Goal: Information Seeking & Learning: Learn about a topic

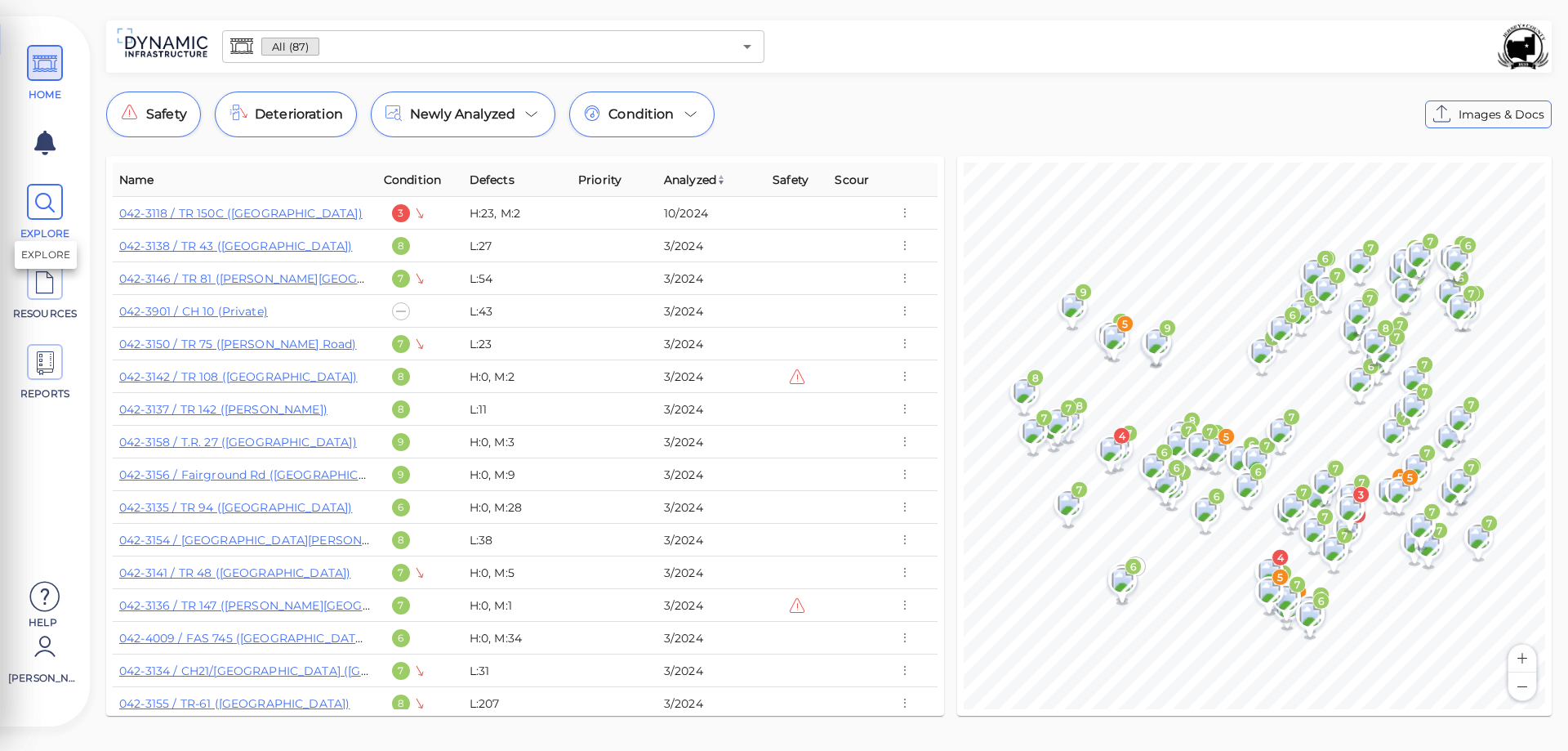
click at [52, 203] on icon at bounding box center [45, 203] width 25 height 36
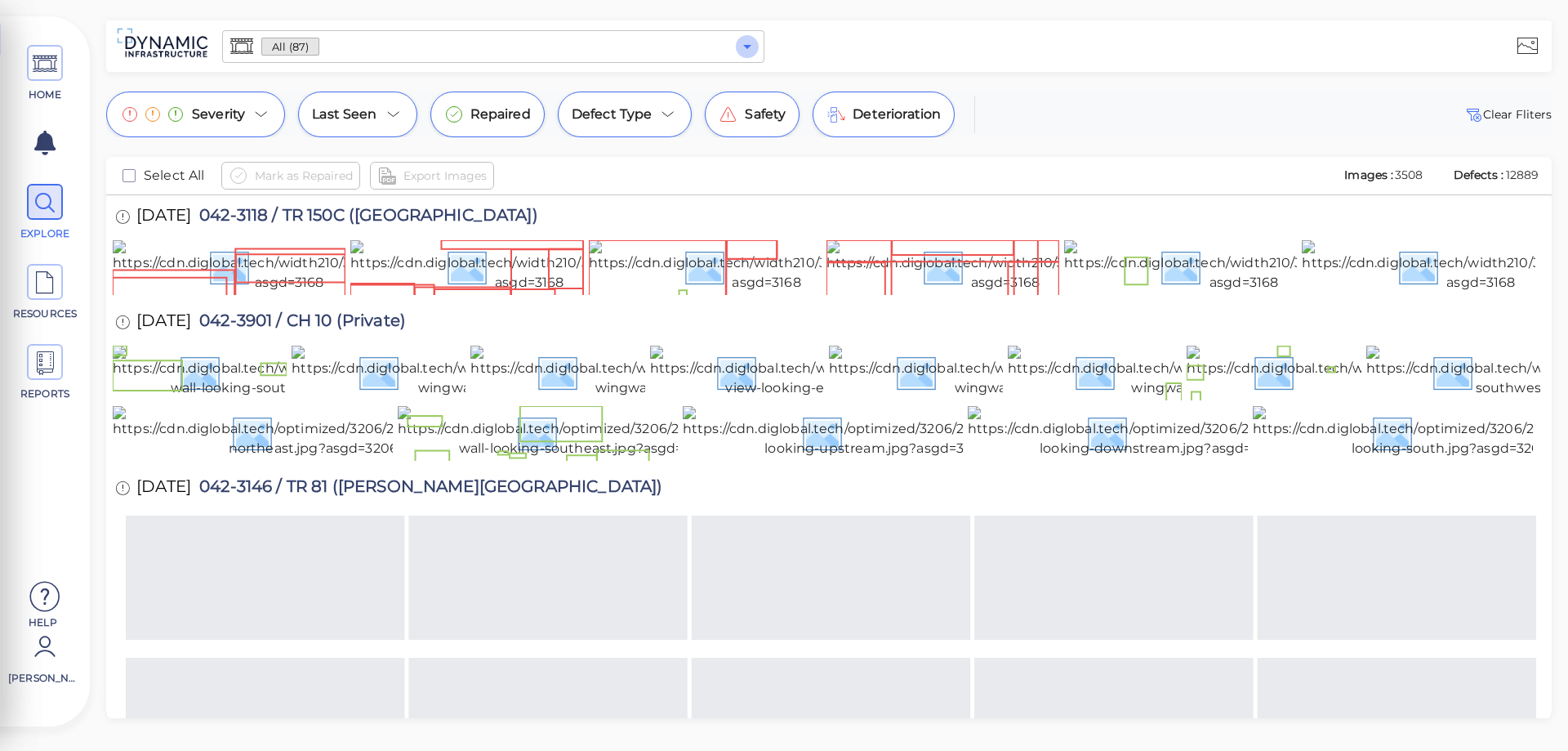
click at [745, 44] on icon "Open" at bounding box center [747, 46] width 20 height 20
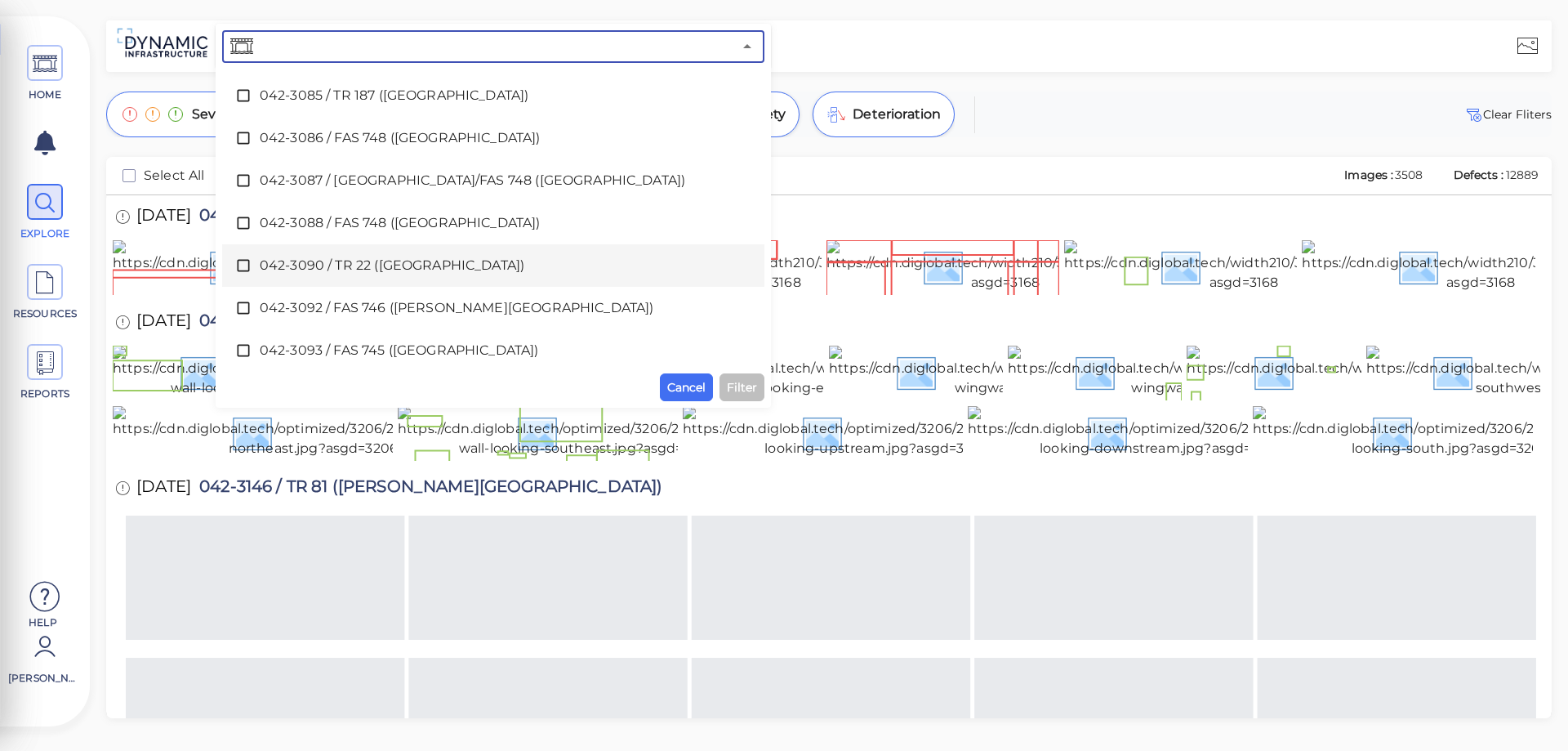
scroll to position [491, 0]
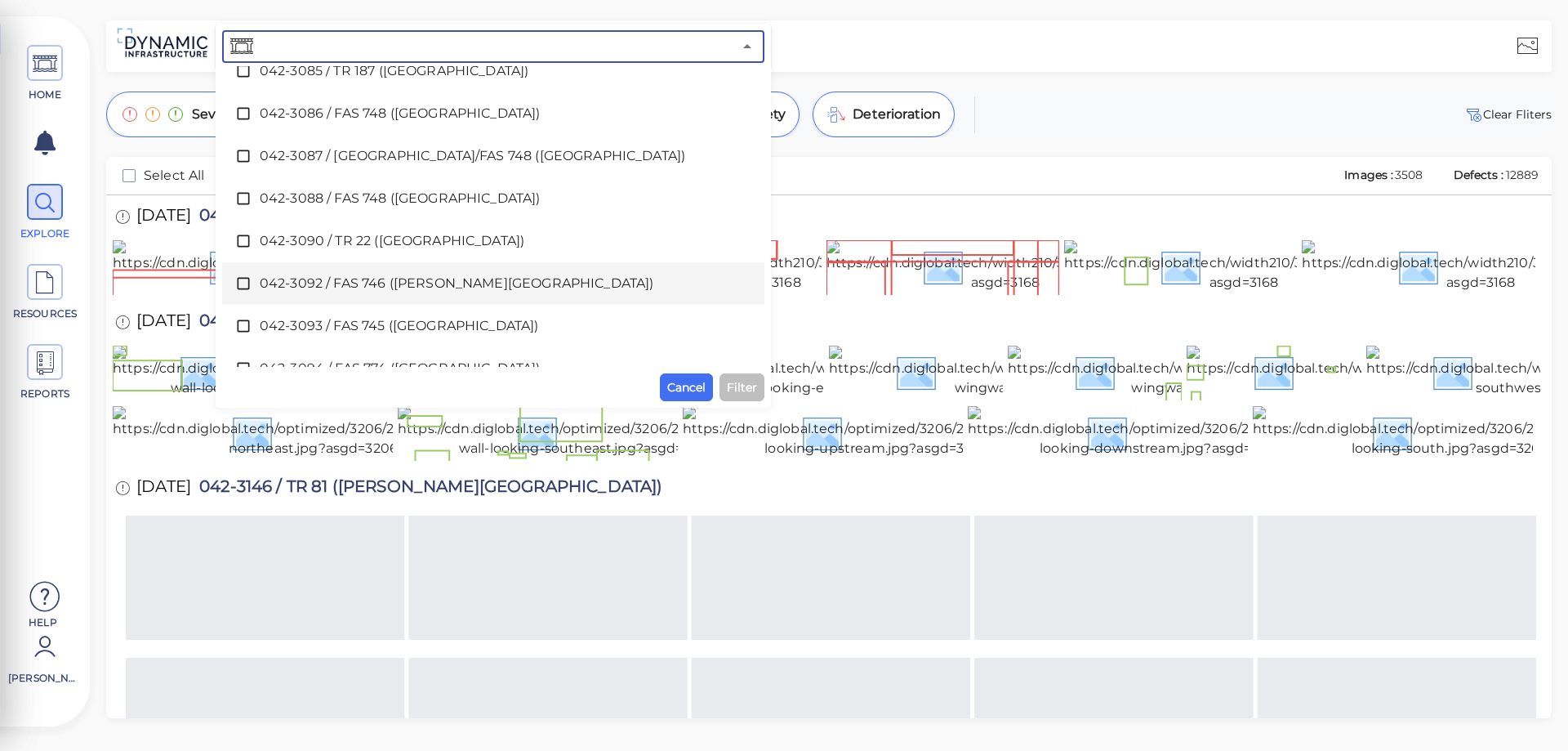
click at [364, 289] on span "042-3092 / FAS 746 ([PERSON_NAME][GEOGRAPHIC_DATA])" at bounding box center [493, 284] width 467 height 20
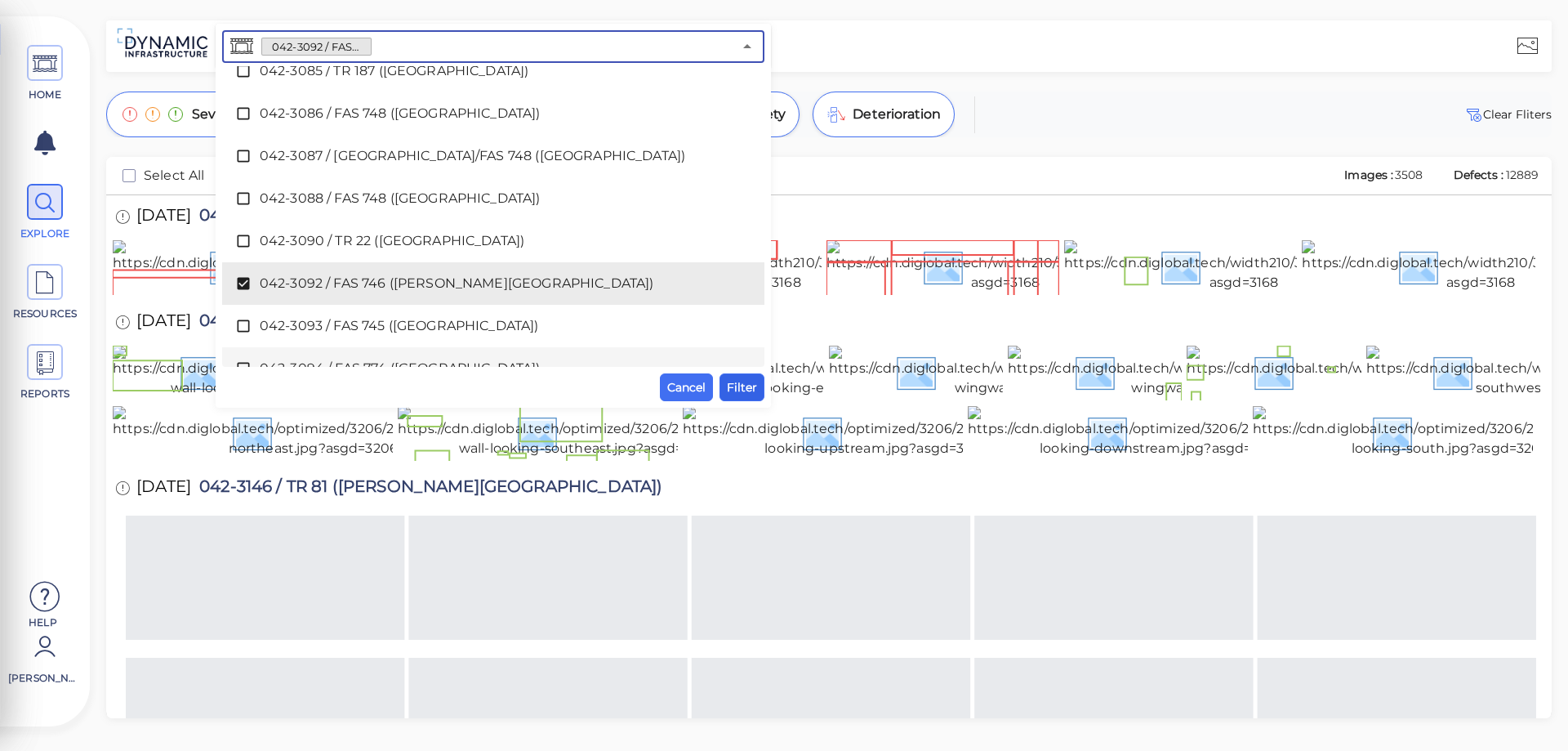
click at [747, 391] on span "Filter" at bounding box center [742, 387] width 30 height 20
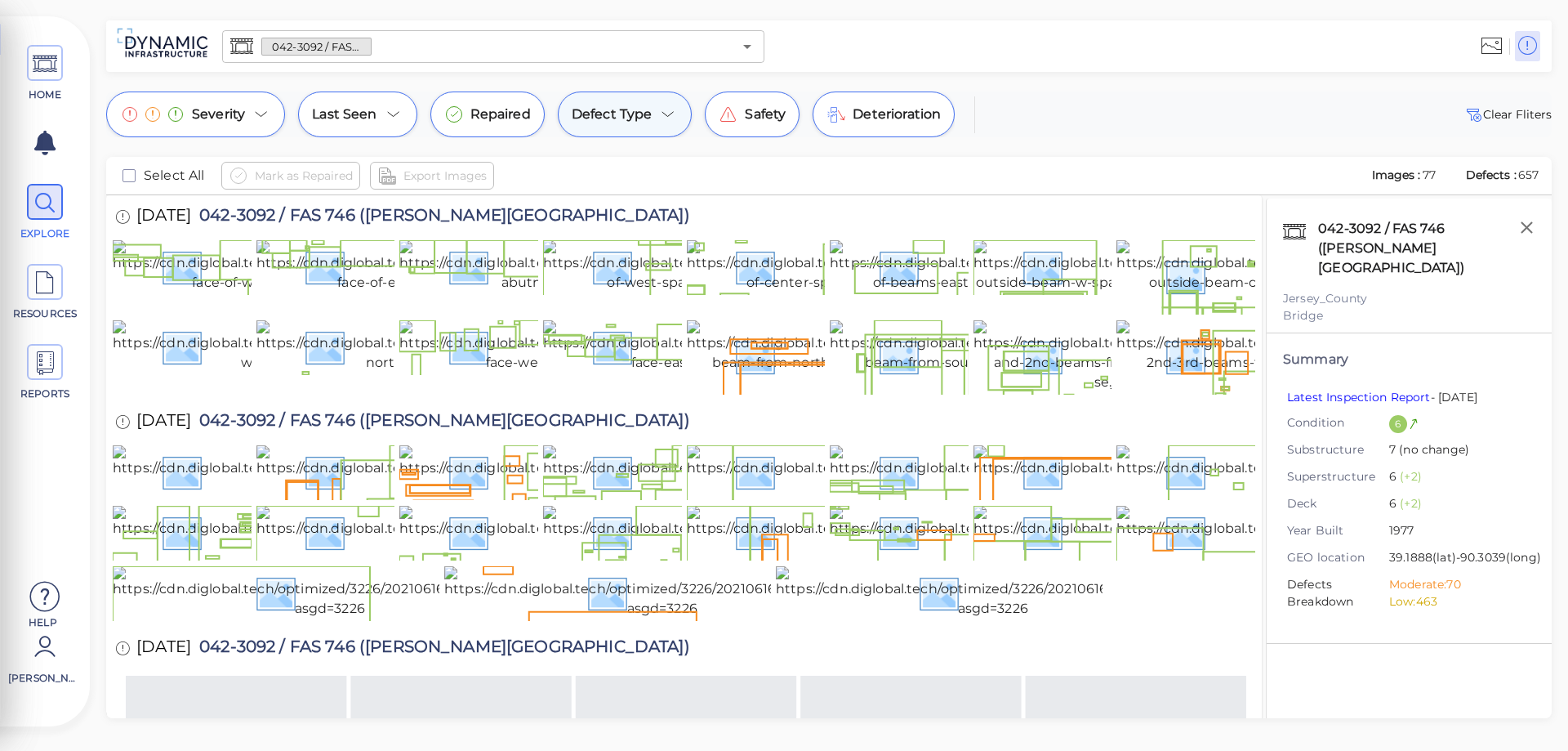
click at [671, 115] on icon at bounding box center [668, 115] width 20 height 20
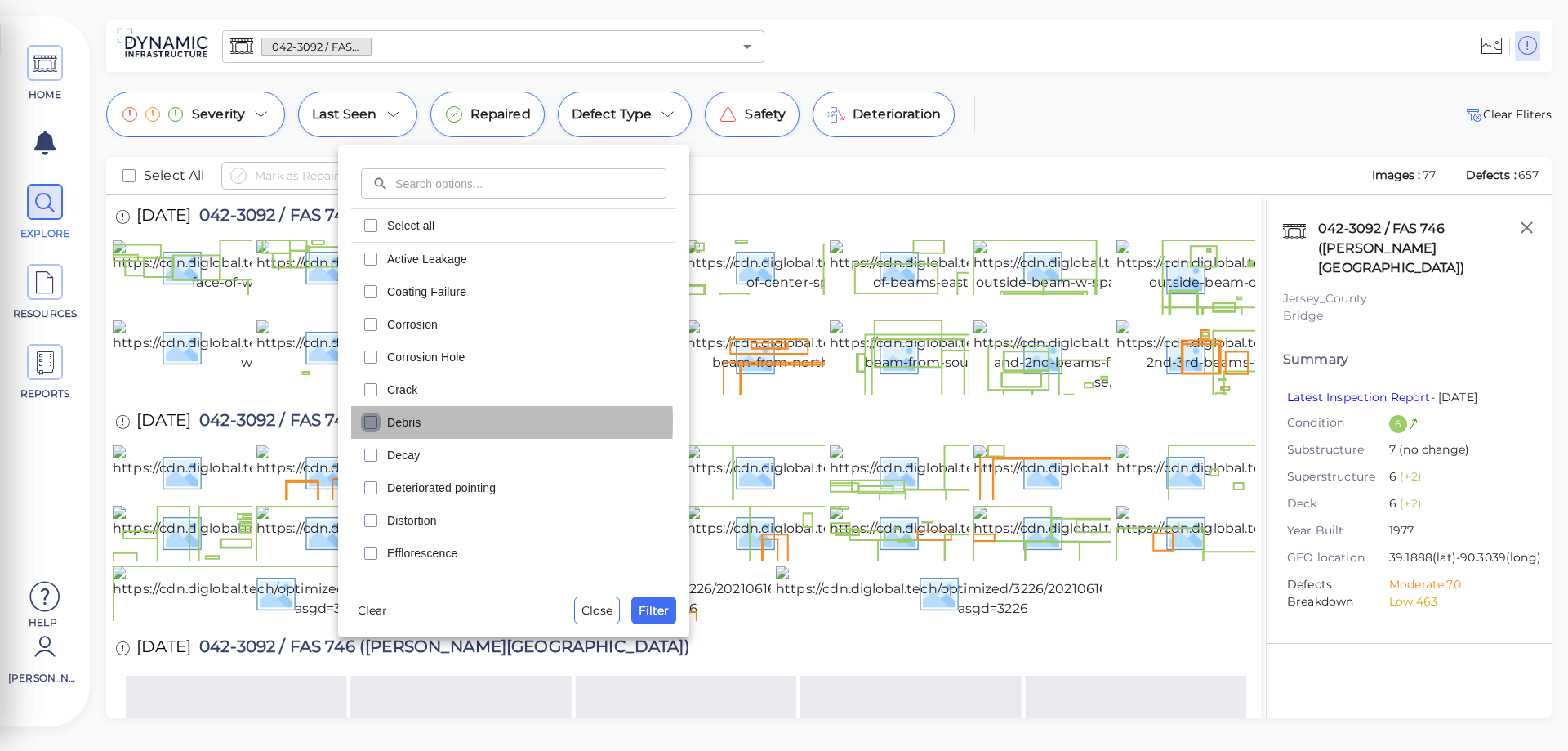
click at [372, 421] on icon "checkbox" at bounding box center [370, 422] width 20 height 20
click at [259, 113] on div at bounding box center [784, 375] width 1568 height 751
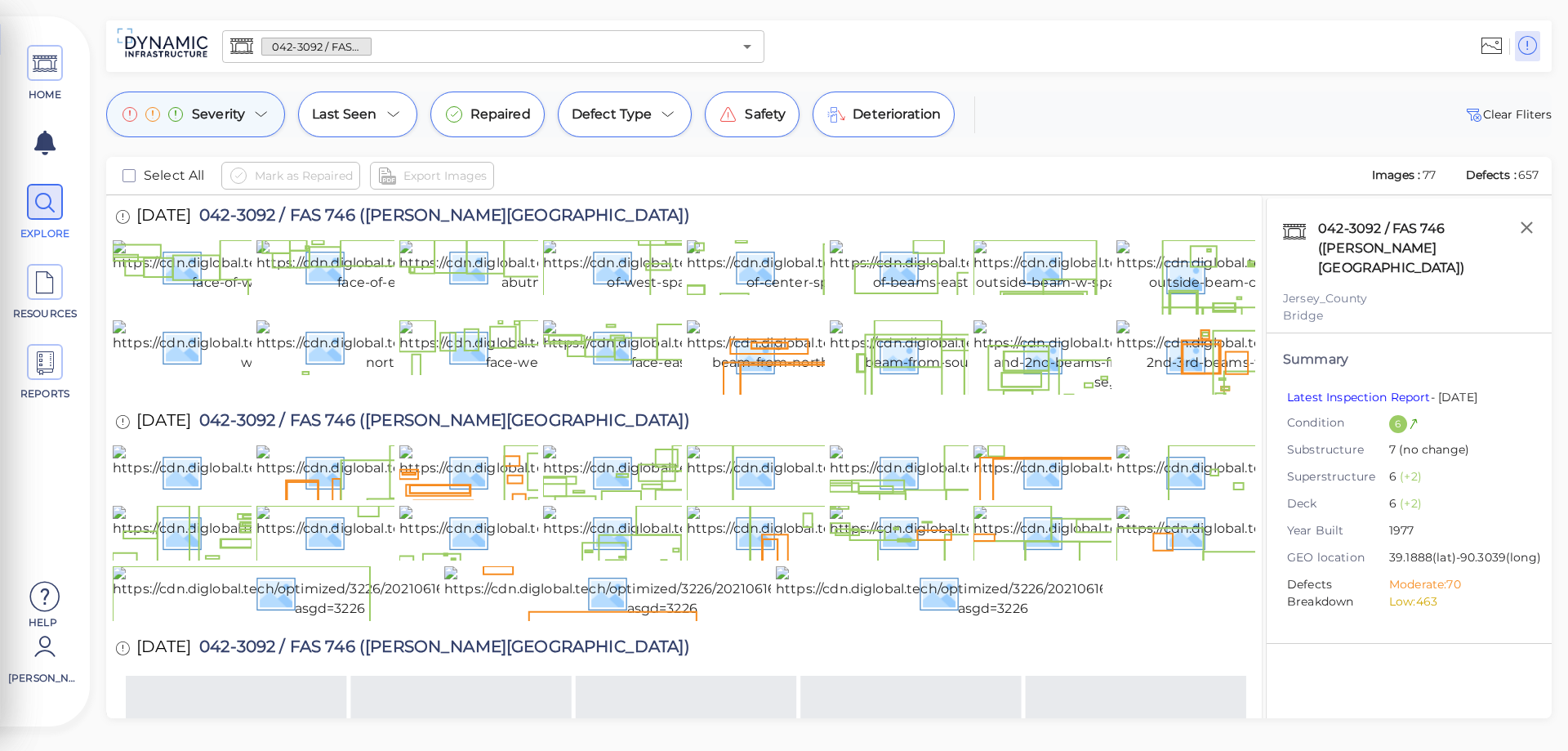
click at [259, 115] on icon at bounding box center [261, 115] width 20 height 20
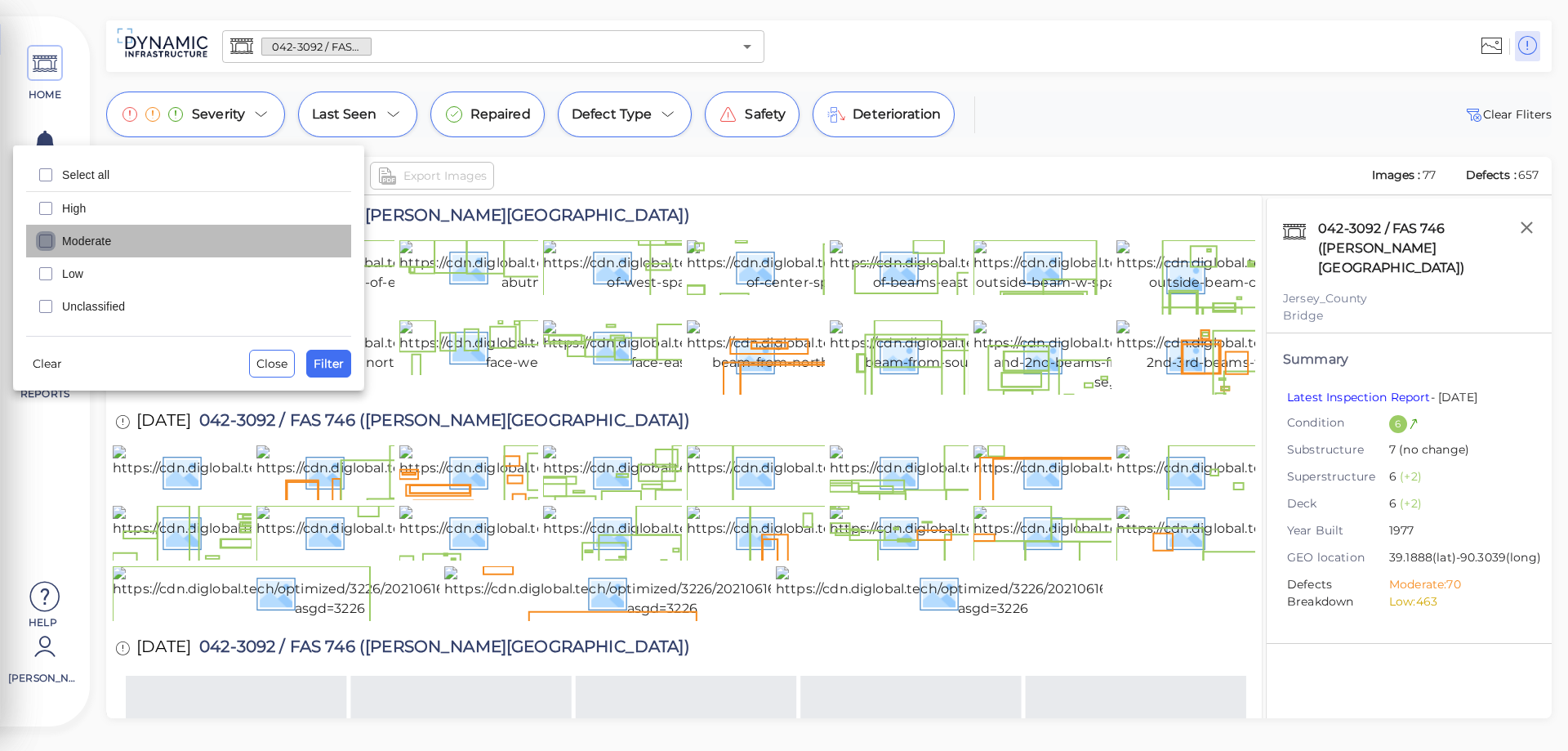
click at [44, 244] on icon "checkbox" at bounding box center [45, 241] width 20 height 20
click at [330, 359] on span "Filter" at bounding box center [329, 364] width 30 height 20
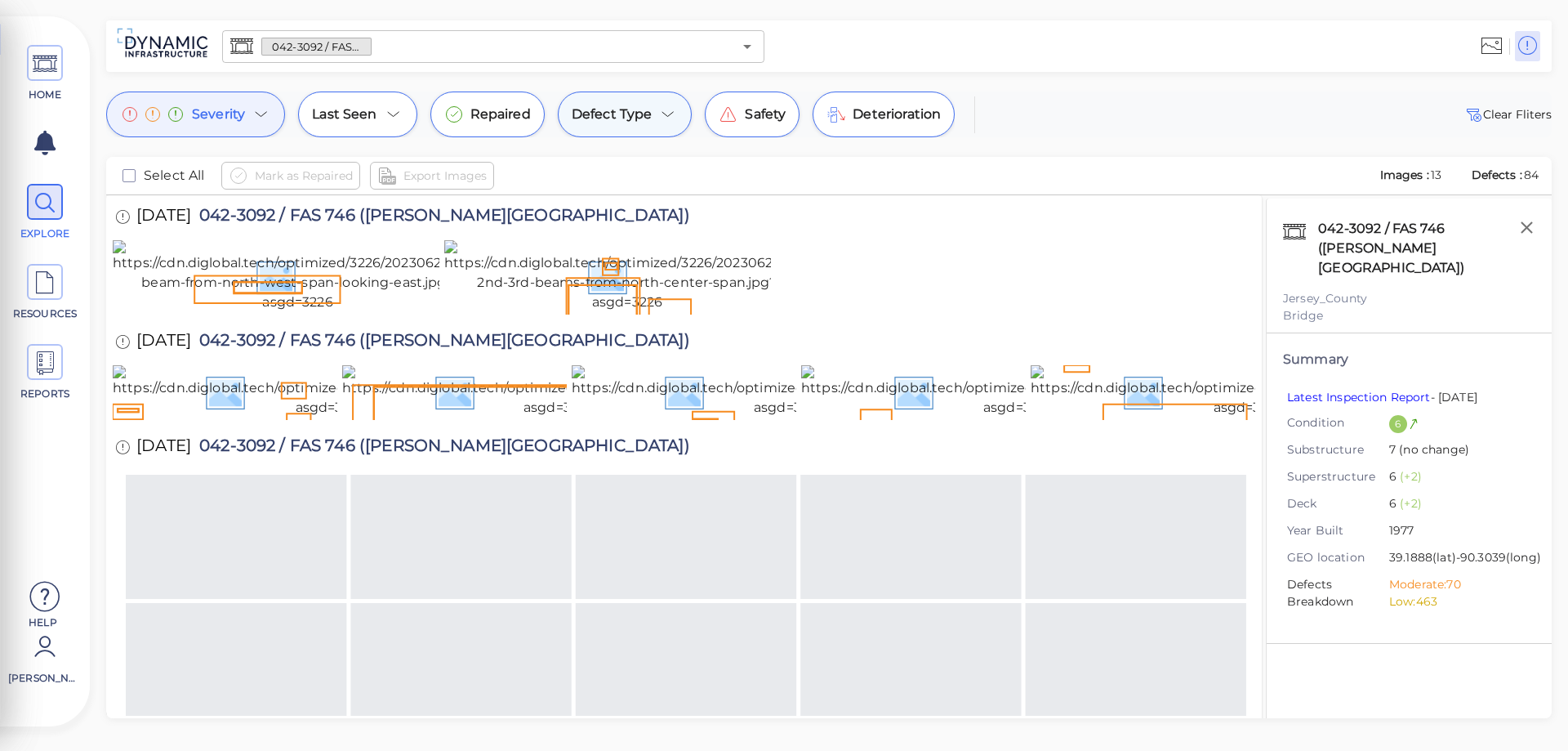
click at [658, 116] on icon at bounding box center [668, 115] width 20 height 20
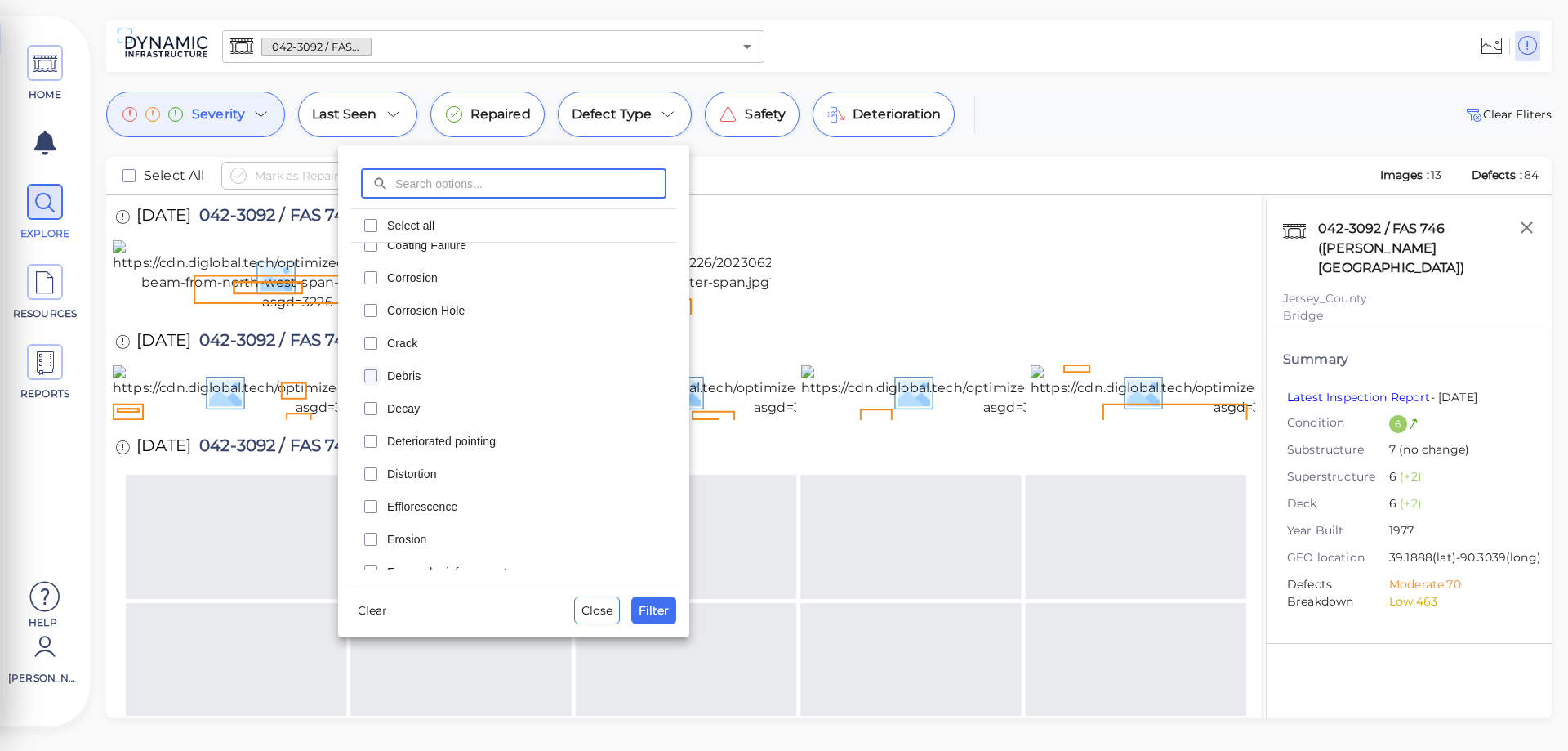
scroll to position [0, 0]
click at [370, 417] on rect "checkbox" at bounding box center [371, 423] width 12 height 12
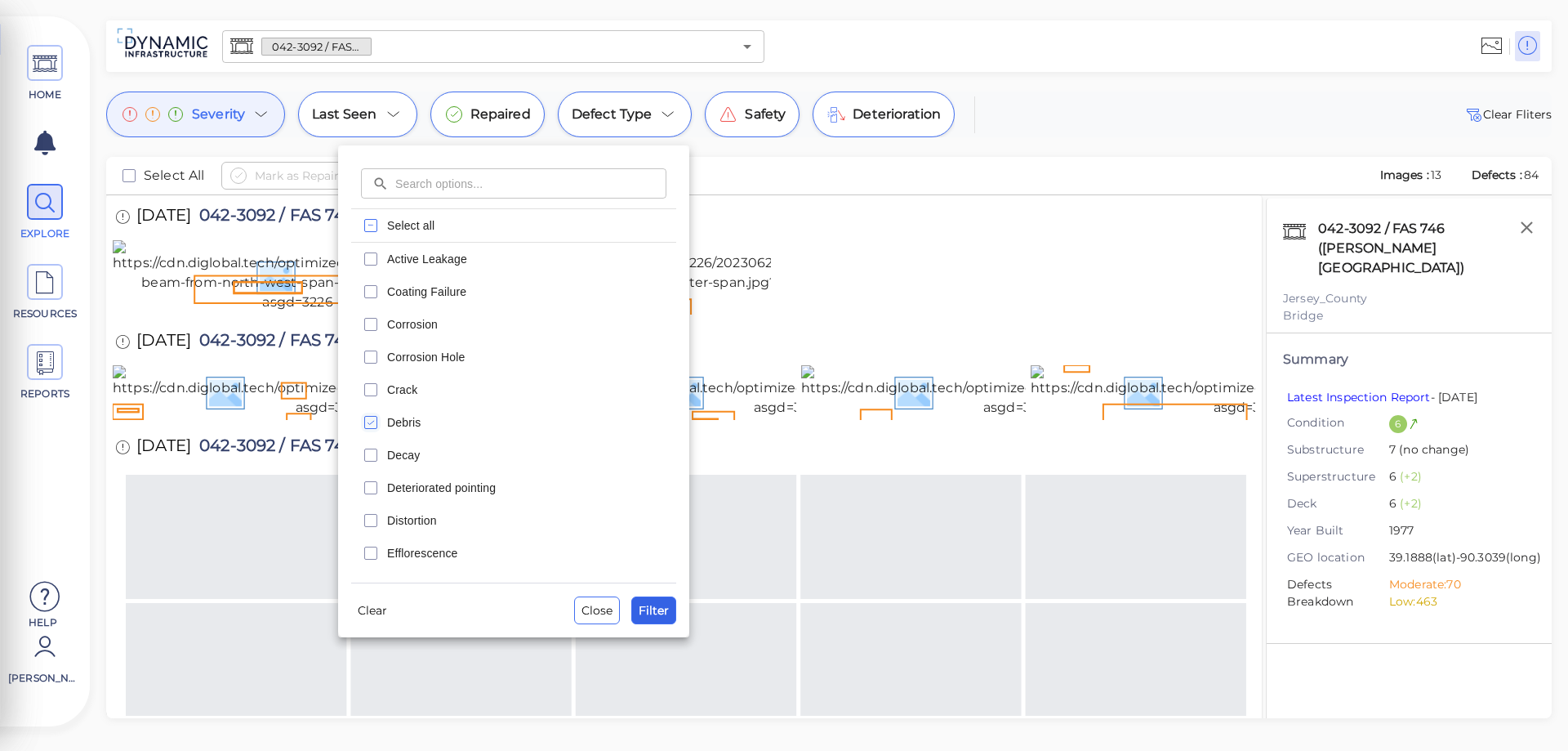
click at [643, 611] on span "Filter" at bounding box center [654, 611] width 30 height 20
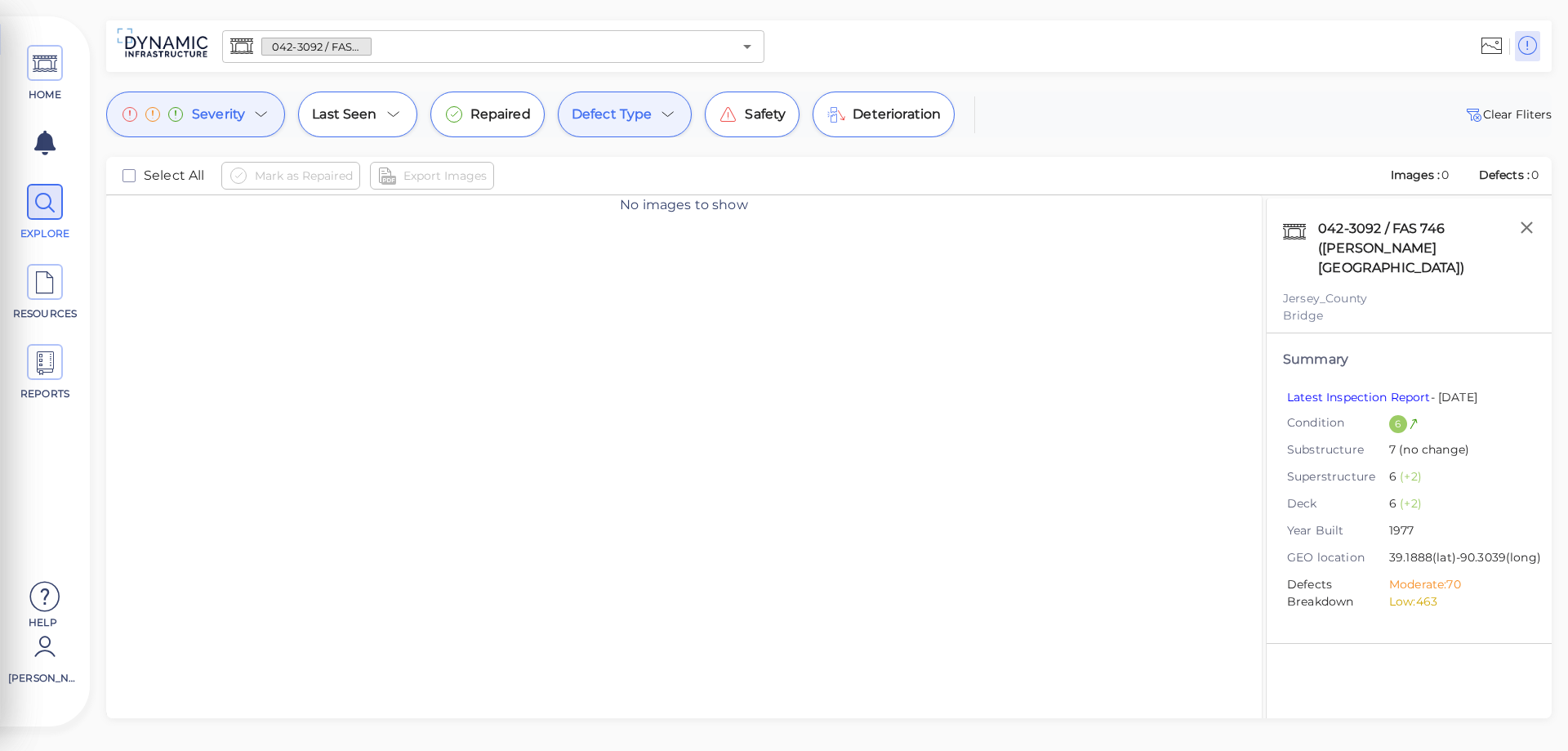
click at [660, 116] on icon at bounding box center [668, 115] width 20 height 20
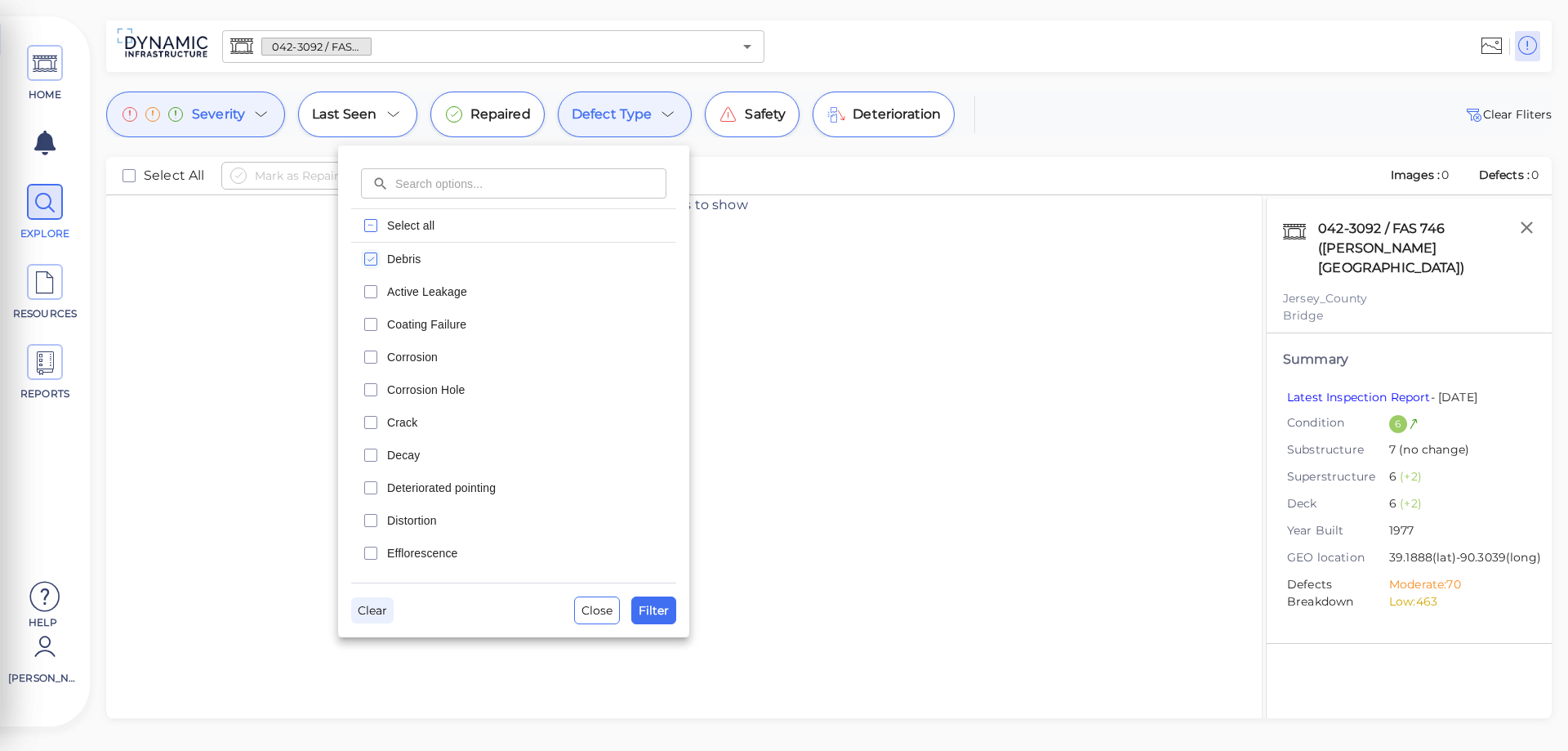
click at [367, 612] on span "Clear" at bounding box center [372, 611] width 29 height 20
click at [384, 611] on span "Clear" at bounding box center [372, 611] width 29 height 20
click at [374, 553] on icon "checkbox" at bounding box center [370, 553] width 20 height 20
click at [649, 611] on span "Filter" at bounding box center [654, 611] width 30 height 20
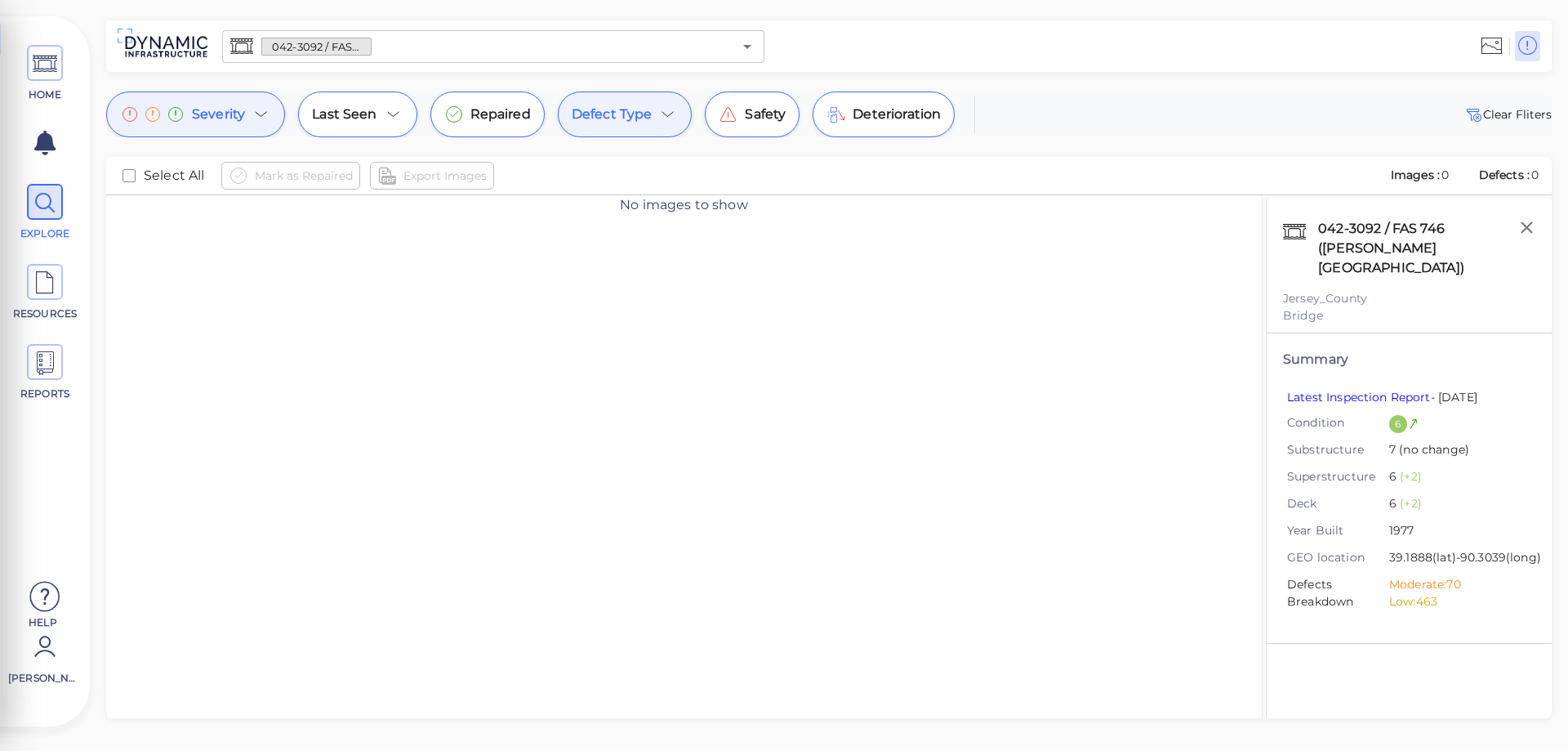
click at [264, 116] on icon at bounding box center [261, 115] width 20 height 20
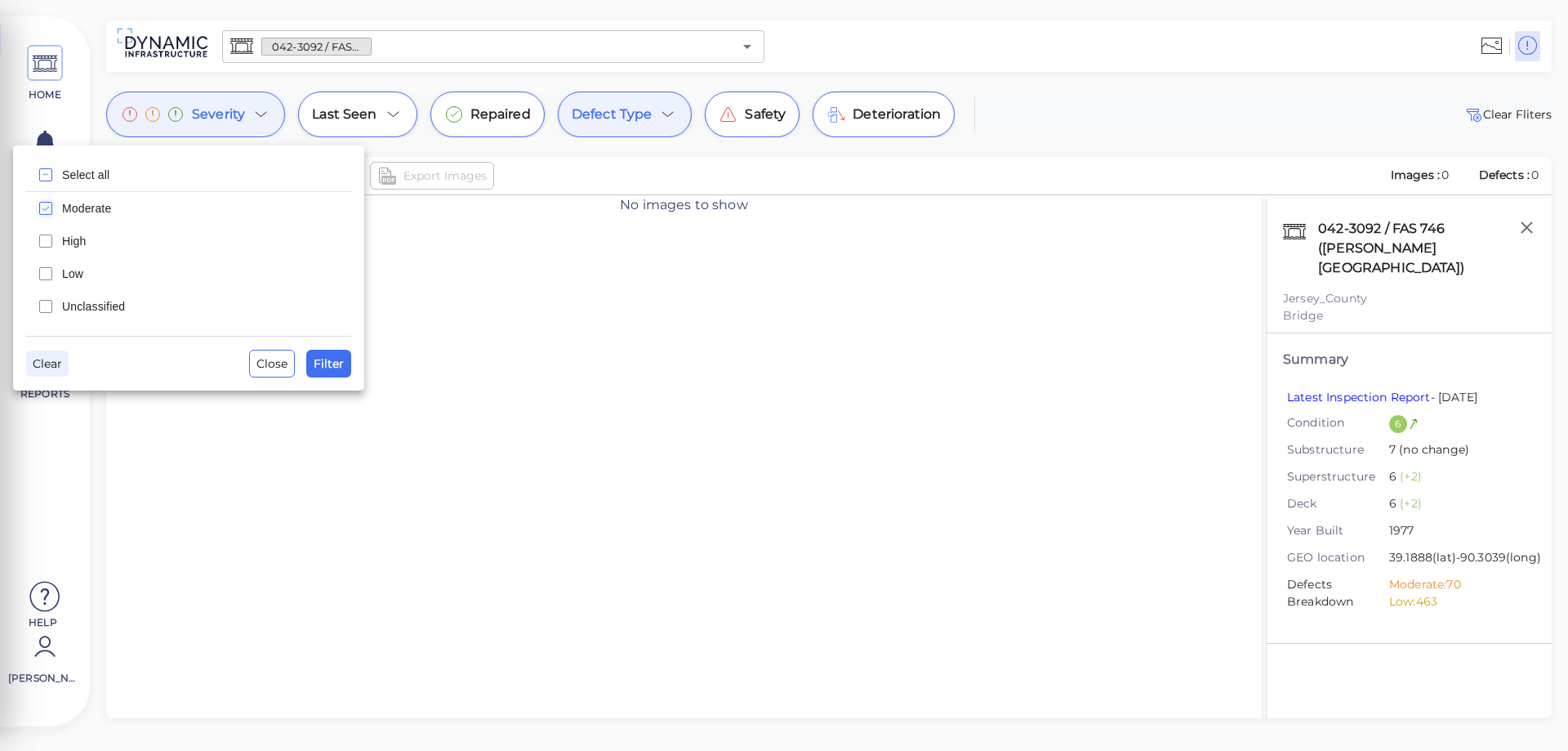
click at [52, 371] on span "Clear" at bounding box center [47, 364] width 29 height 20
click at [53, 367] on span "Clear" at bounding box center [47, 364] width 29 height 20
click at [666, 109] on div at bounding box center [784, 375] width 1568 height 751
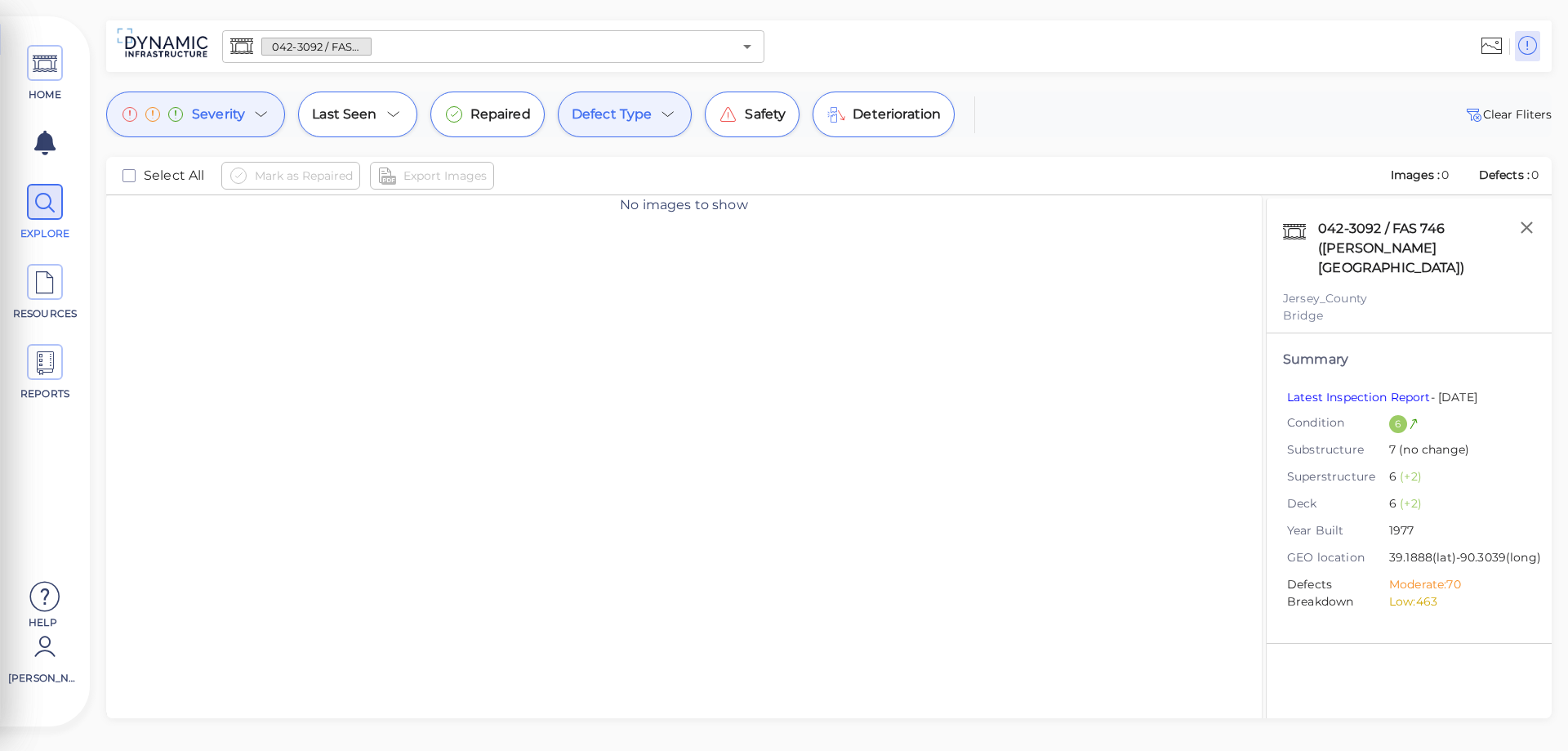
click at [661, 112] on icon at bounding box center [668, 115] width 20 height 20
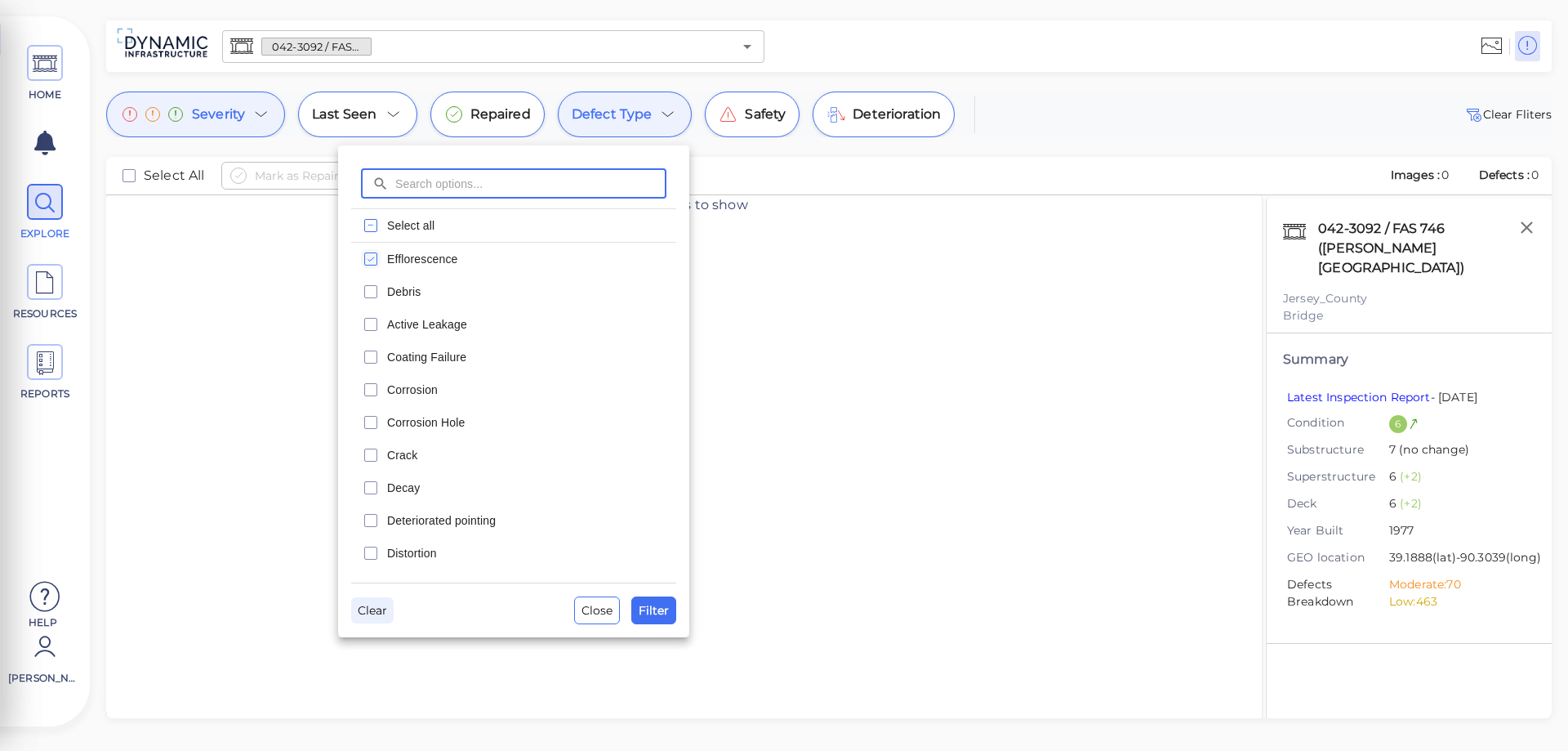
click at [365, 610] on span "Clear" at bounding box center [372, 611] width 29 height 20
click at [596, 605] on span "Close" at bounding box center [597, 611] width 31 height 20
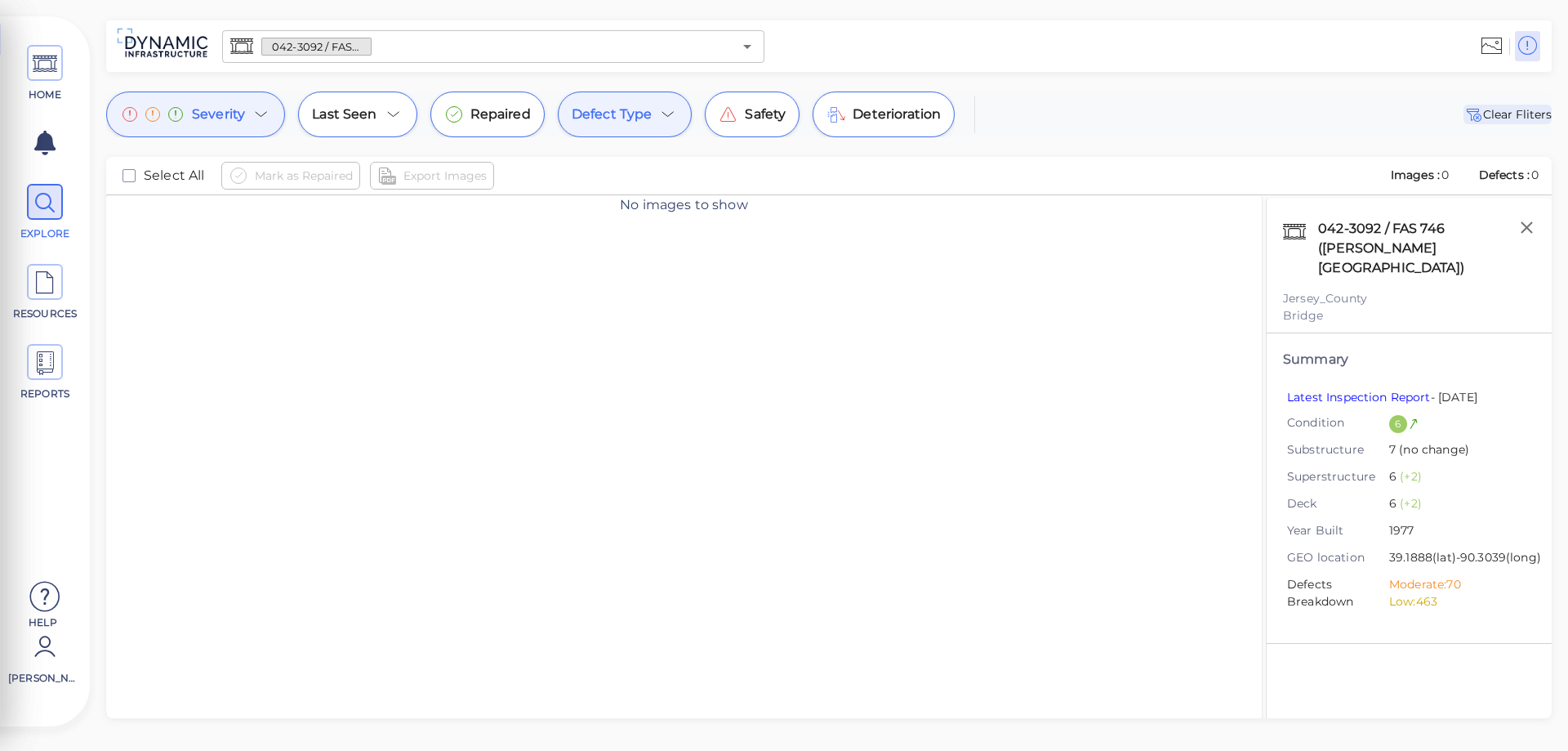
click at [1502, 116] on span "Clear Fliters" at bounding box center [1508, 115] width 88 height 20
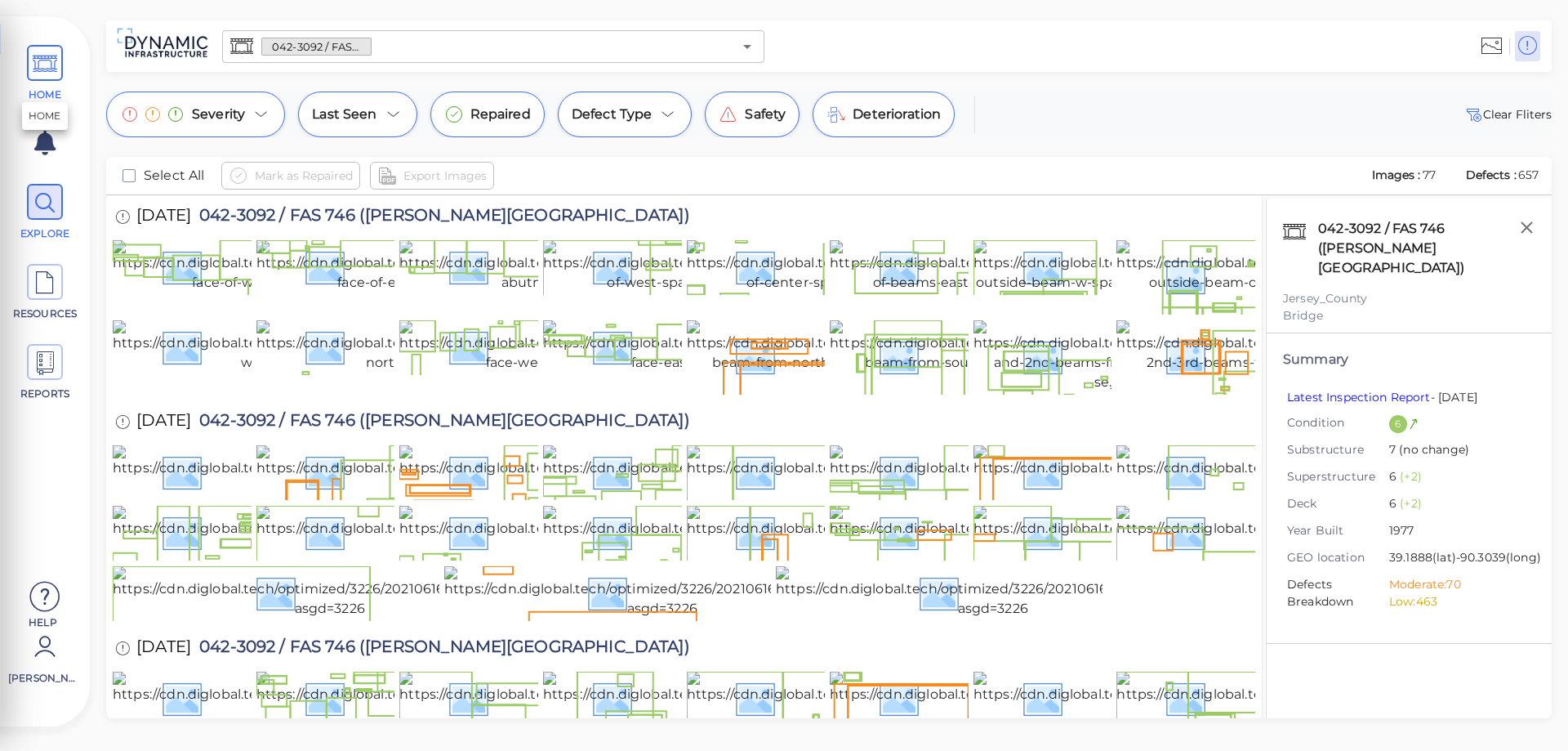
click at [45, 70] on icon at bounding box center [45, 63] width 25 height 36
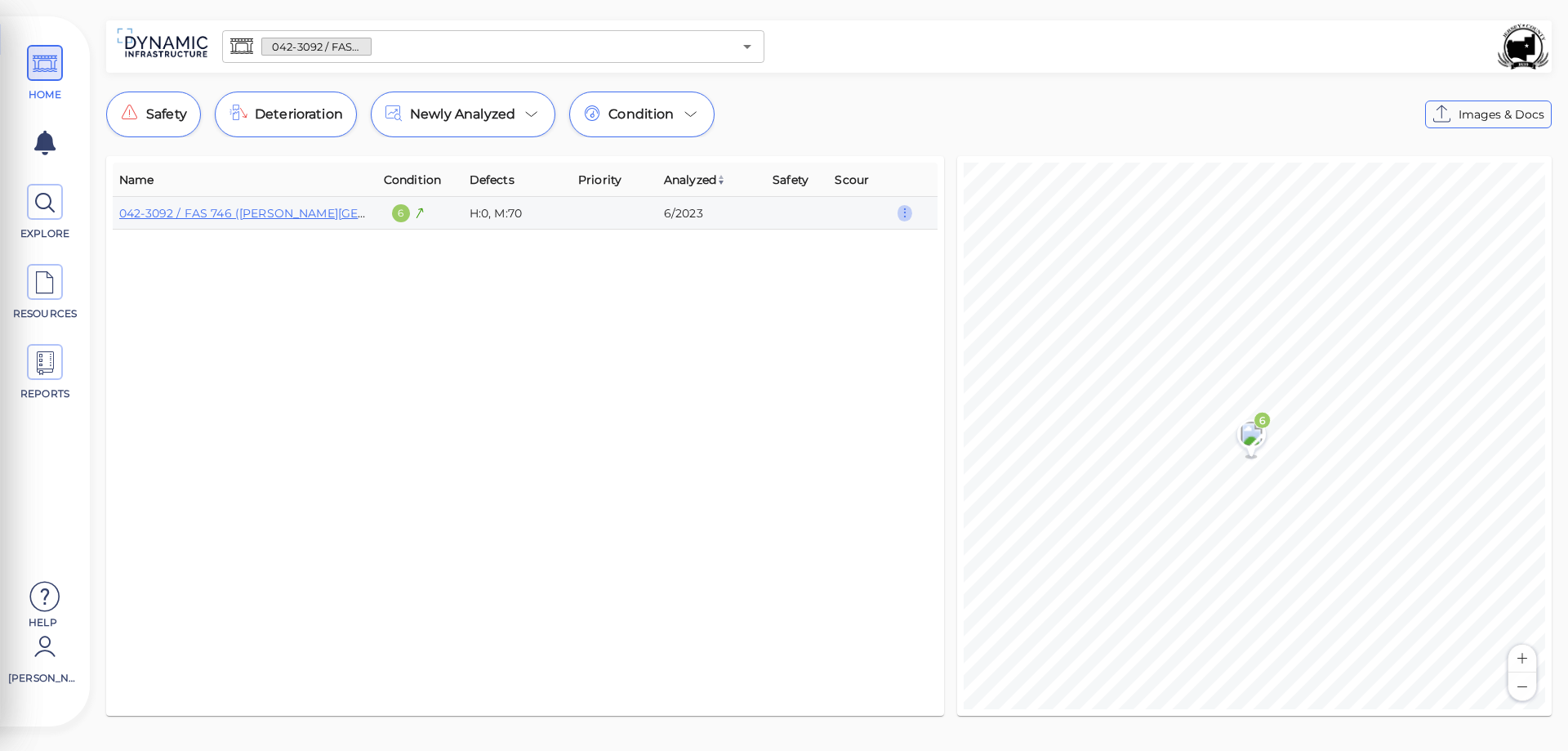
click at [903, 218] on icon "button" at bounding box center [904, 213] width 15 height 18
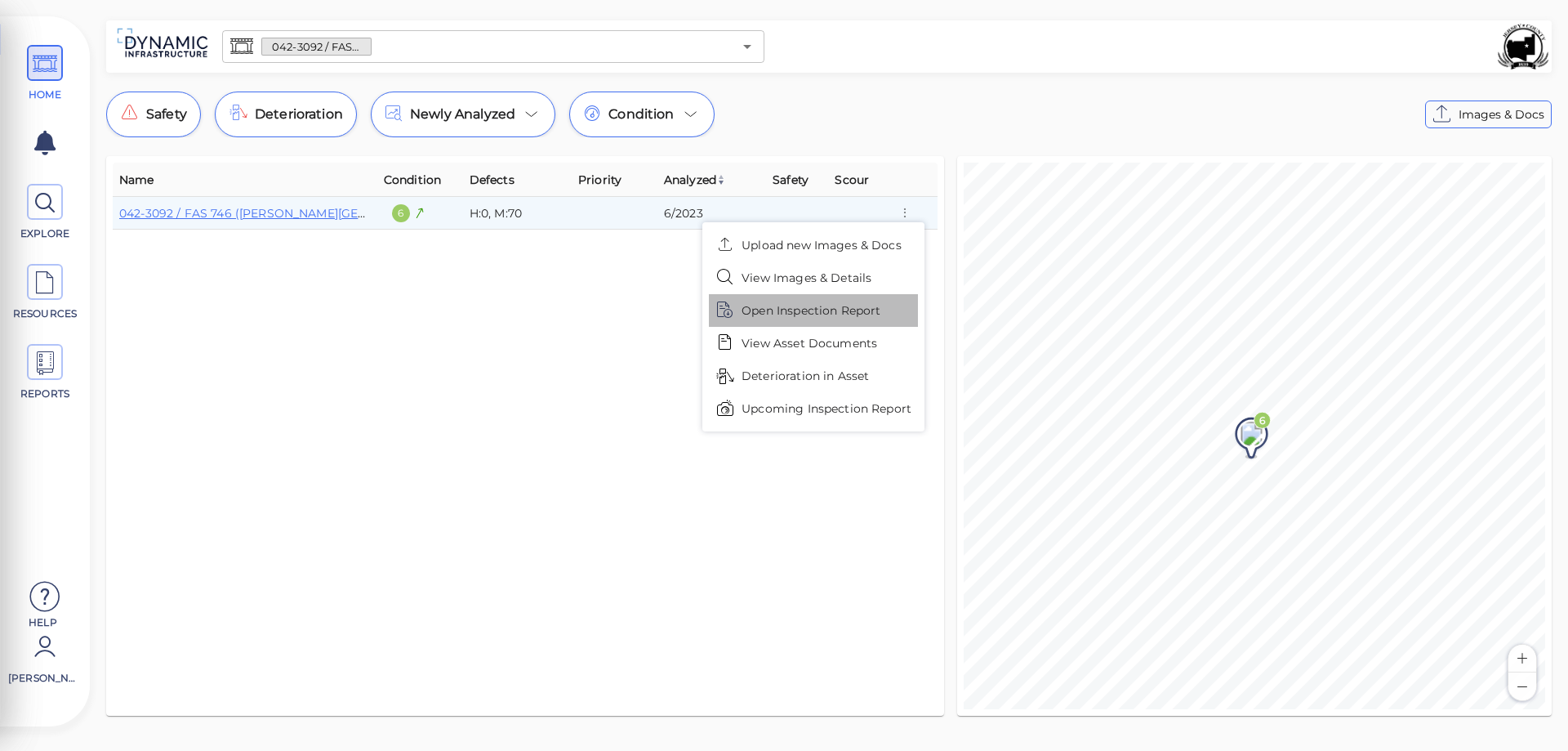
click at [801, 312] on span "Open Inspection Report" at bounding box center [811, 310] width 139 height 17
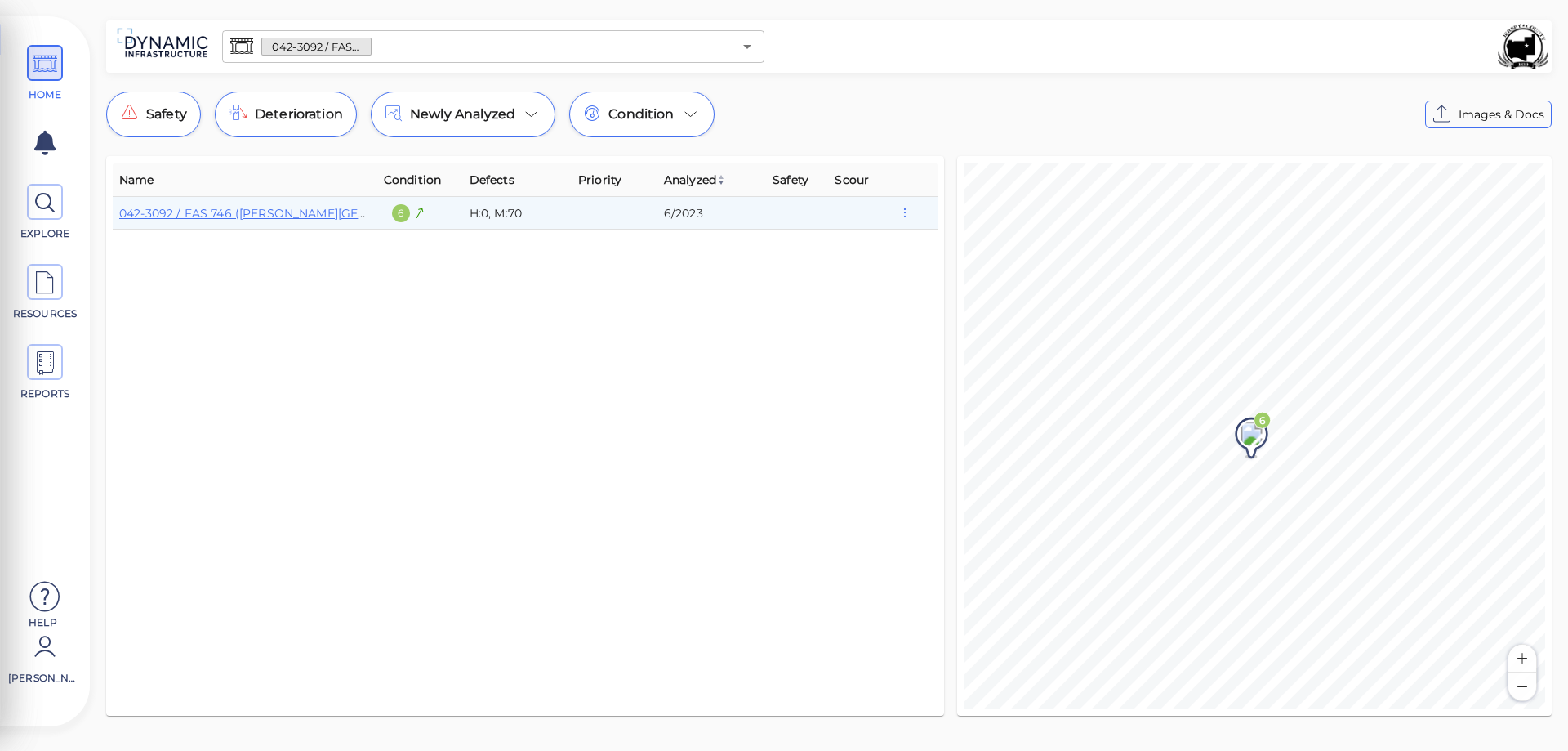
click at [904, 218] on icon "button" at bounding box center [904, 213] width 15 height 18
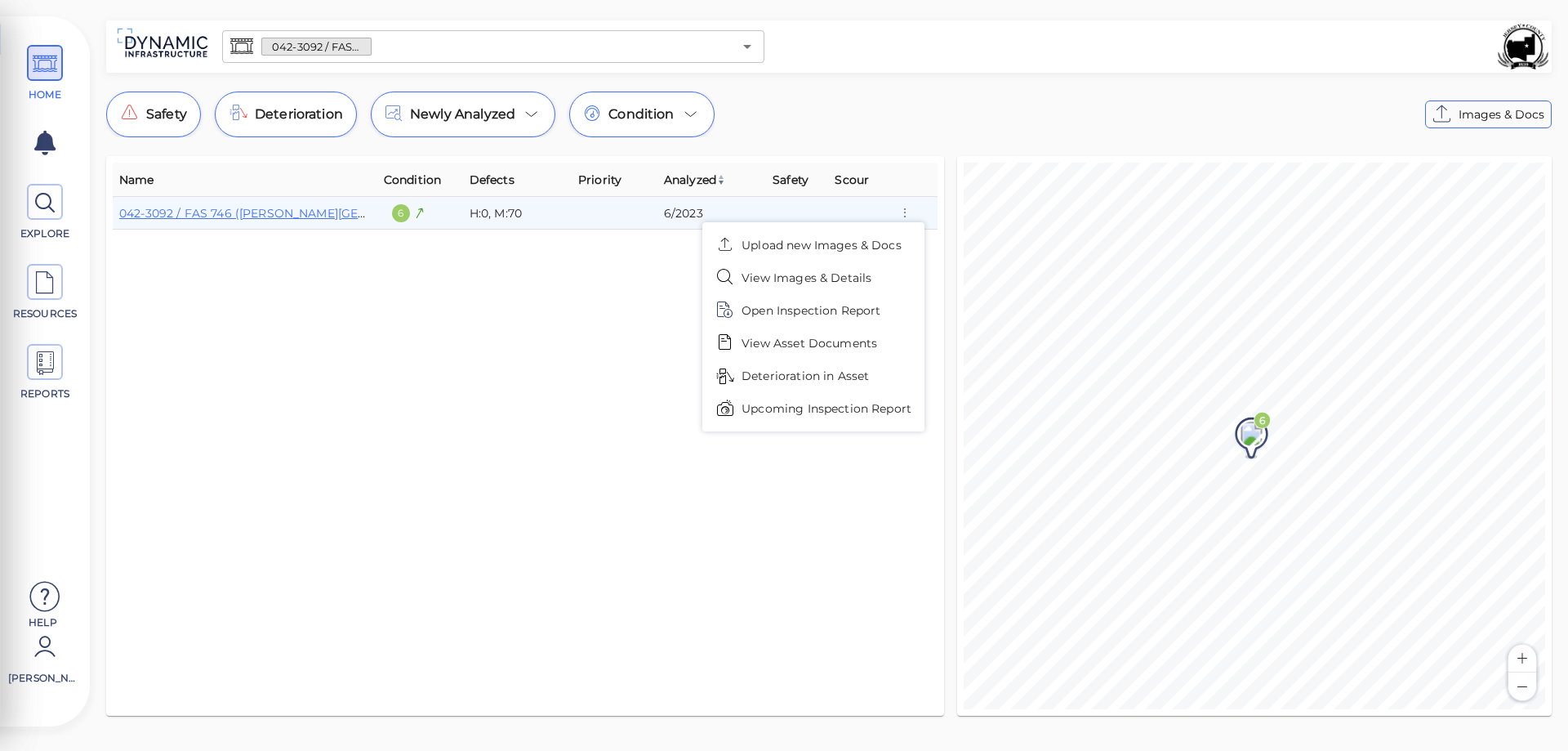
click at [862, 411] on span "Upcoming Inspection Report" at bounding box center [826, 409] width 170 height 17
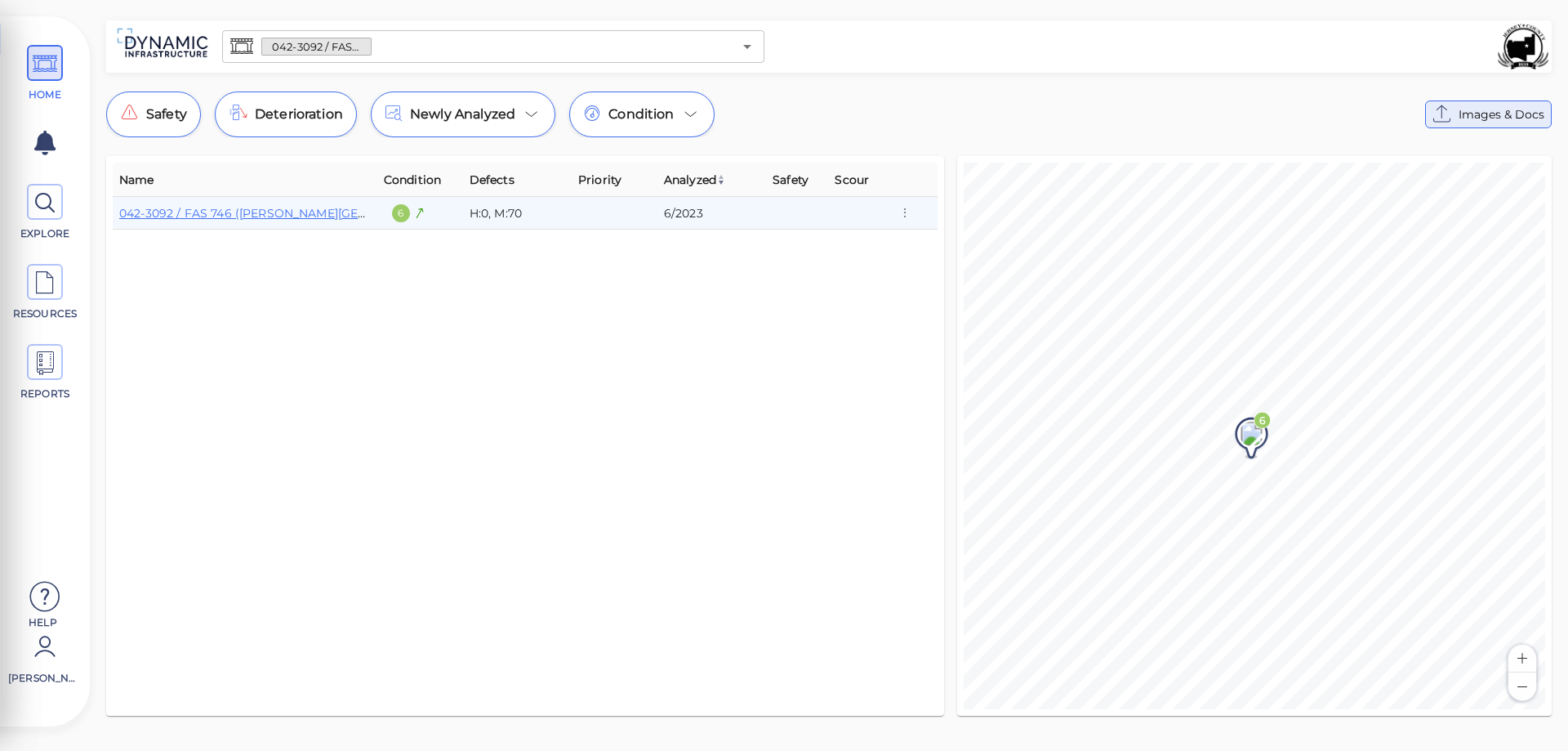
click at [1484, 114] on span "Images & Docs" at bounding box center [1501, 115] width 86 height 20
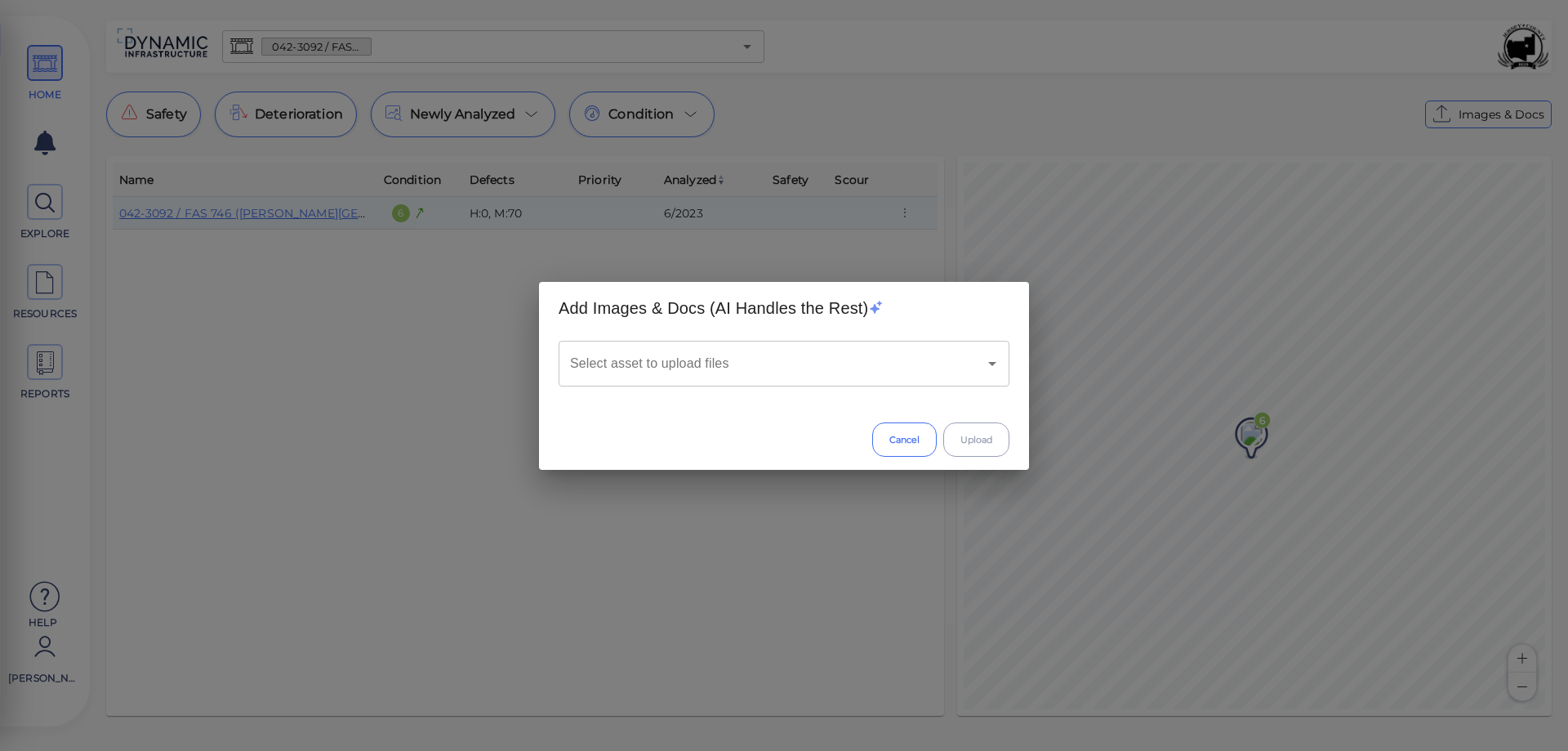
click at [913, 448] on button "Cancel" at bounding box center [904, 439] width 65 height 35
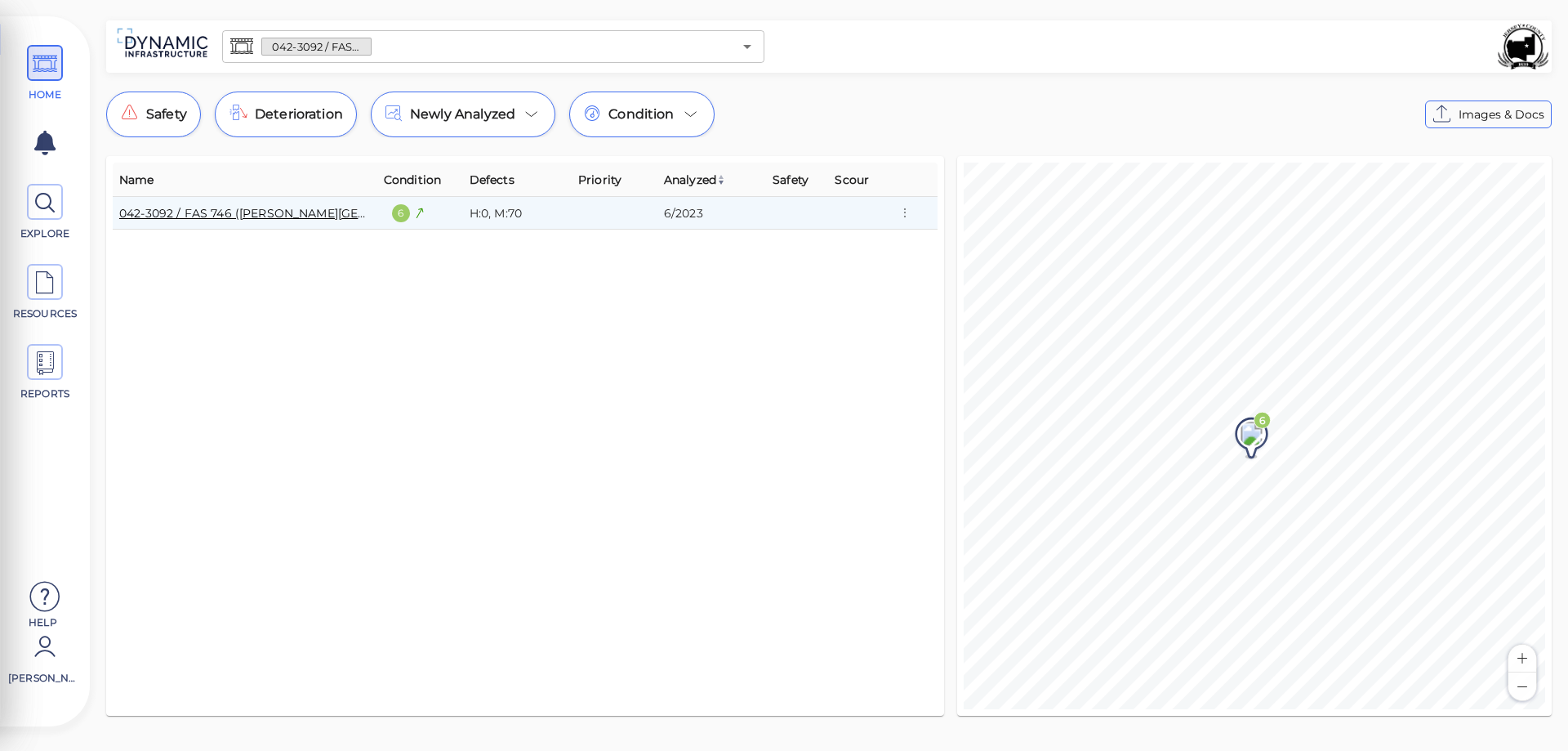
click at [274, 215] on link "042-3092 / FAS 746 ([PERSON_NAME][GEOGRAPHIC_DATA])" at bounding box center [294, 213] width 350 height 15
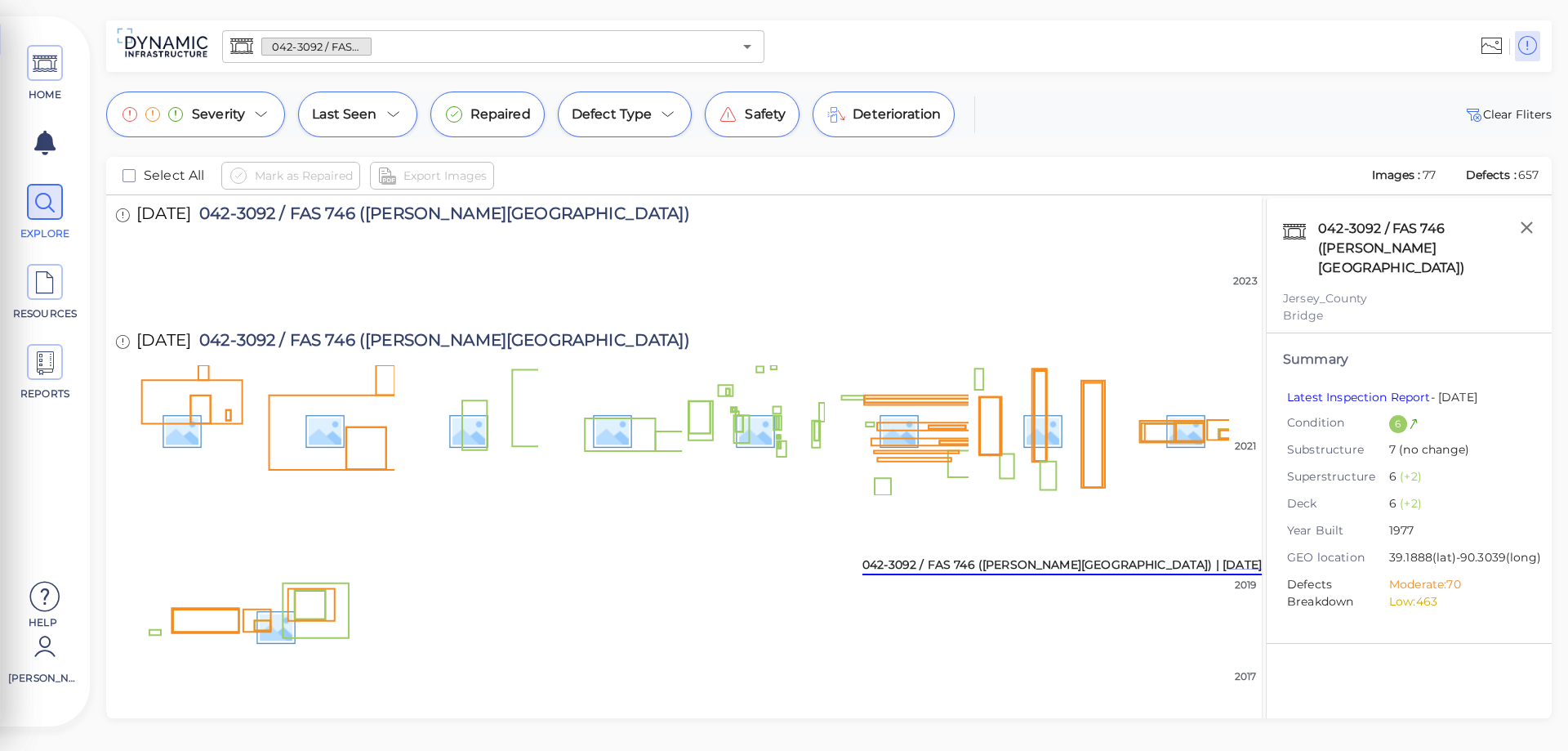
scroll to position [1698, 0]
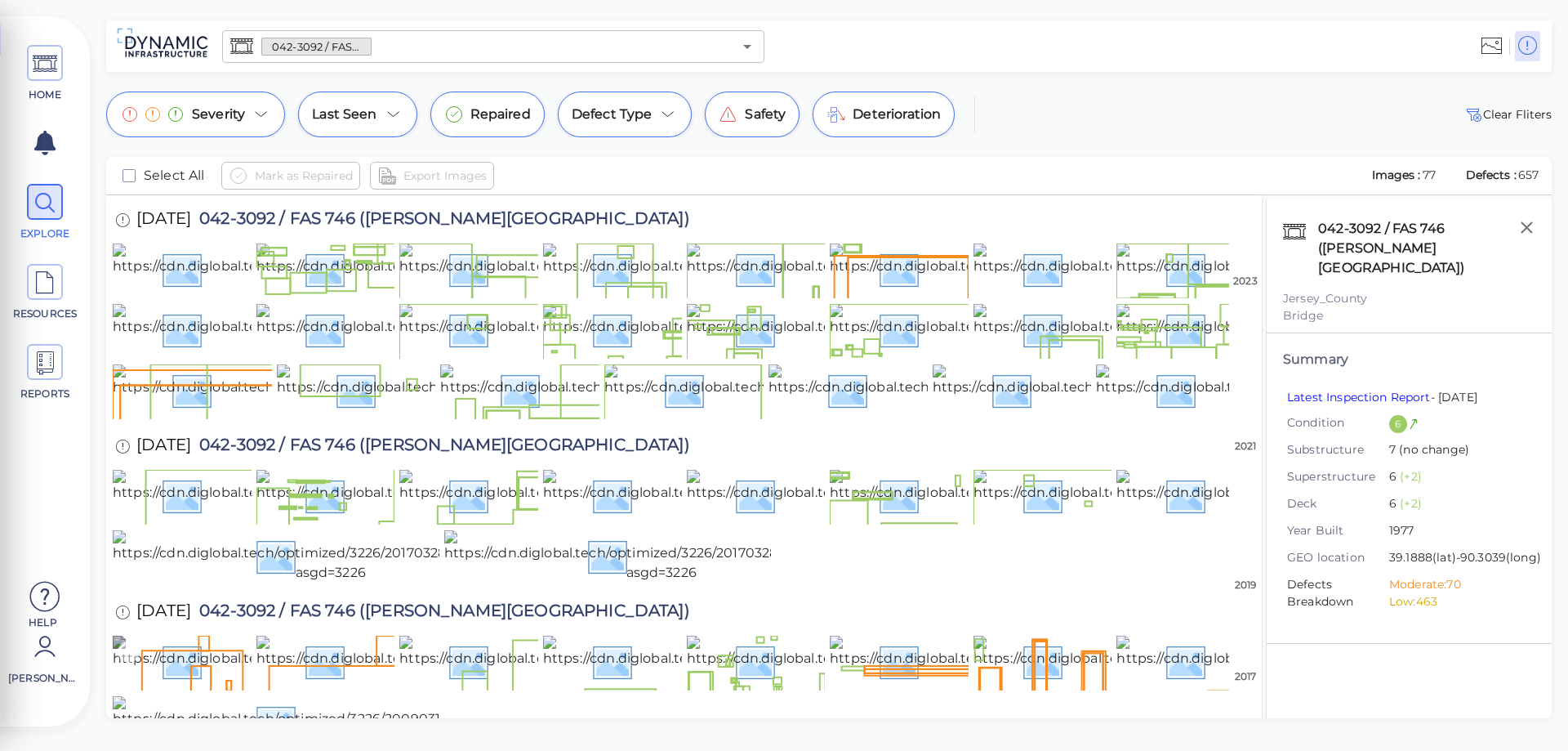
click at [204, 635] on img at bounding box center [341, 661] width 457 height 52
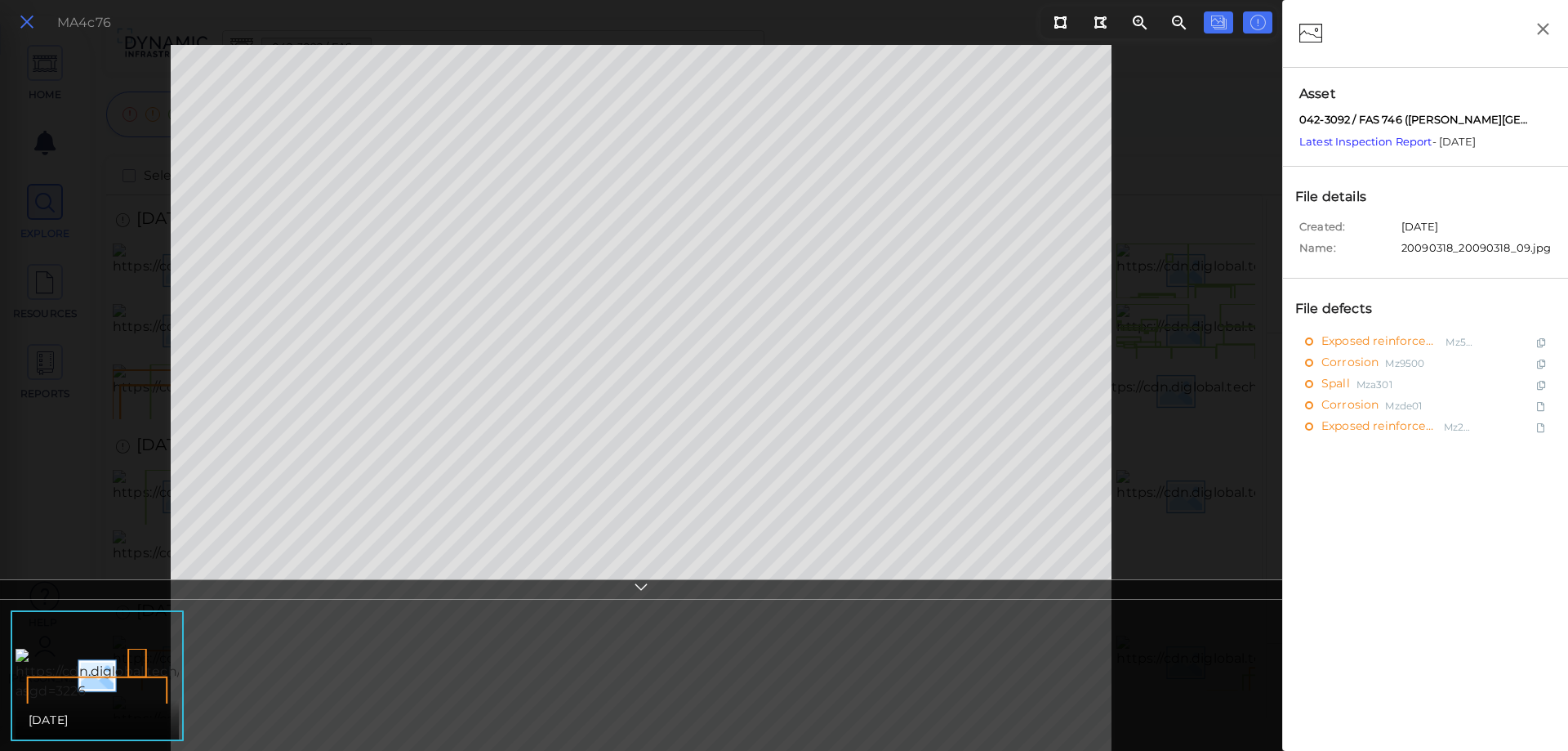
click at [20, 12] on icon at bounding box center [27, 22] width 18 height 22
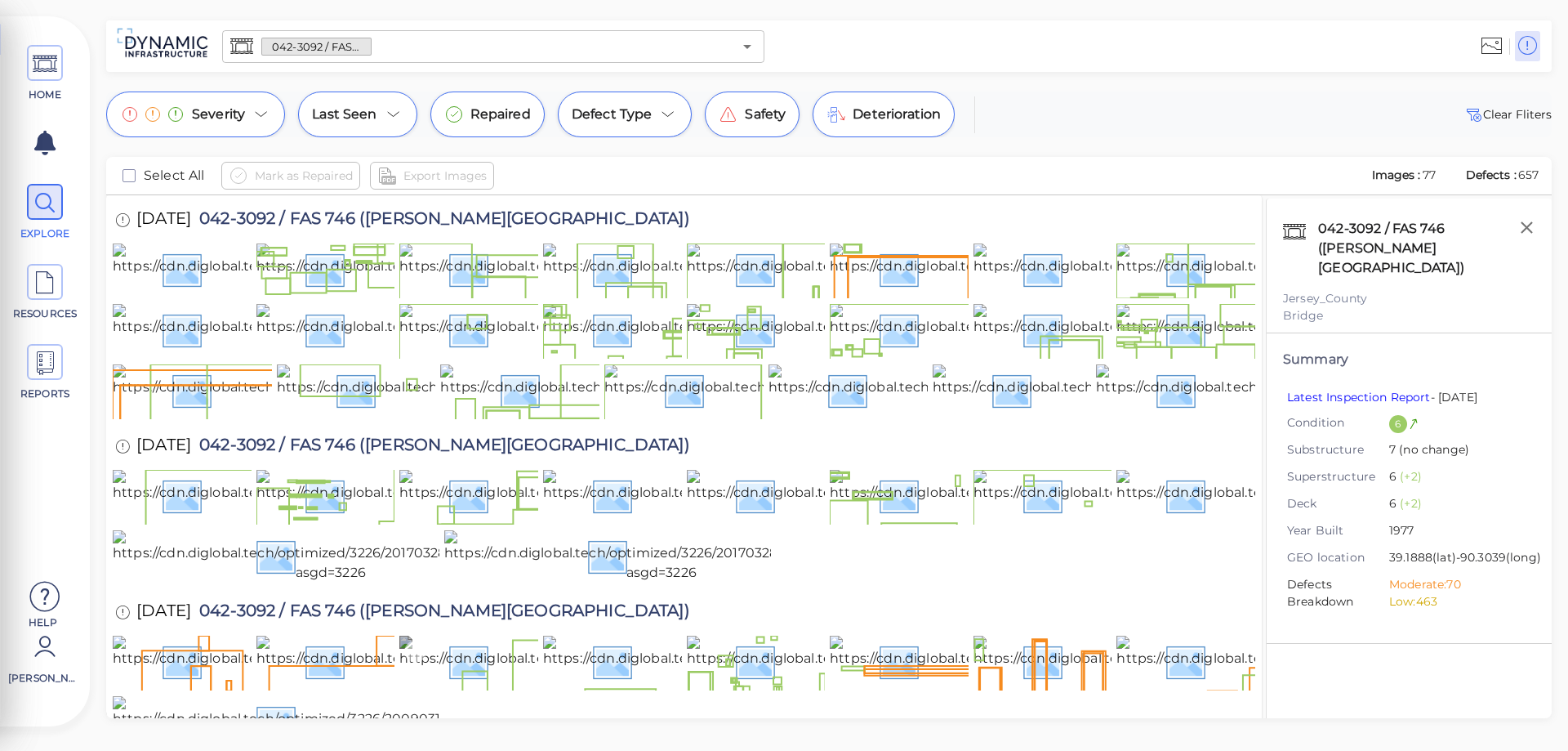
click at [499, 635] on img at bounding box center [627, 661] width 455 height 52
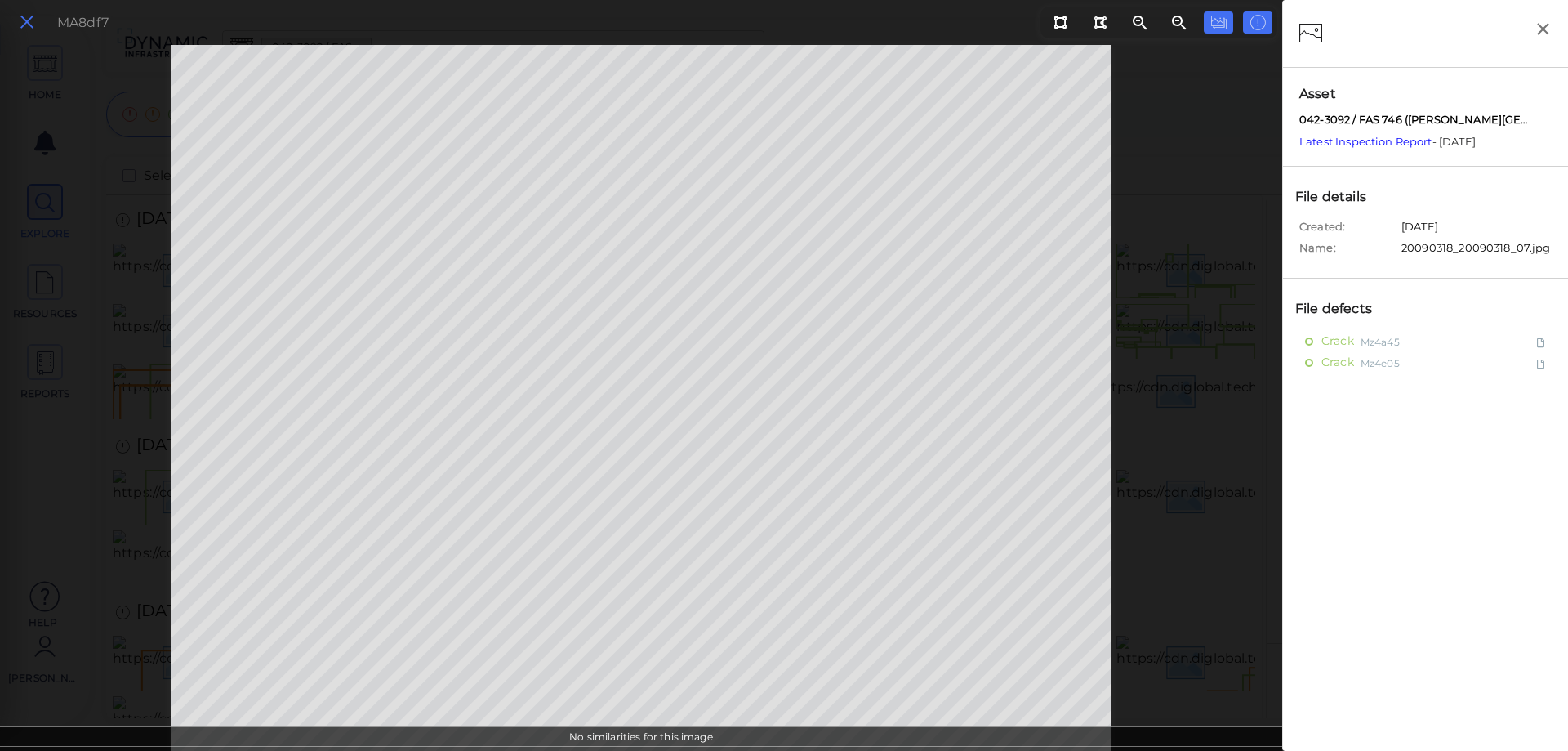
click at [21, 19] on icon at bounding box center [27, 22] width 18 height 22
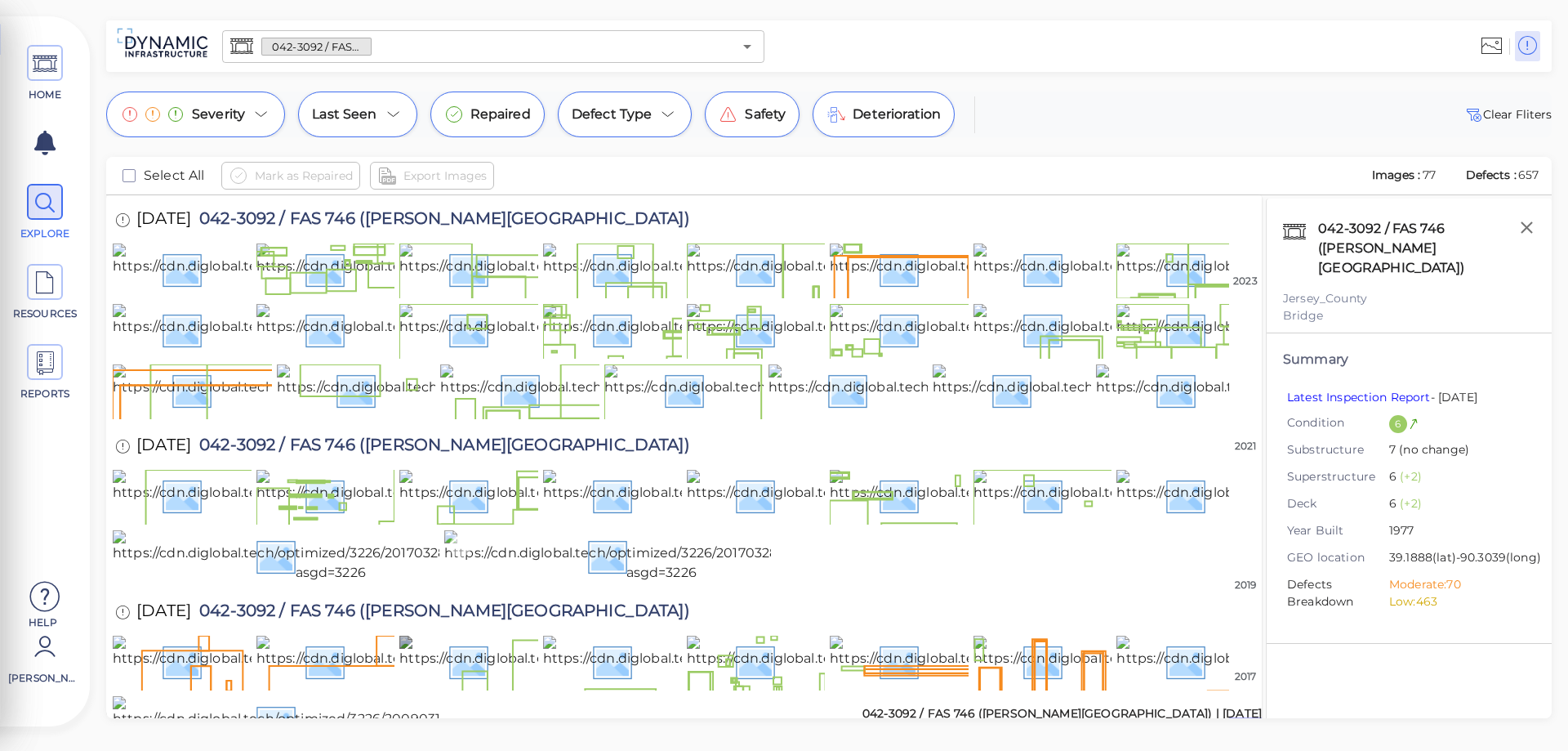
scroll to position [1535, 0]
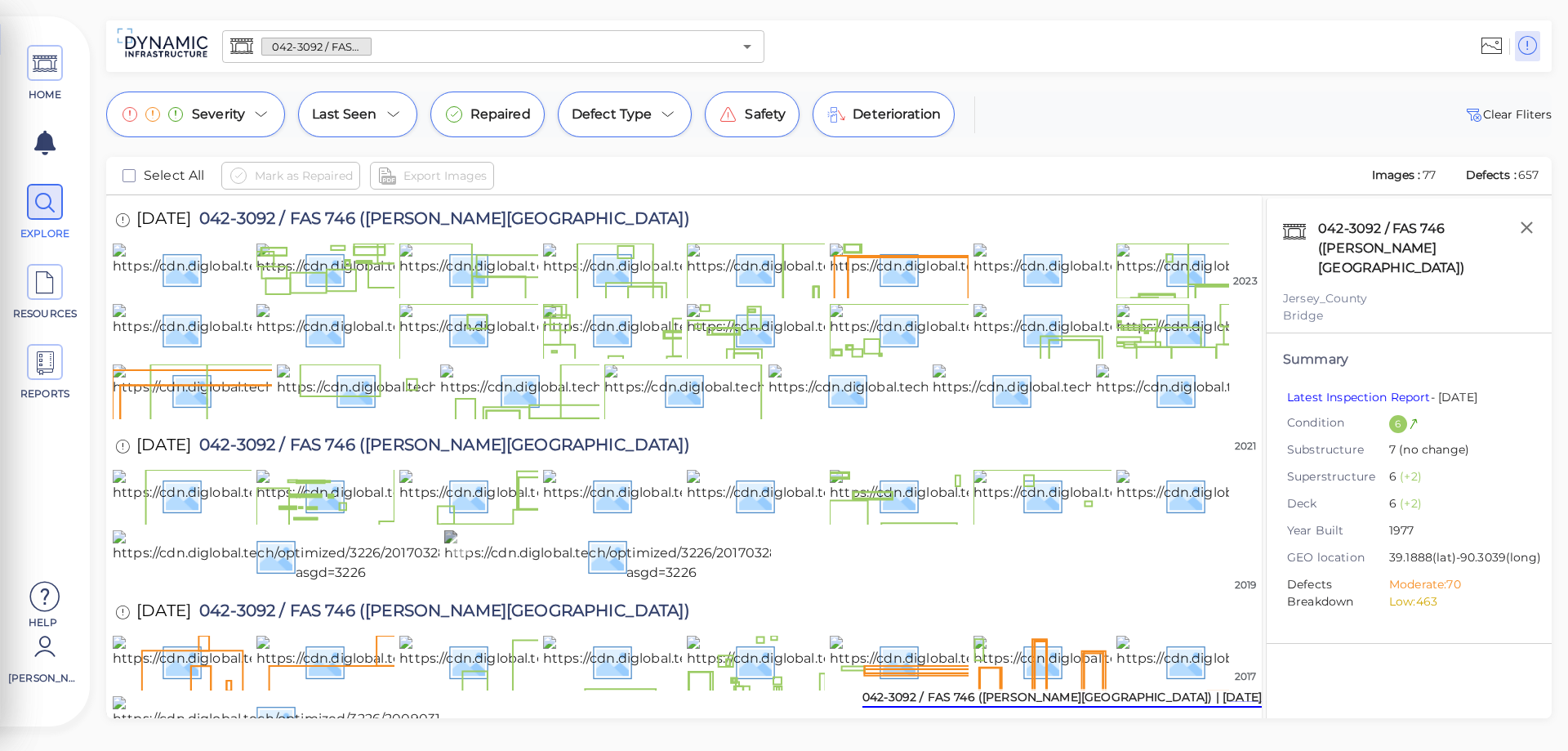
click at [529, 531] on img at bounding box center [661, 556] width 434 height 52
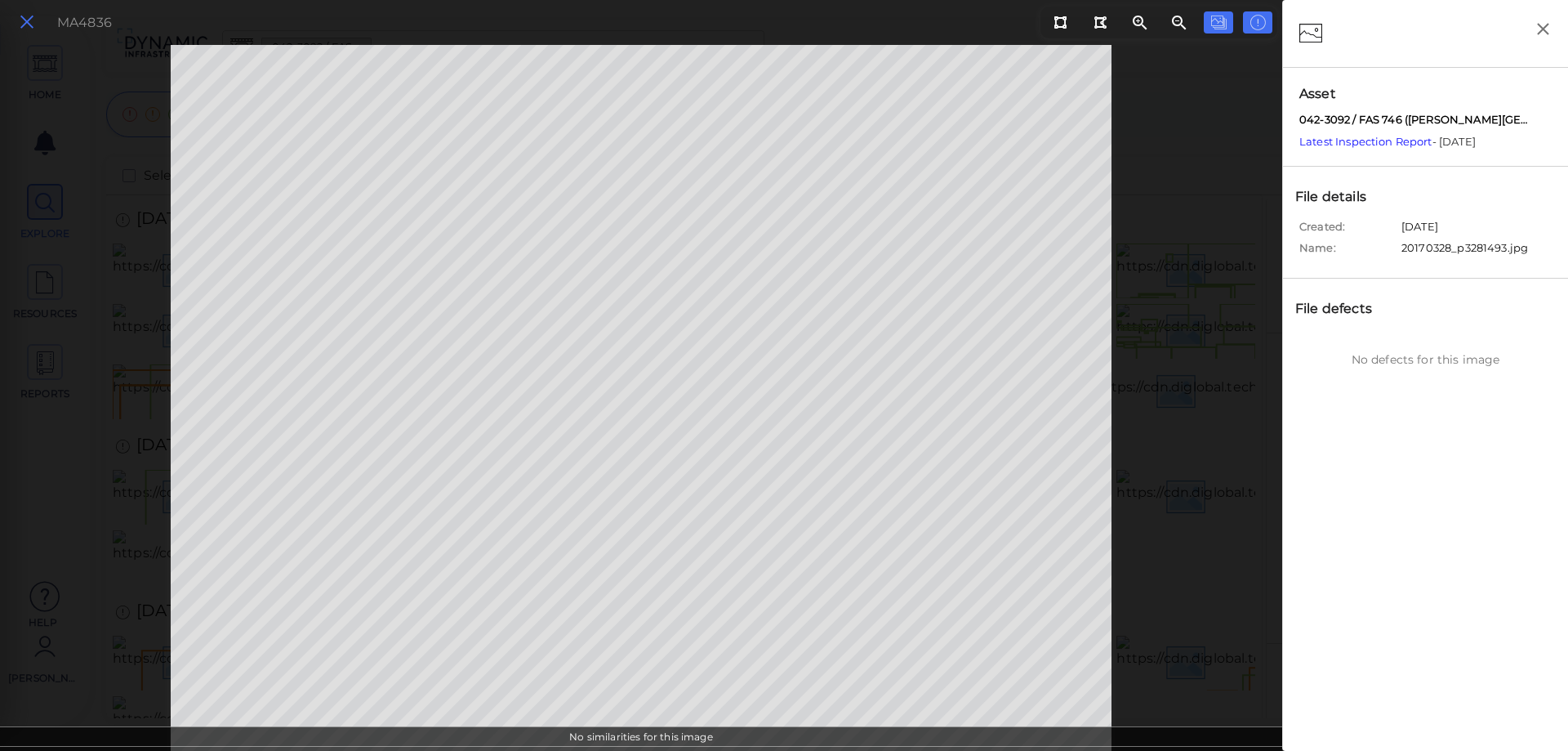
click at [26, 24] on icon at bounding box center [27, 22] width 18 height 22
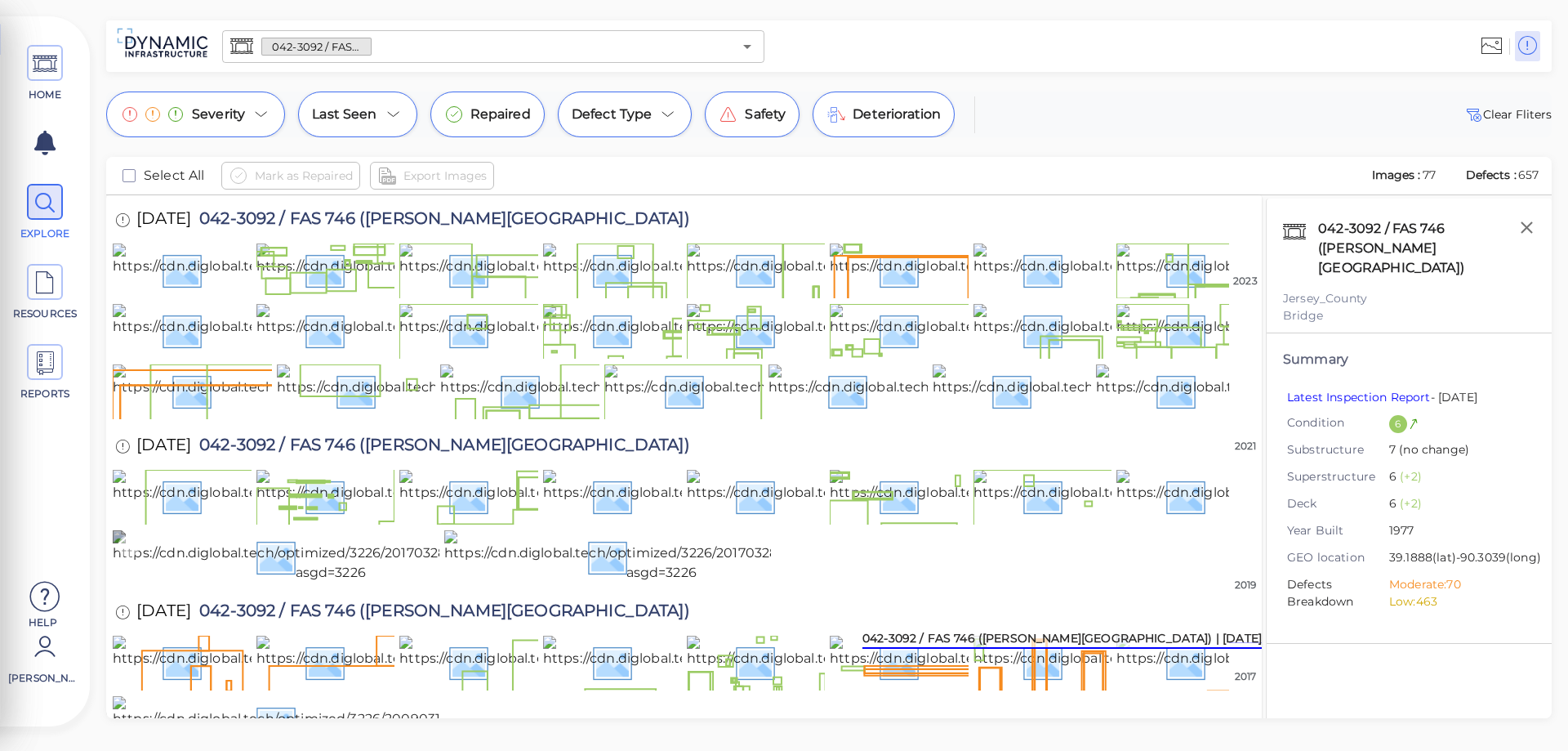
scroll to position [1202, 0]
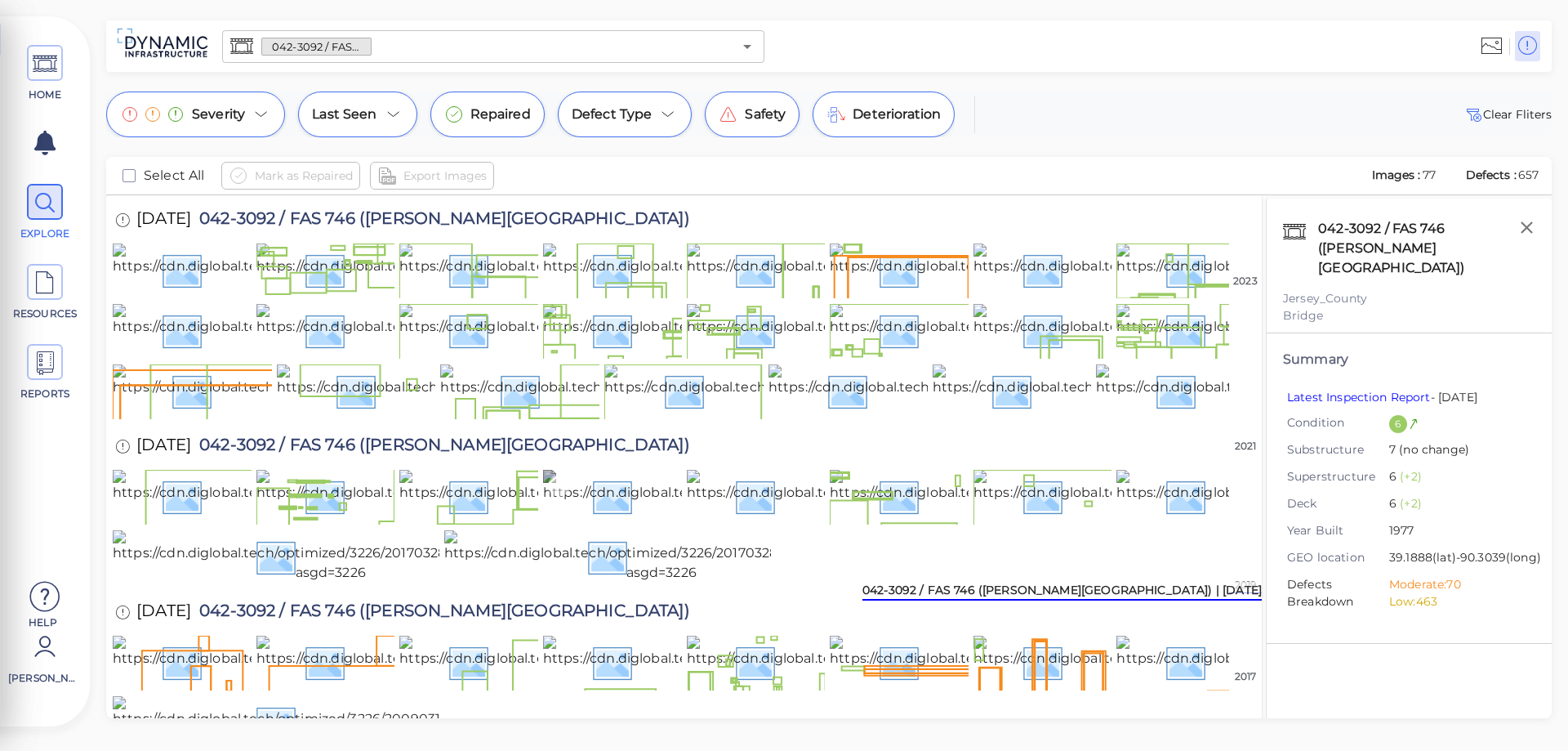
click at [588, 473] on img at bounding box center [757, 496] width 428 height 52
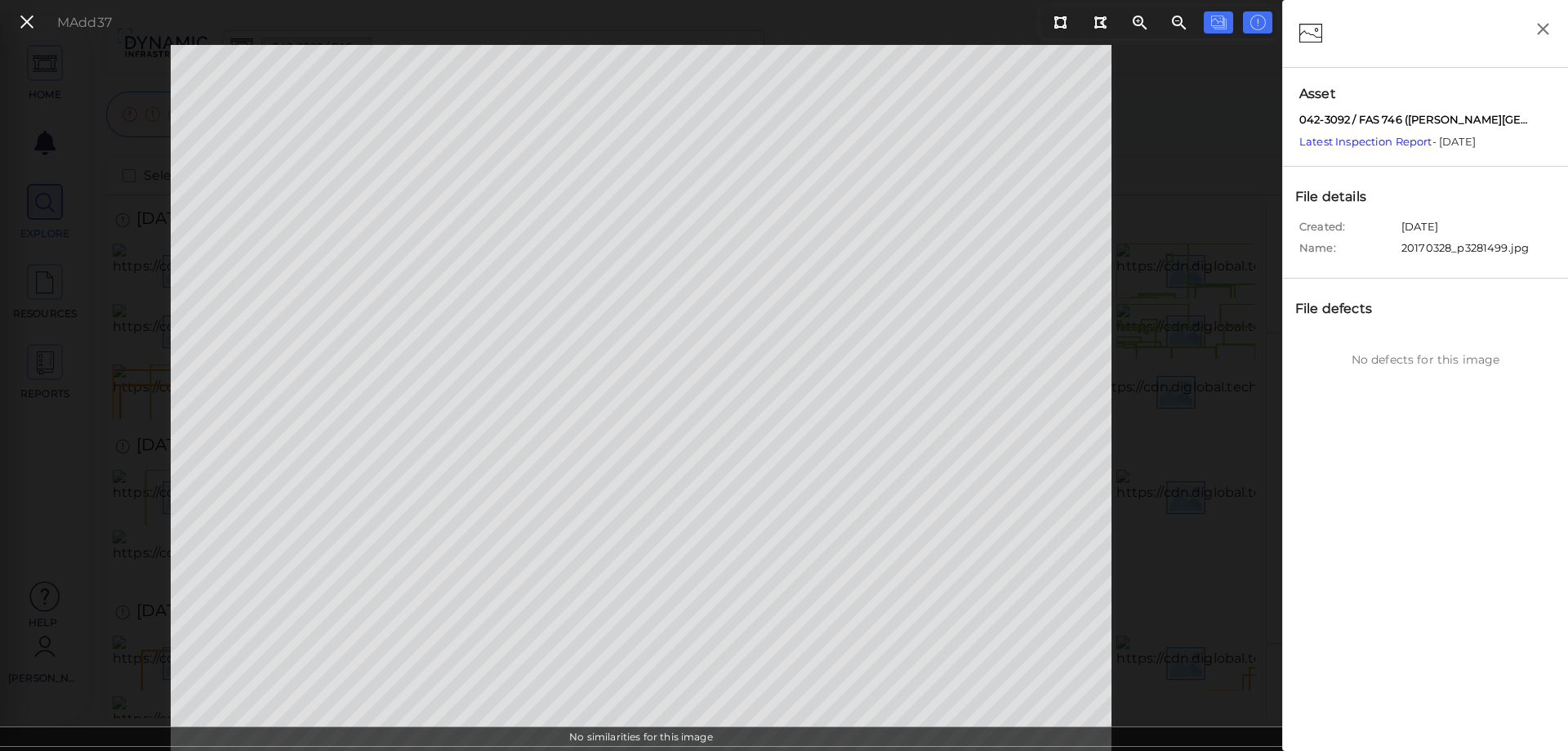
click at [35, 20] on icon at bounding box center [27, 22] width 18 height 22
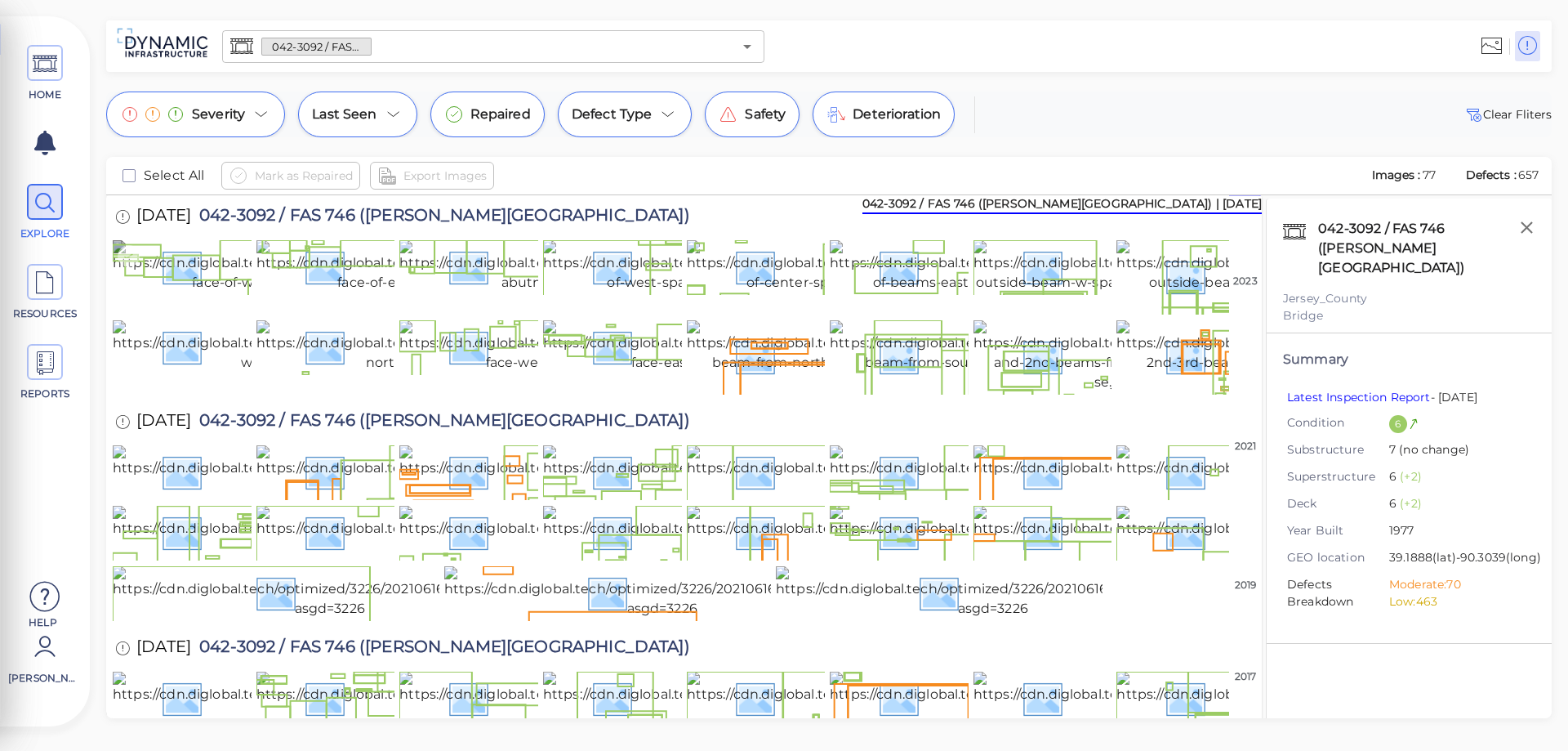
click at [171, 292] on img at bounding box center [299, 266] width 374 height 52
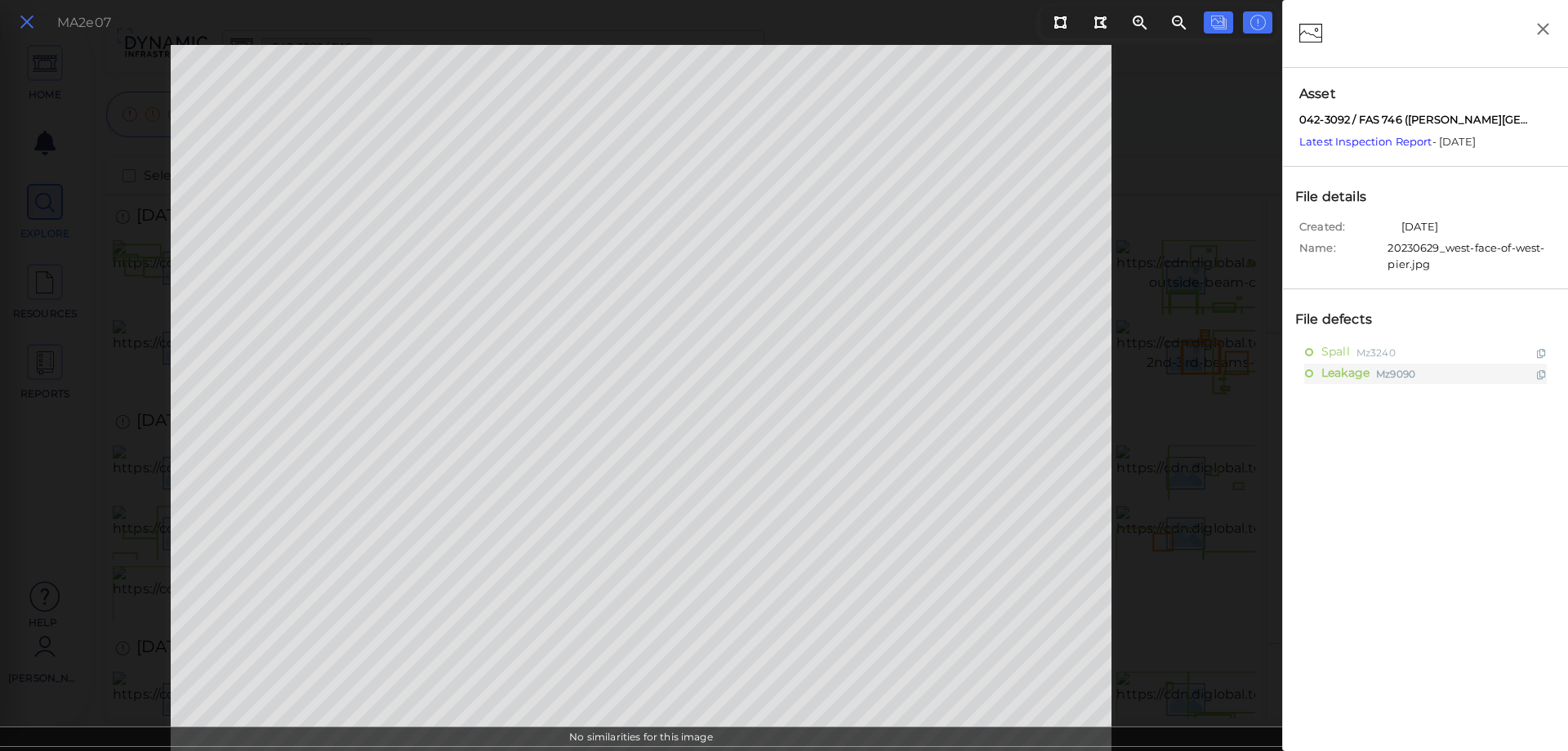
click at [36, 25] on button at bounding box center [27, 22] width 28 height 24
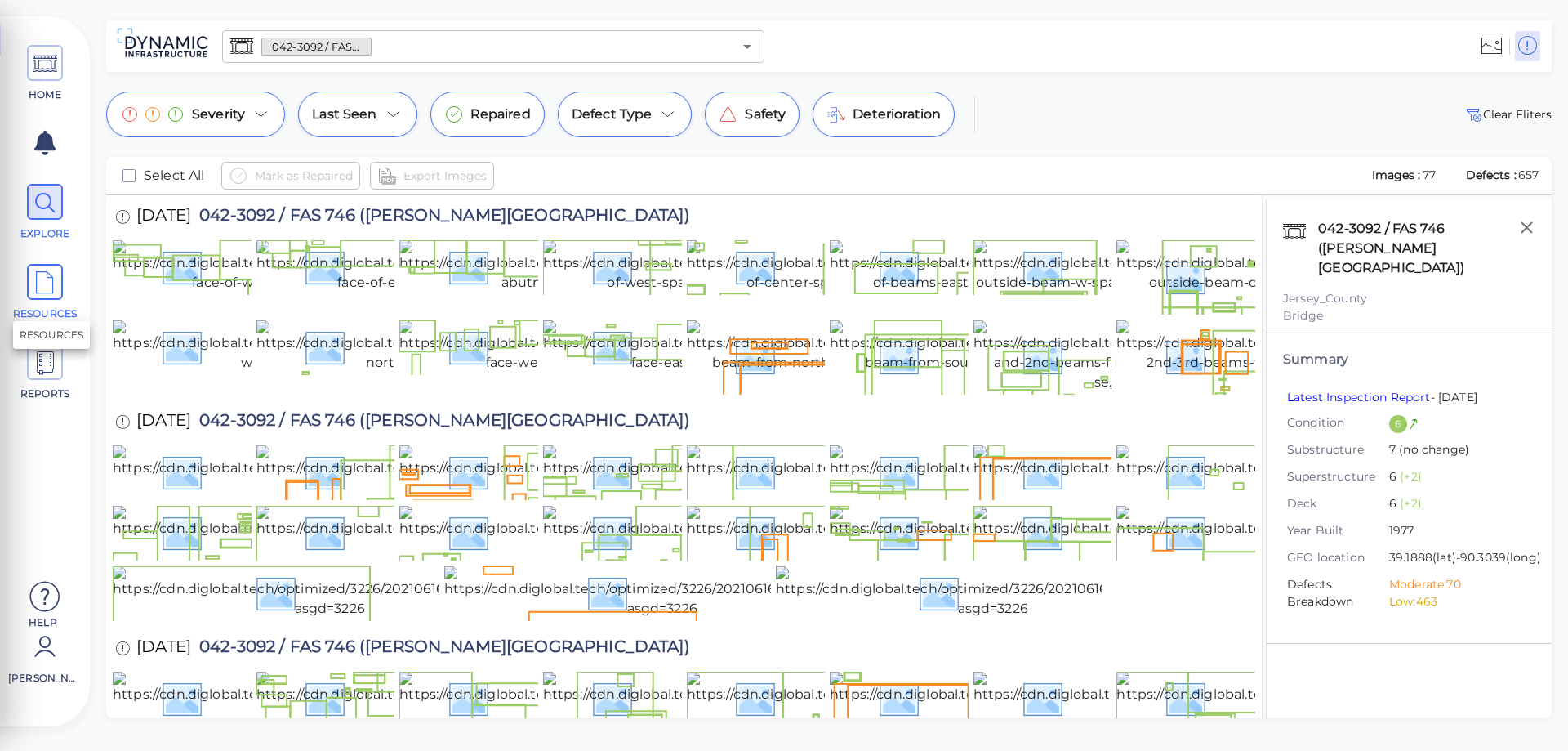
click at [45, 279] on icon at bounding box center [45, 283] width 25 height 36
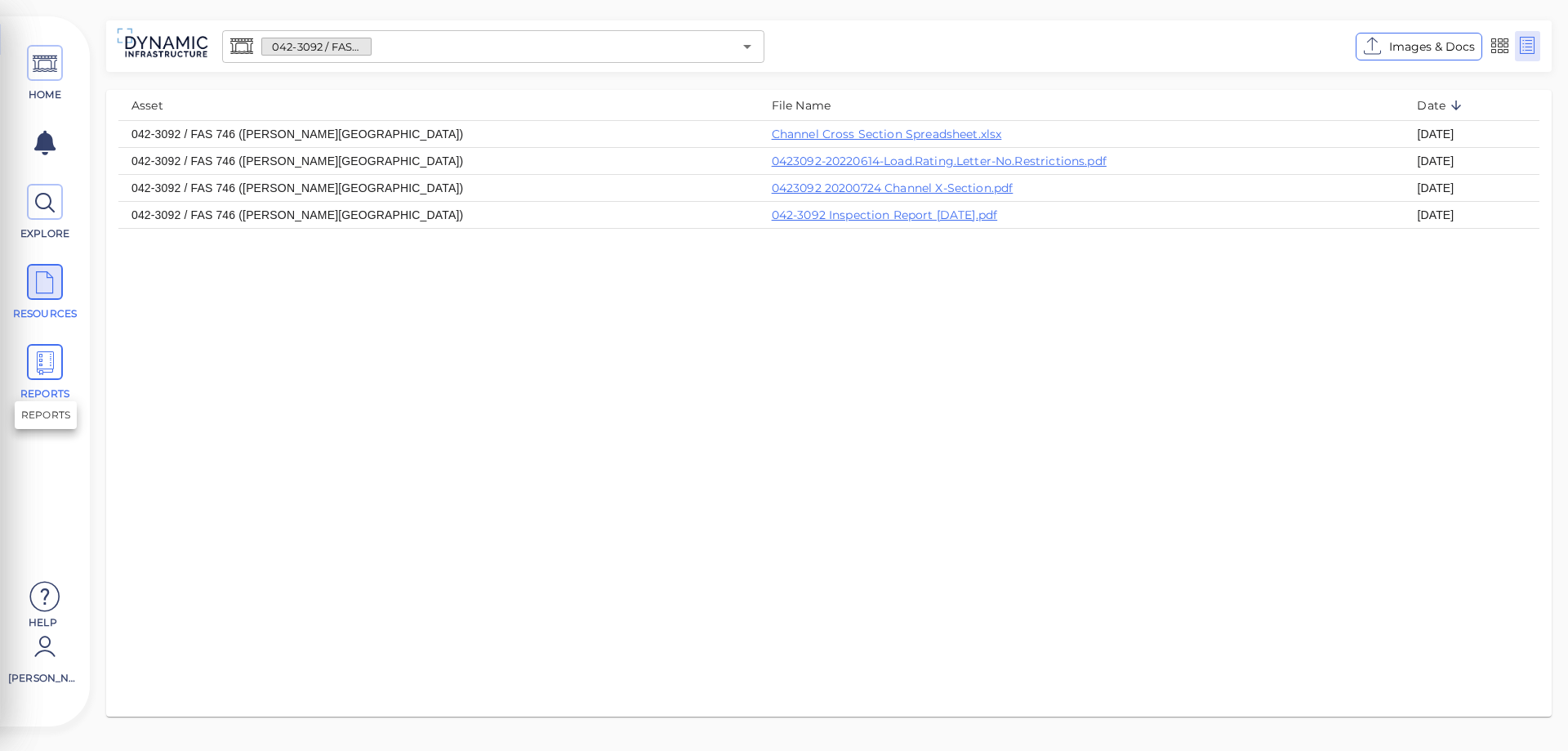
click at [39, 367] on icon at bounding box center [45, 363] width 25 height 36
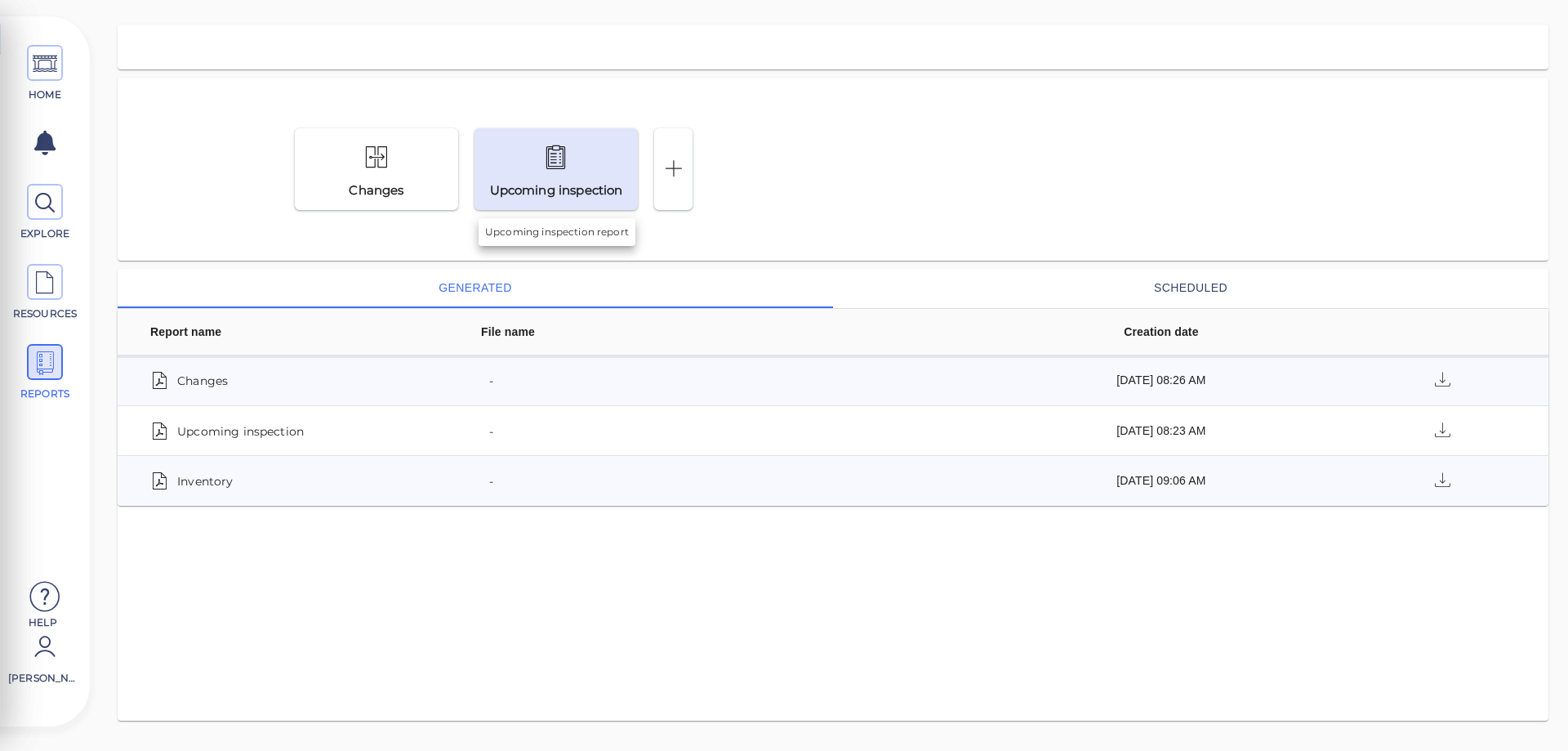
click at [551, 181] on div "Upcoming inspection" at bounding box center [556, 190] width 158 height 19
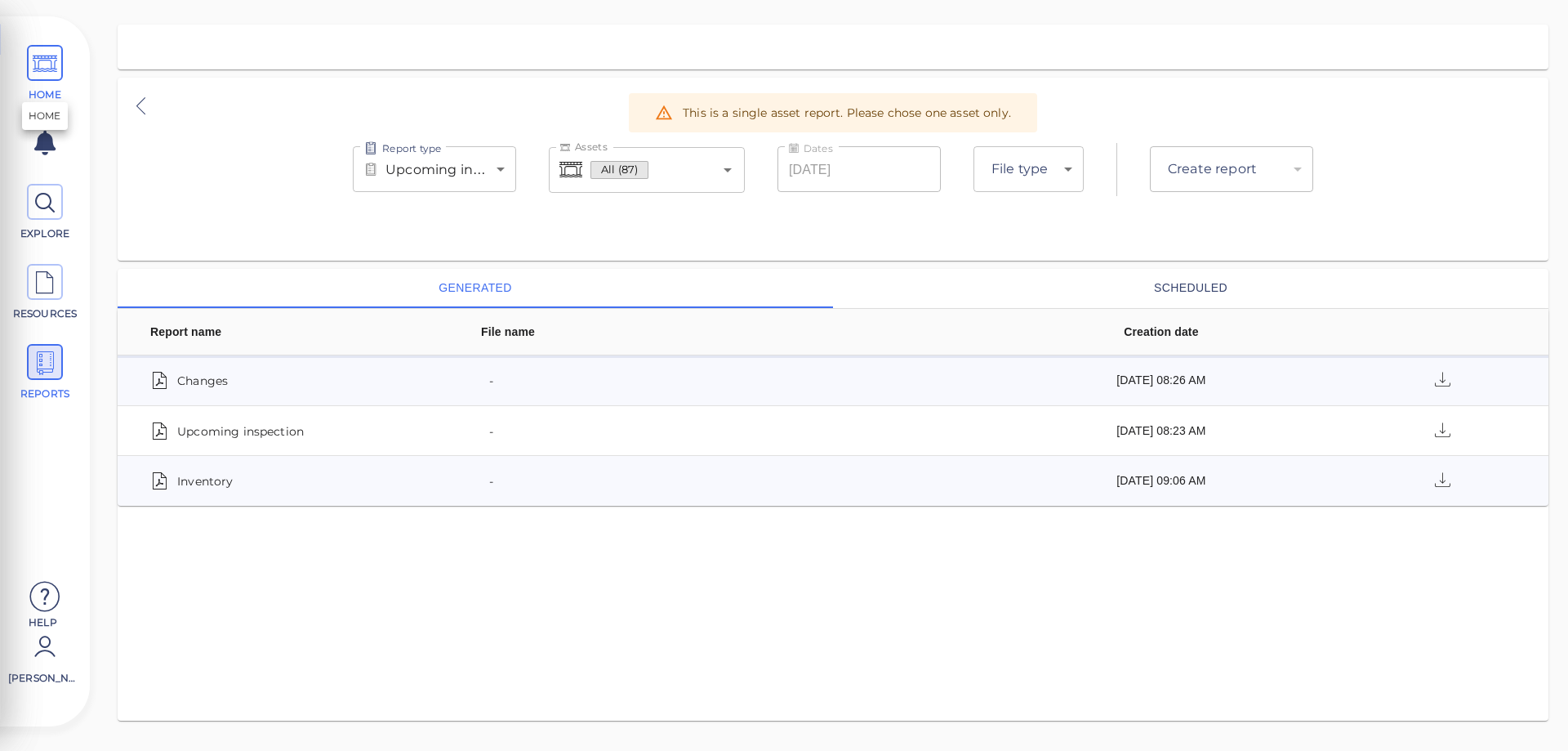
click at [41, 74] on icon at bounding box center [45, 63] width 25 height 36
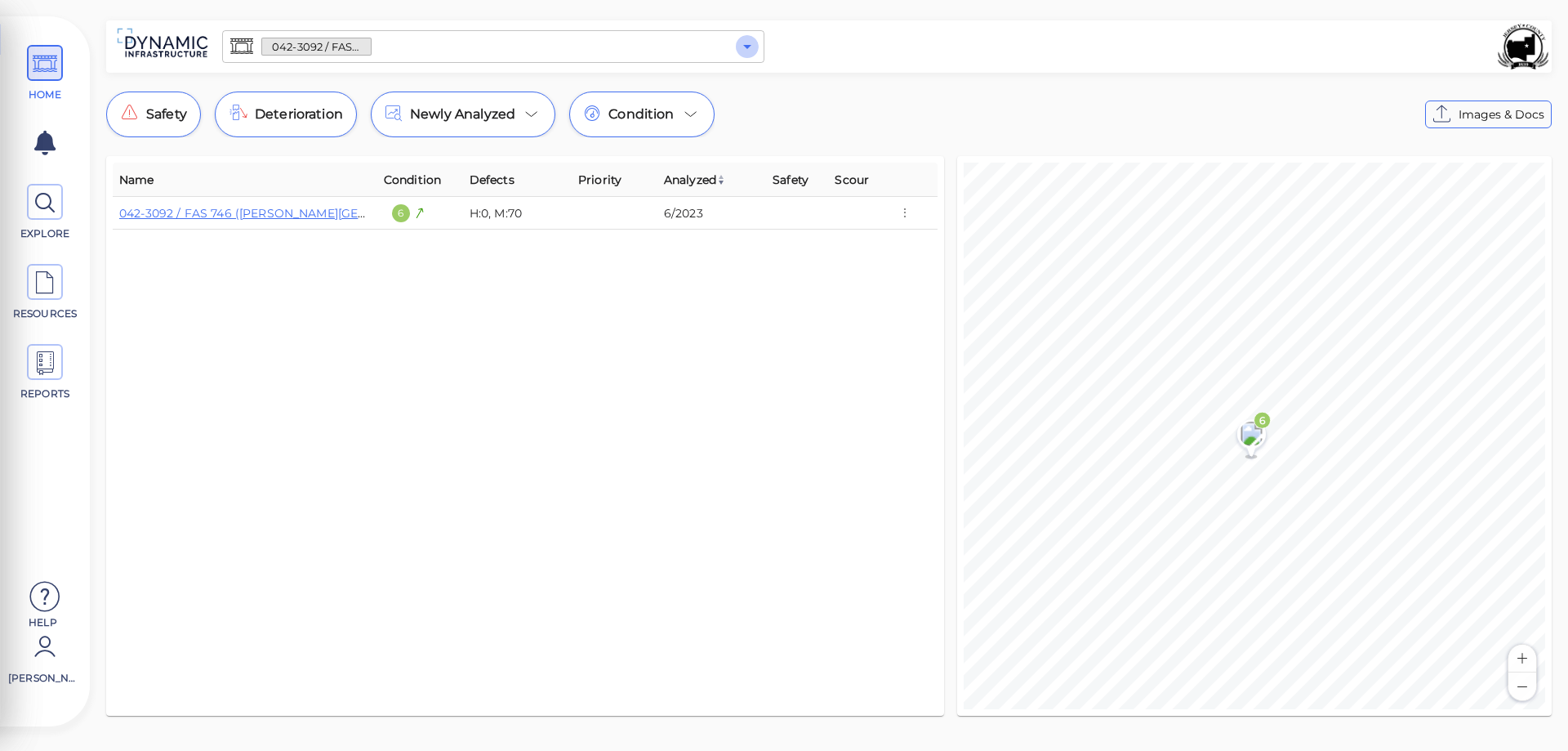
click at [752, 44] on icon "Open" at bounding box center [747, 46] width 20 height 20
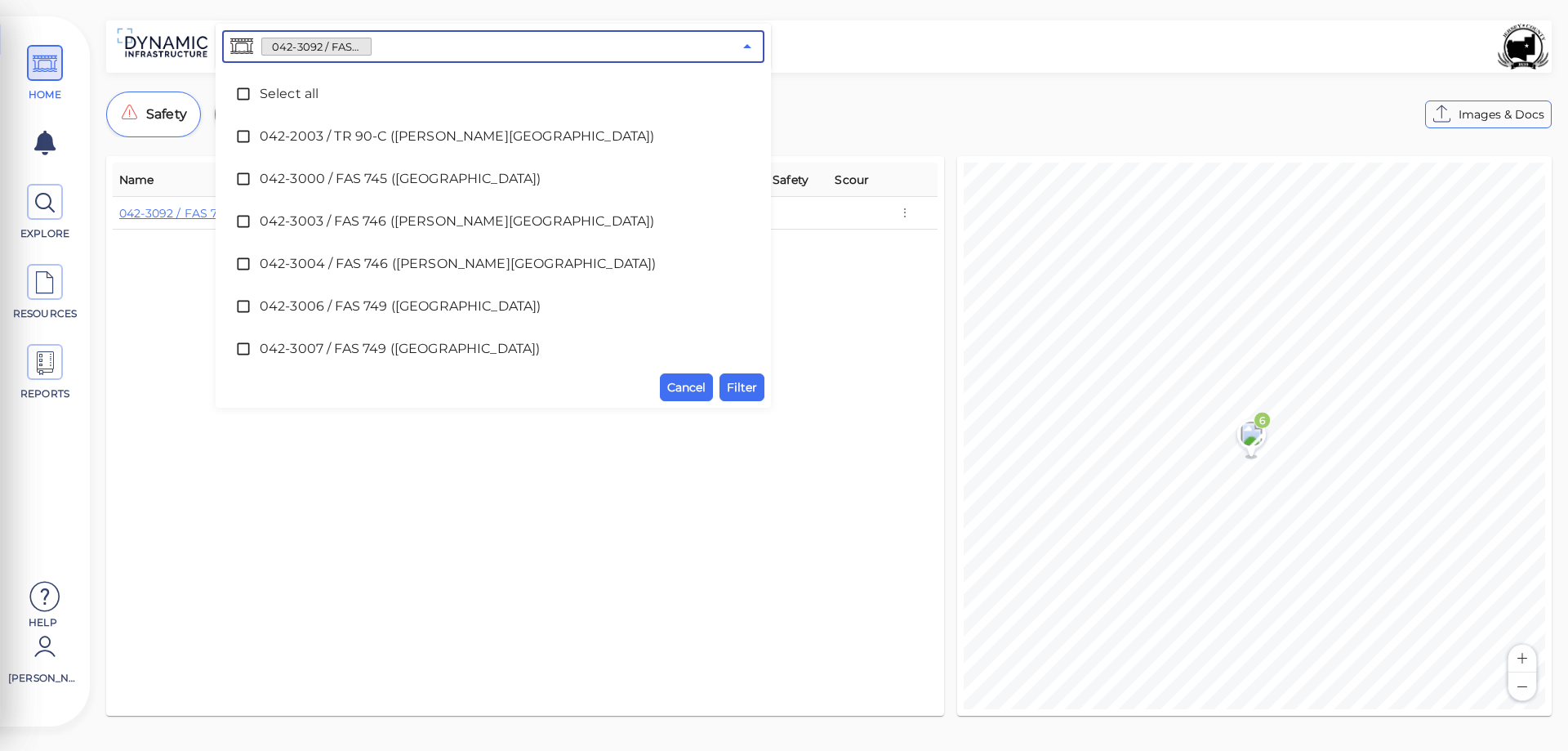
scroll to position [428, 0]
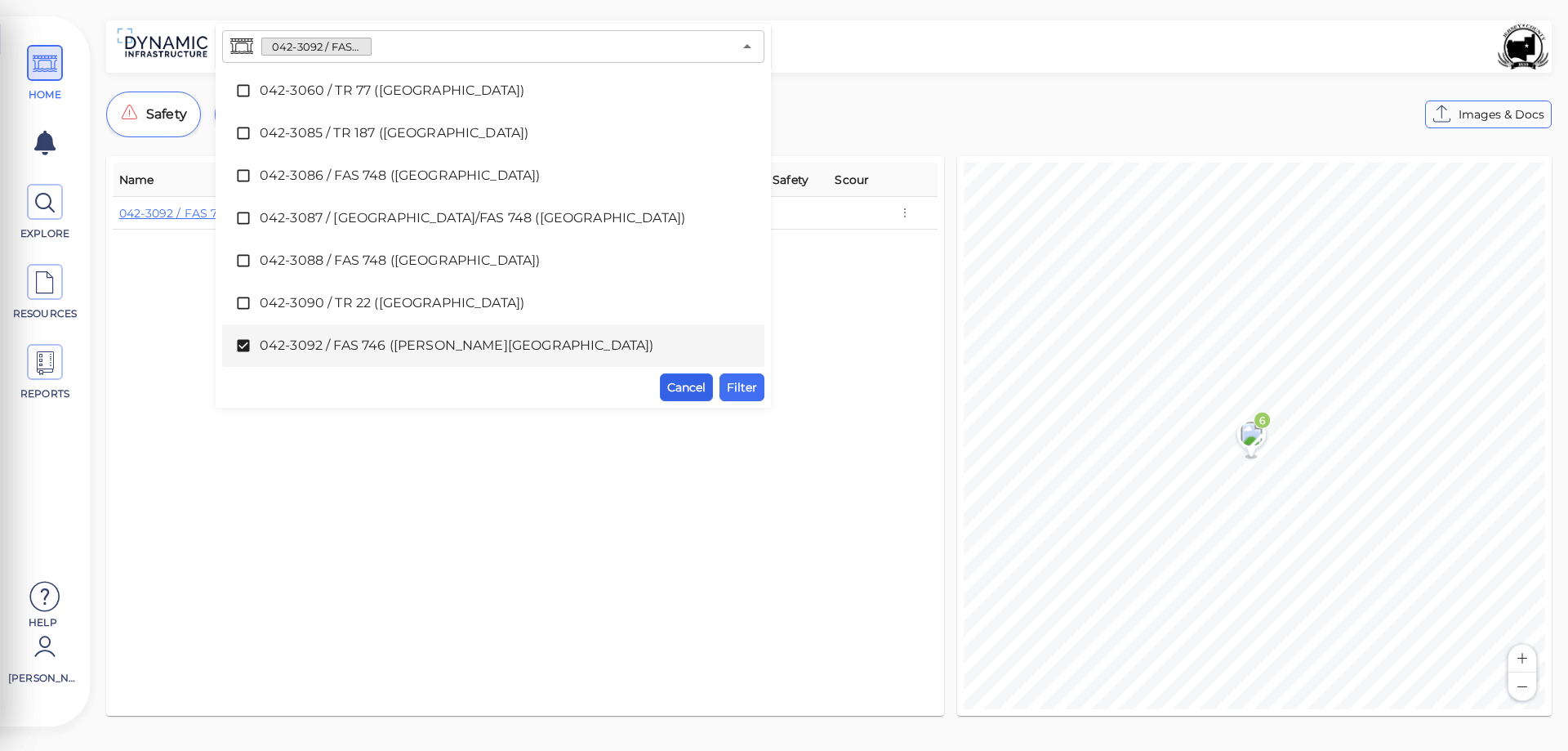
click at [692, 393] on span "Cancel" at bounding box center [686, 387] width 38 height 20
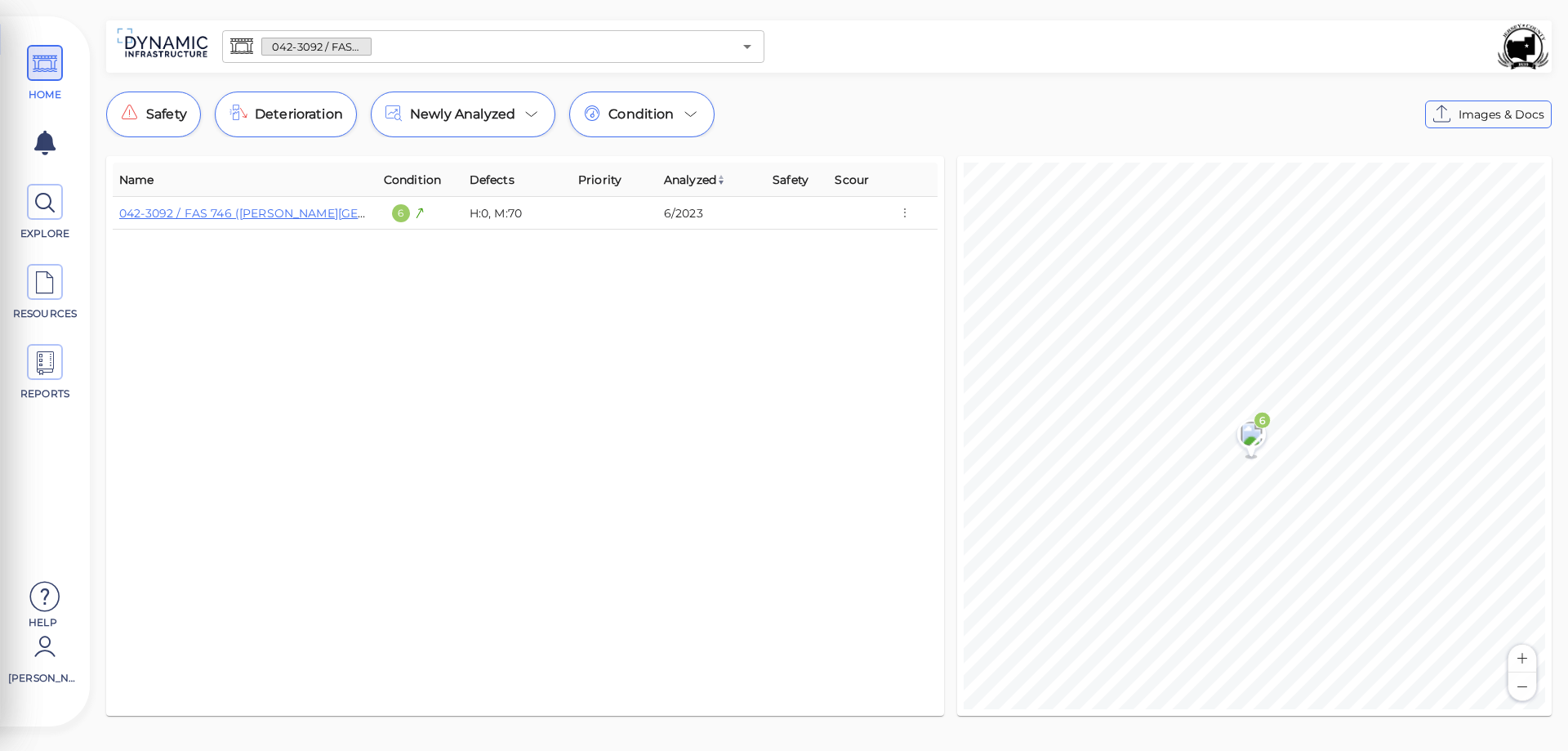
click at [490, 52] on input "text" at bounding box center [552, 47] width 361 height 23
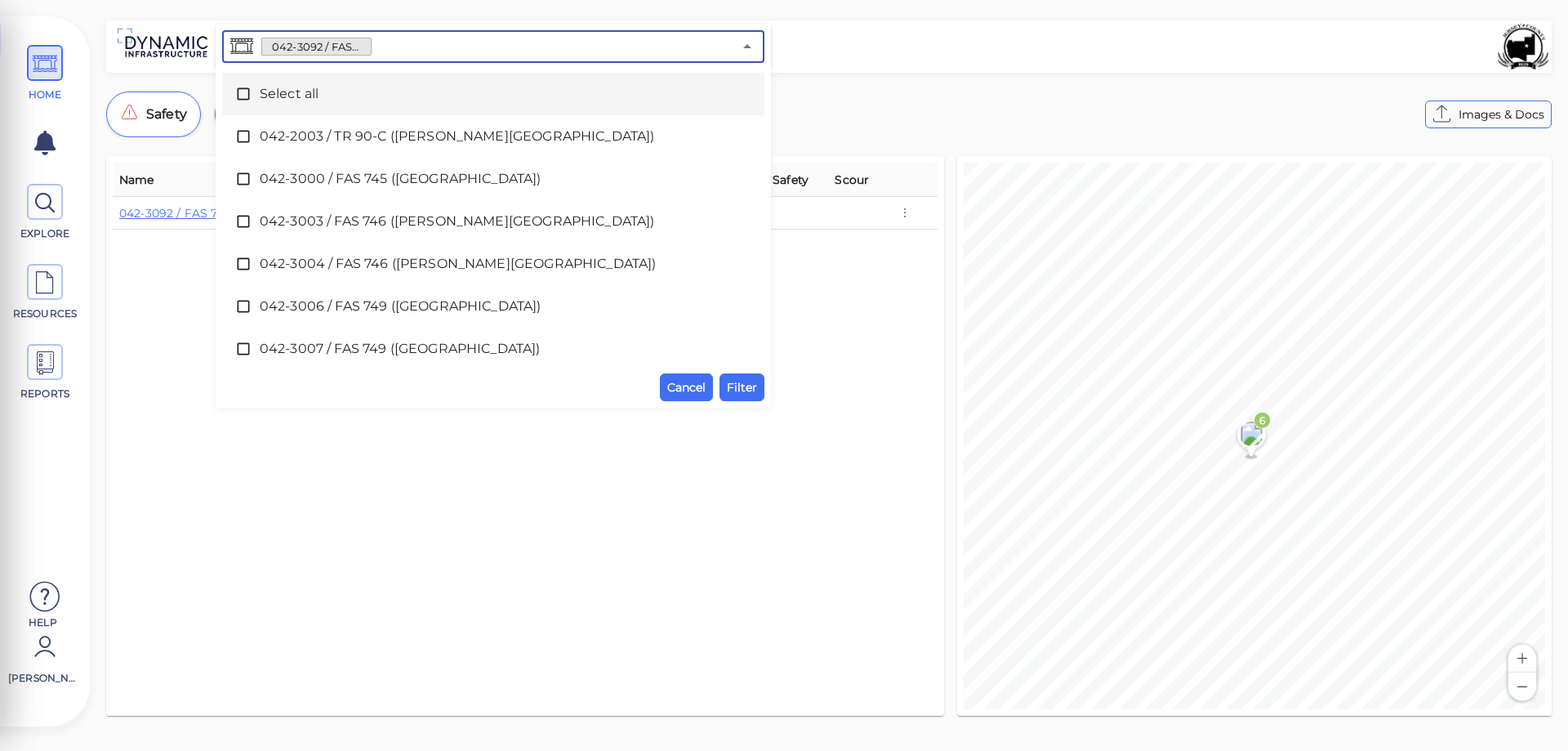
click at [239, 94] on icon at bounding box center [243, 94] width 16 height 16
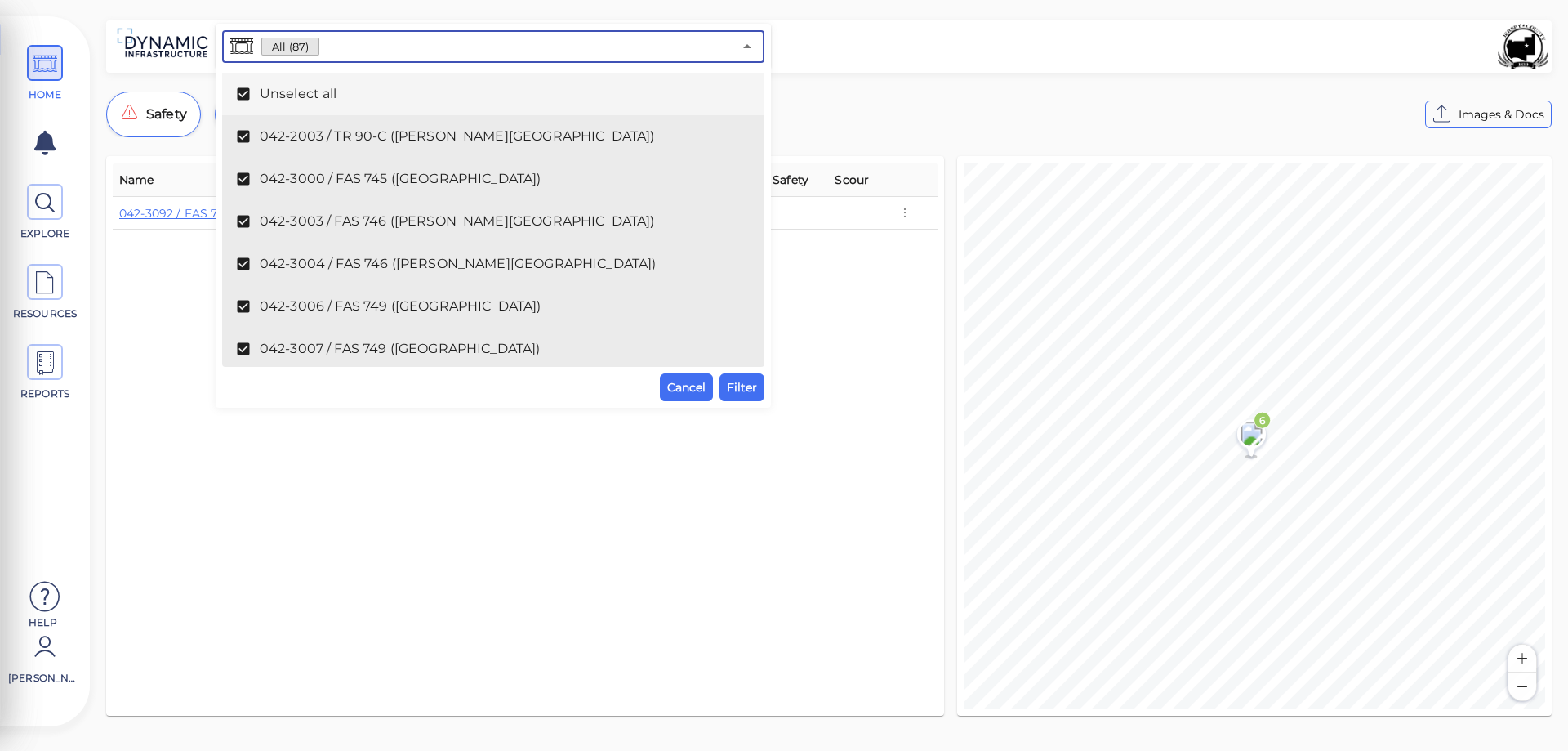
click at [239, 94] on icon at bounding box center [243, 94] width 16 height 16
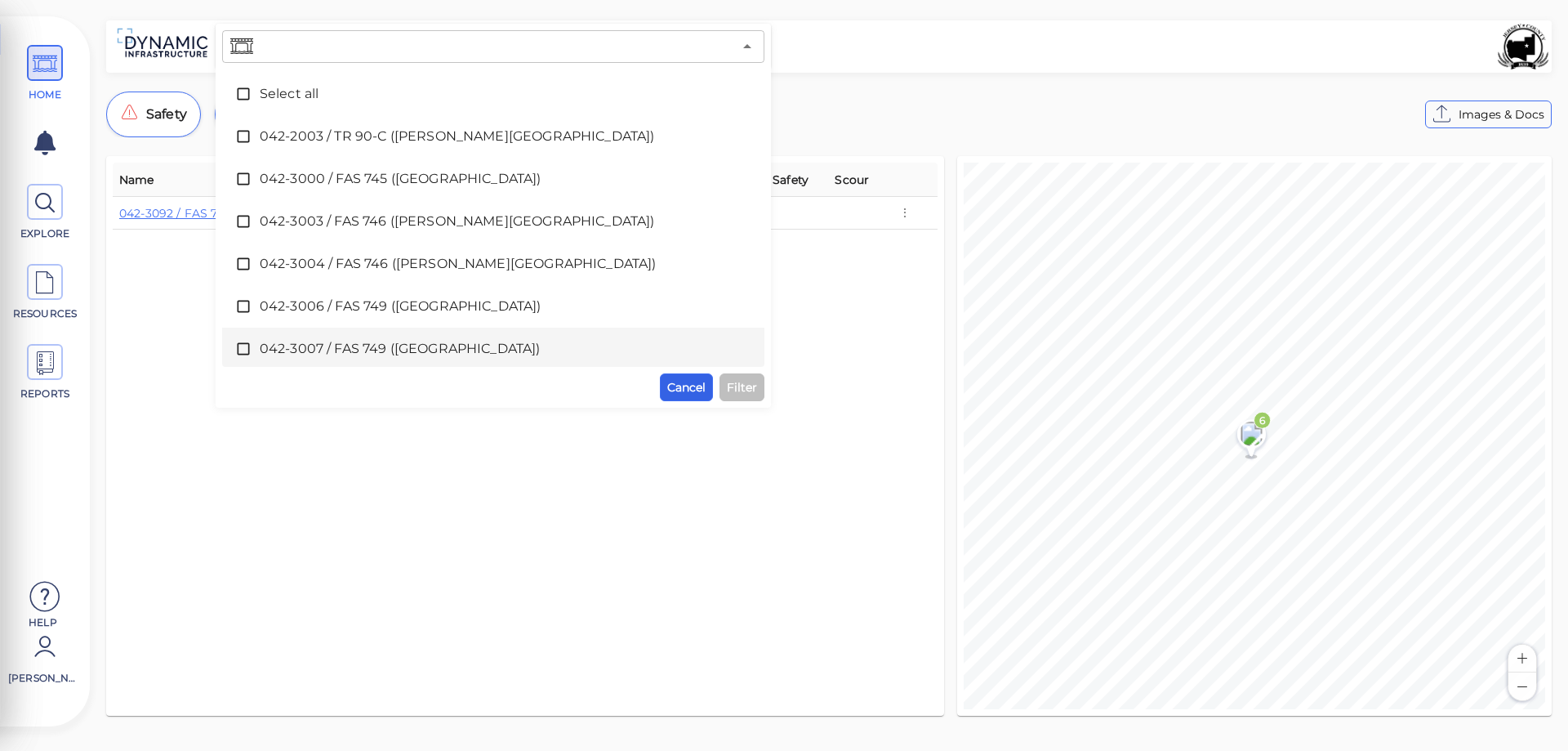
click at [685, 391] on span "Cancel" at bounding box center [686, 387] width 38 height 20
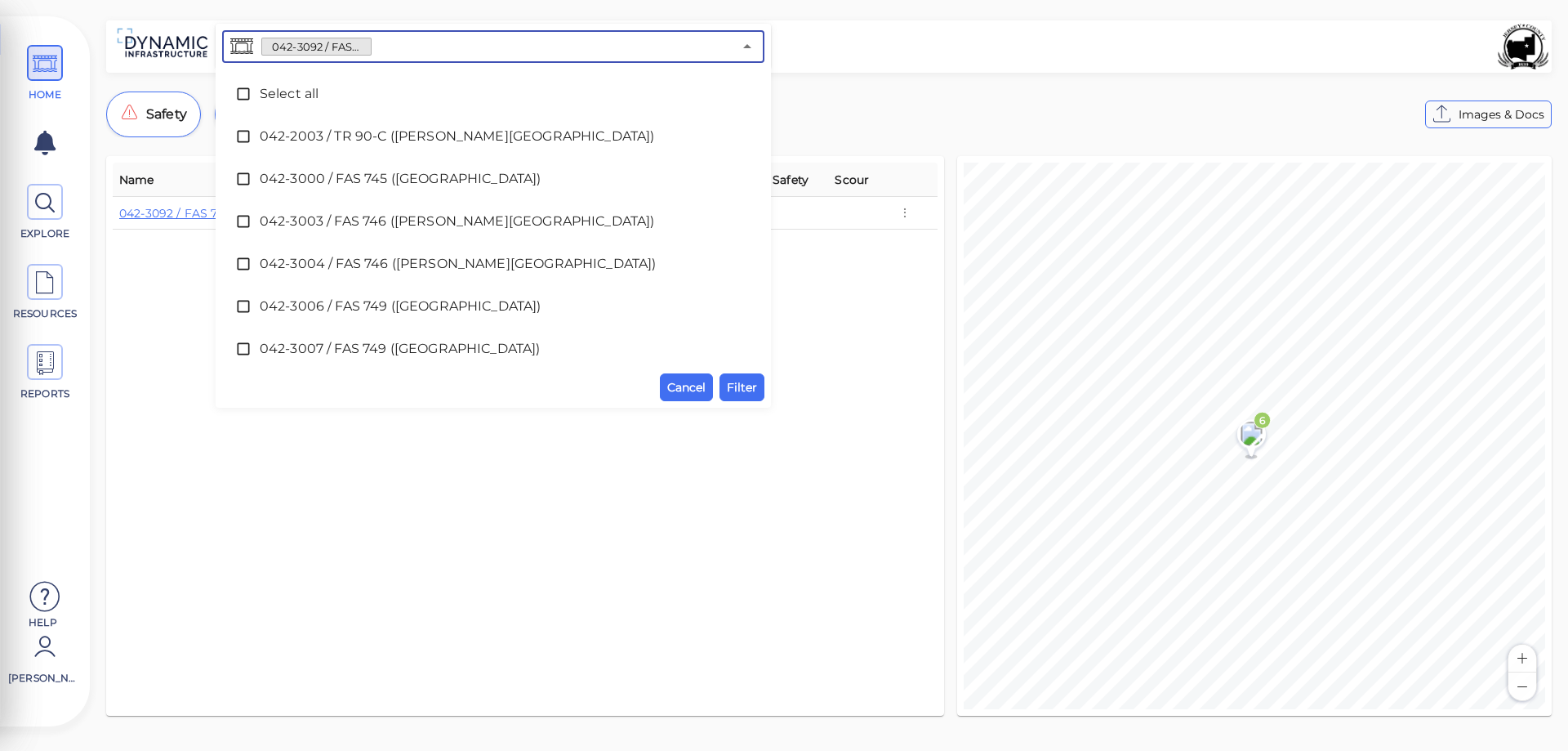
click at [458, 44] on input "text" at bounding box center [552, 47] width 361 height 23
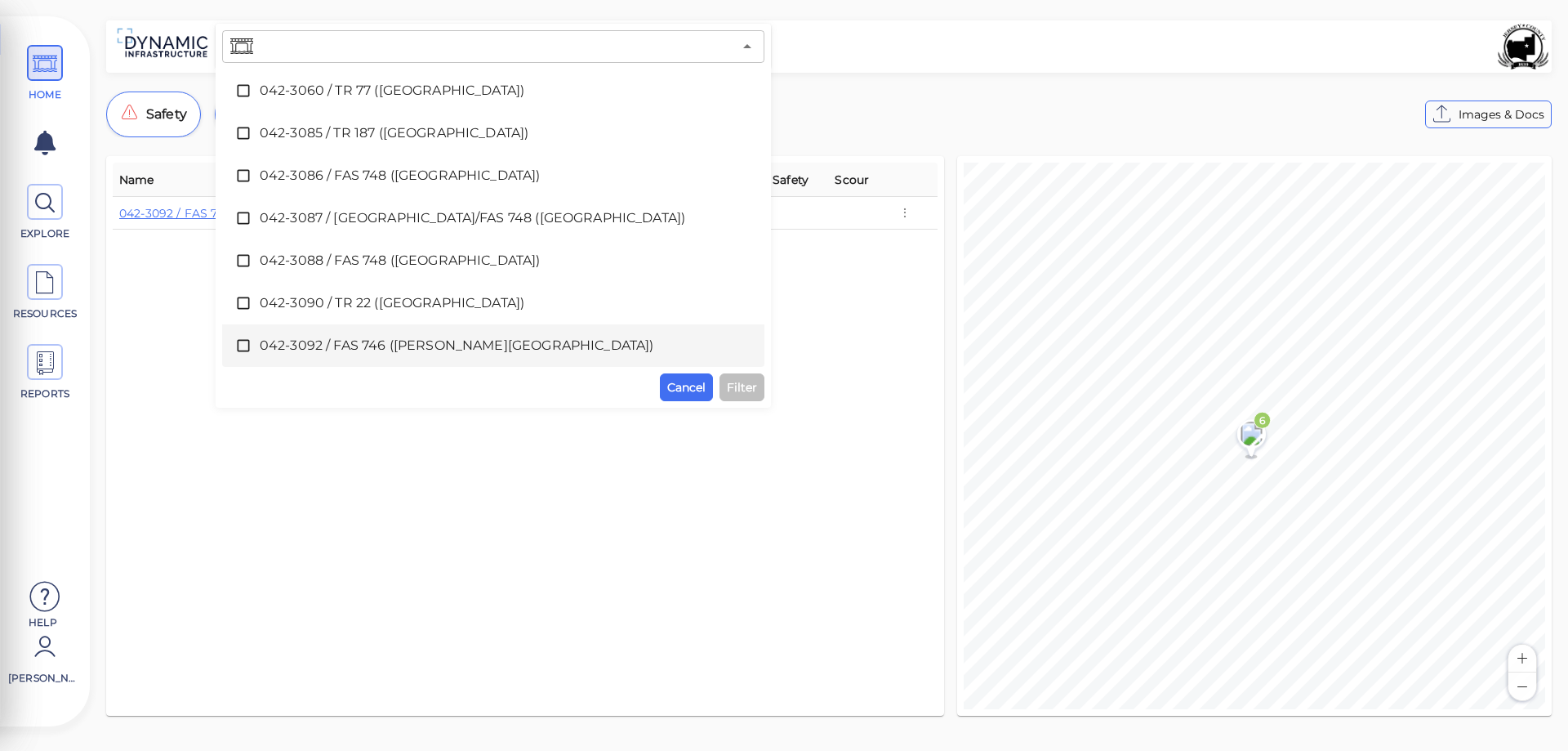
click at [867, 91] on div "​ Select all 042-2003 / TR 90-C ([PERSON_NAME][GEOGRAPHIC_DATA]) 042-3000 / FAS…" at bounding box center [829, 372] width 1478 height 705
click at [369, 510] on div "Name Condition Defects Priority Analyzed Safety Scour 042-3092 / FAS 746 ([PERS…" at bounding box center [525, 435] width 825 height 547
click at [45, 74] on icon at bounding box center [45, 63] width 25 height 36
click at [296, 46] on input "text" at bounding box center [495, 47] width 476 height 23
click at [680, 389] on span "Cancel" at bounding box center [686, 387] width 38 height 20
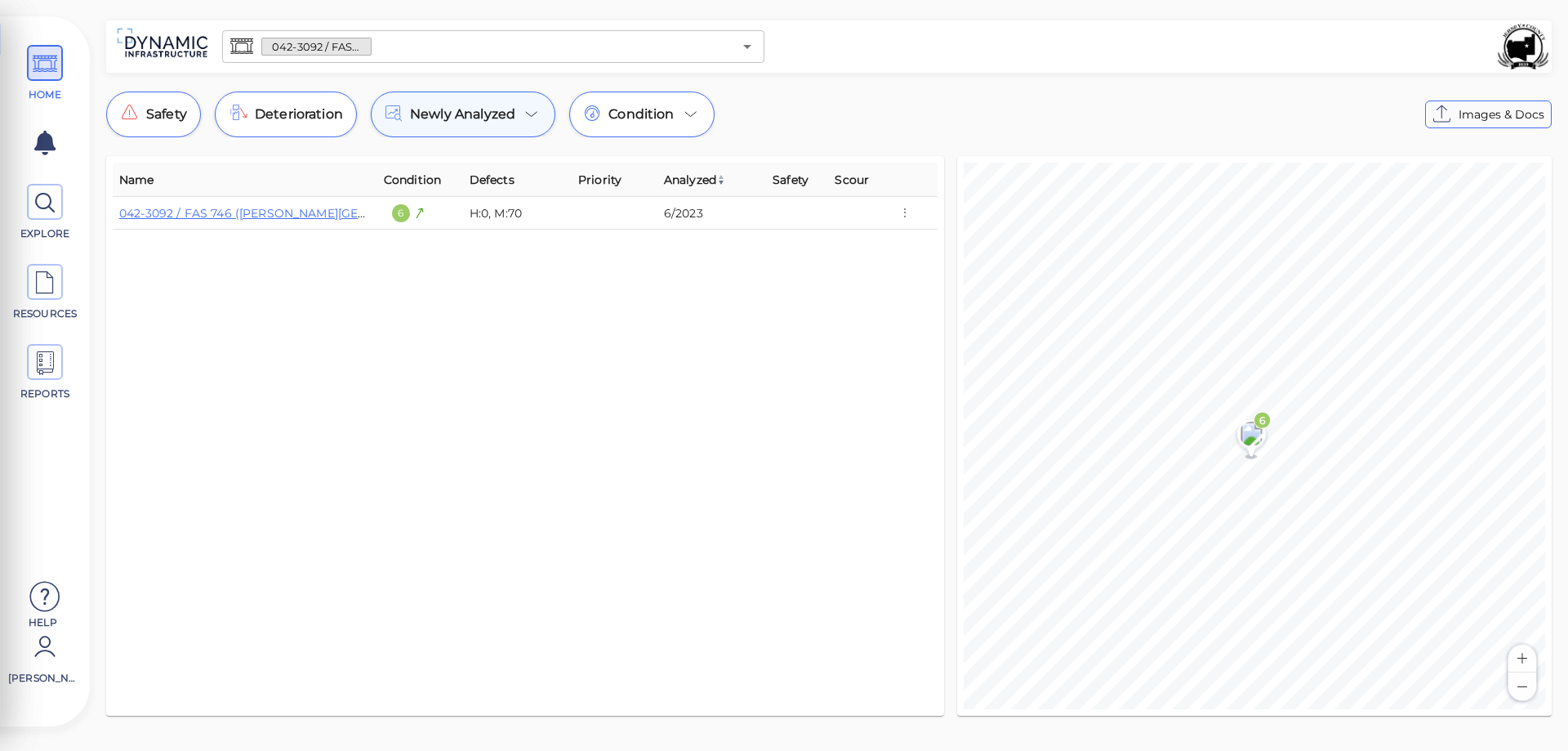
click at [526, 112] on icon at bounding box center [531, 115] width 11 height 5
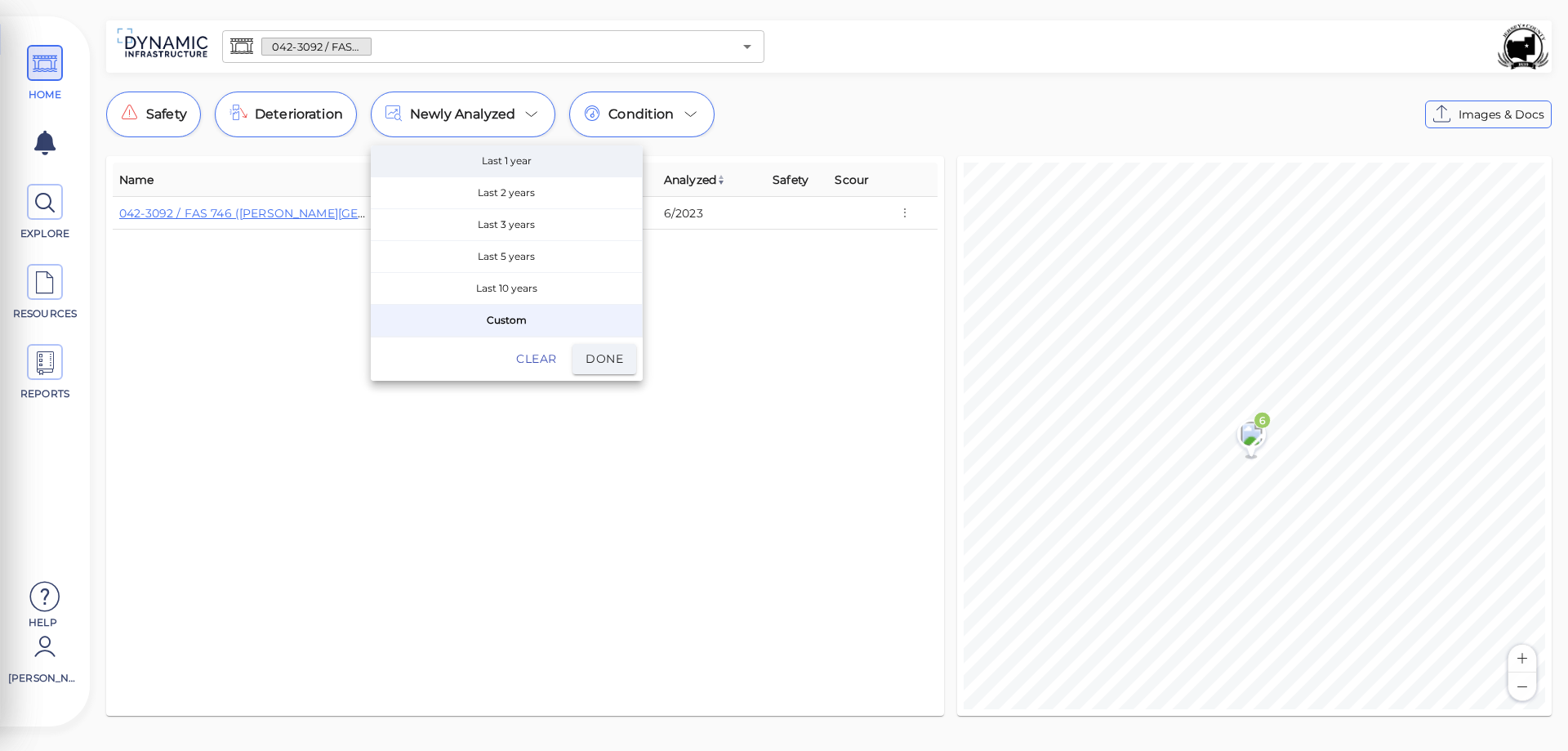
click at [505, 162] on span "Last 1 year" at bounding box center [505, 161] width 271 height 31
click at [599, 357] on span "Done" at bounding box center [604, 359] width 37 height 20
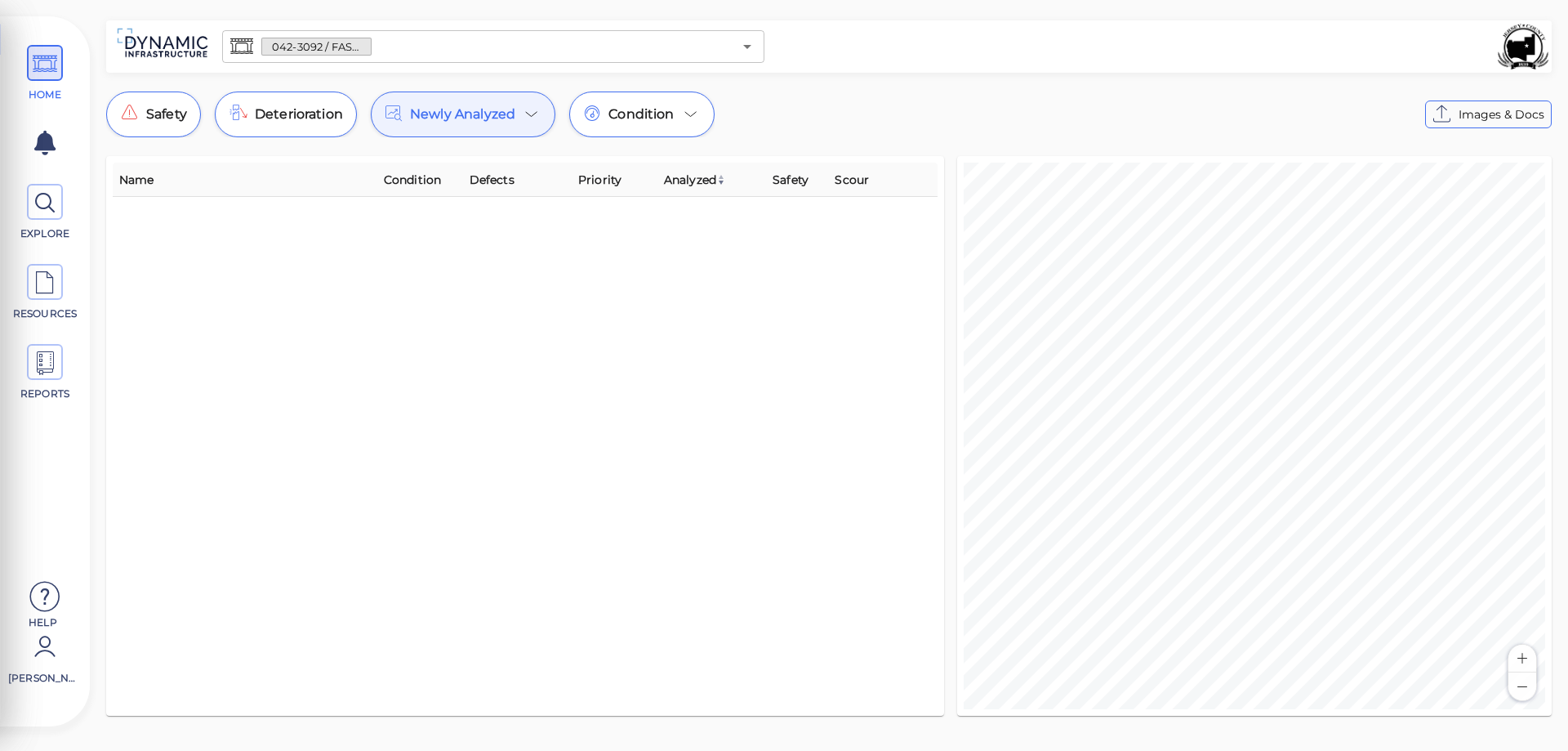
click at [406, 45] on input "text" at bounding box center [552, 47] width 361 height 23
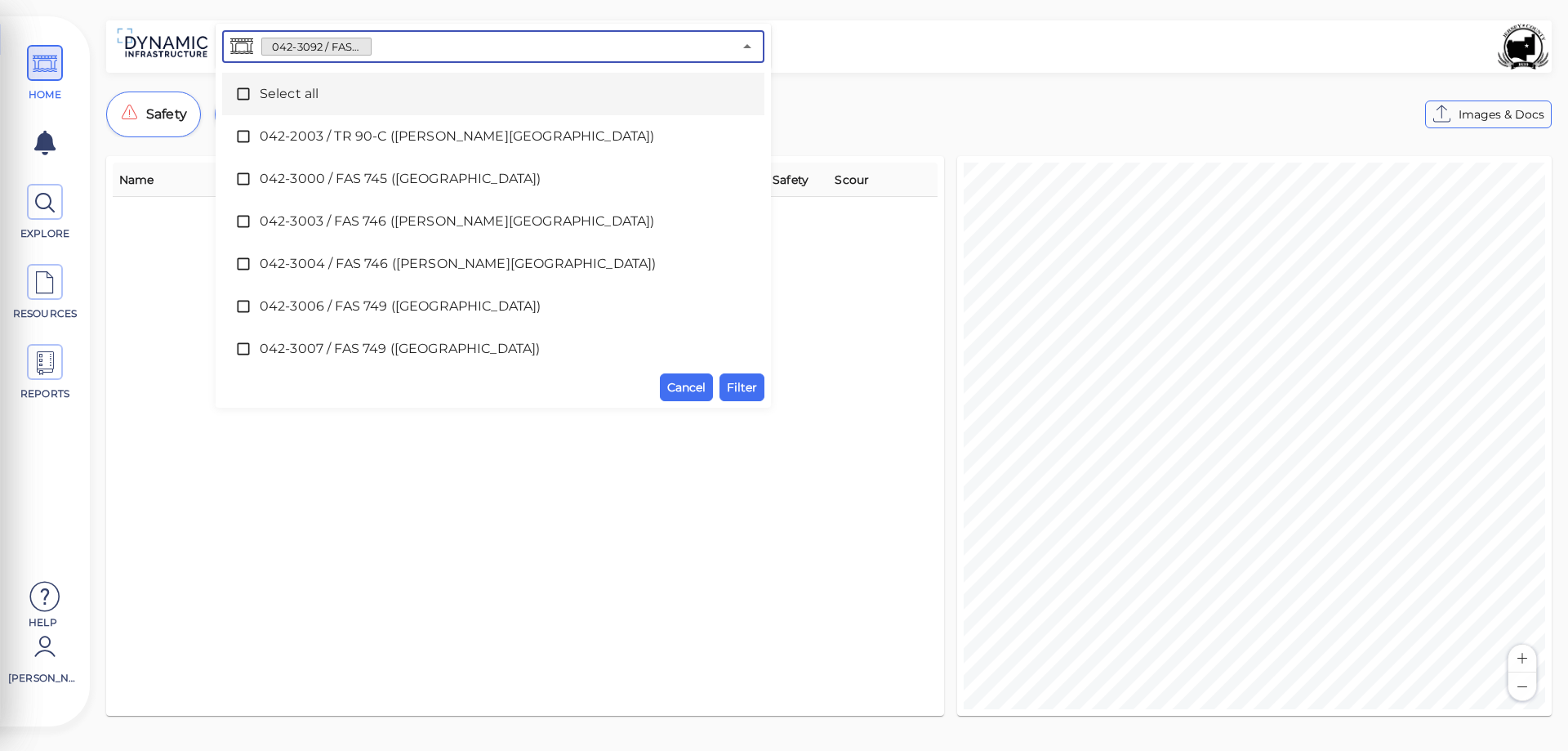
click at [245, 92] on icon at bounding box center [243, 94] width 16 height 16
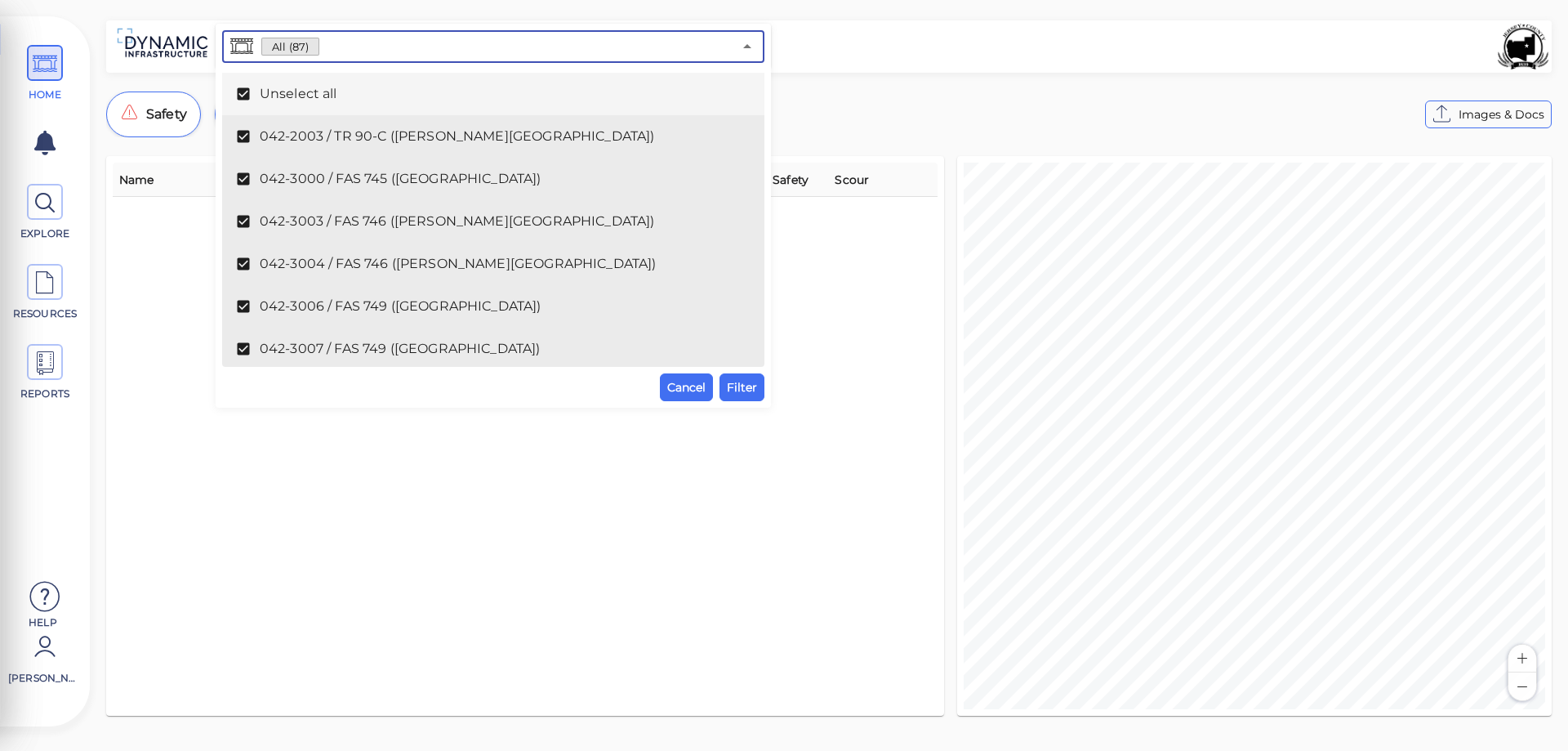
click at [245, 92] on icon at bounding box center [243, 94] width 16 height 16
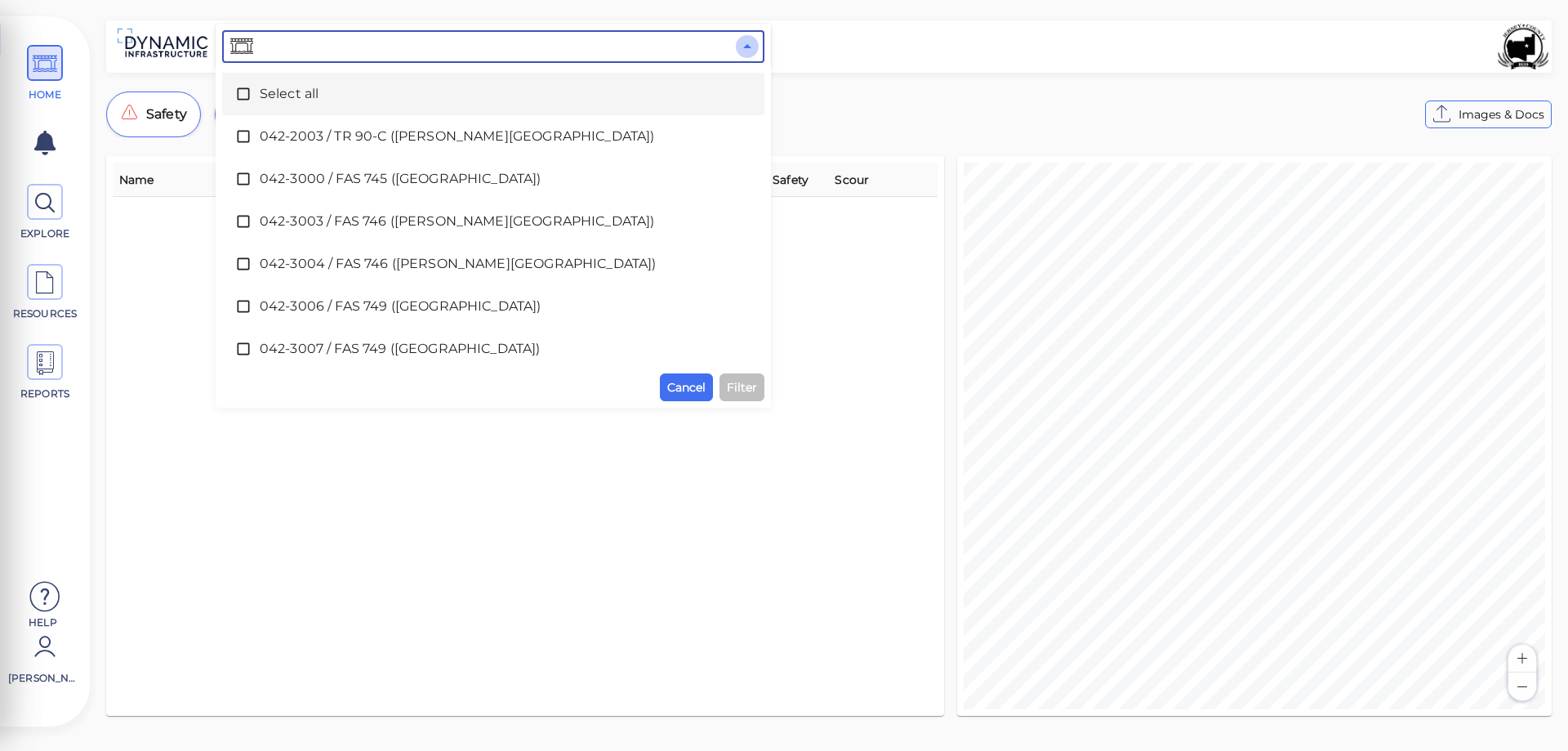
click at [744, 44] on icon "Close" at bounding box center [747, 46] width 20 height 20
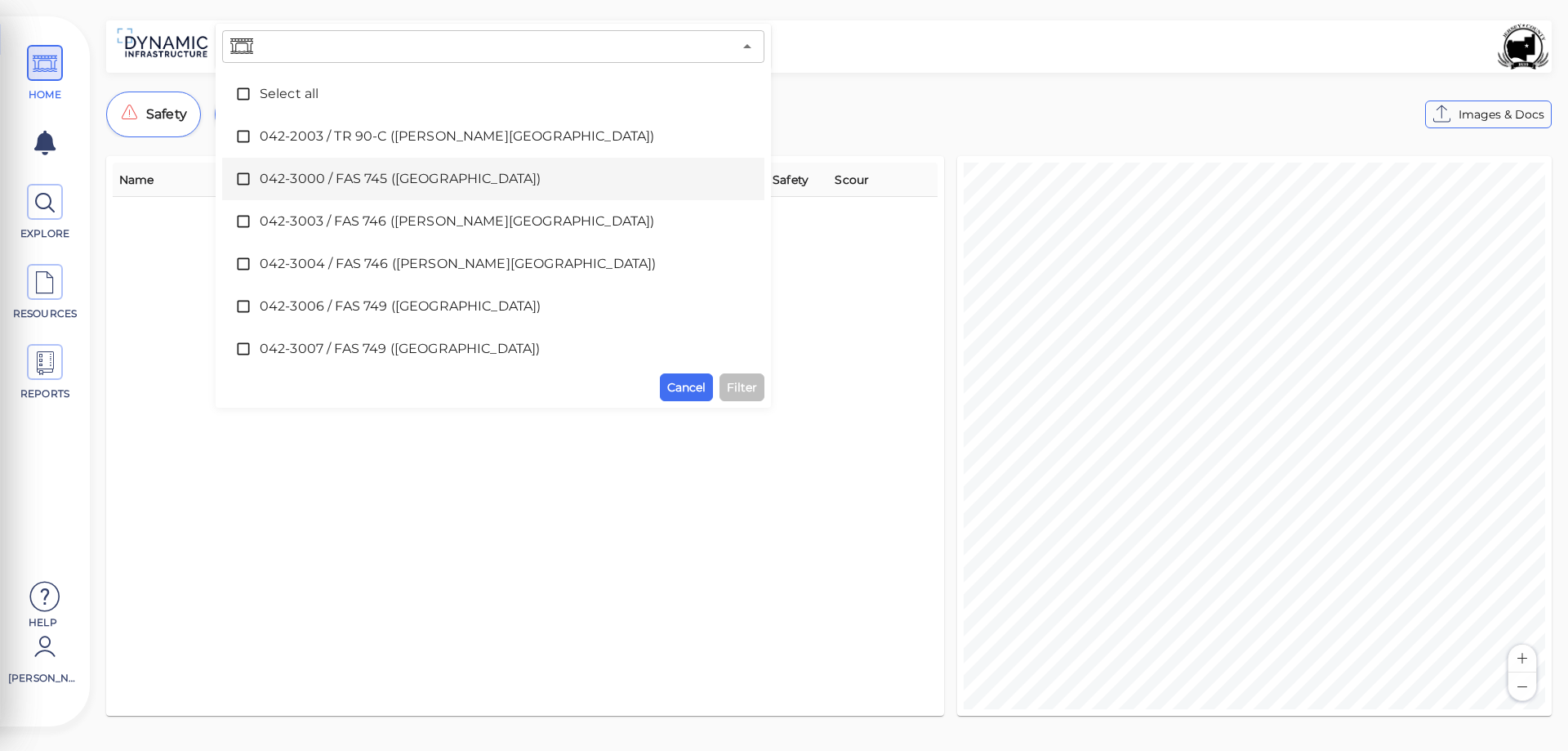
click at [161, 273] on div "Name Condition Defects Priority Analyzed Safety Scour" at bounding box center [525, 435] width 825 height 547
click at [31, 56] on span at bounding box center [44, 63] width 36 height 36
click at [46, 66] on icon at bounding box center [45, 63] width 25 height 36
click at [48, 148] on icon at bounding box center [45, 143] width 21 height 25
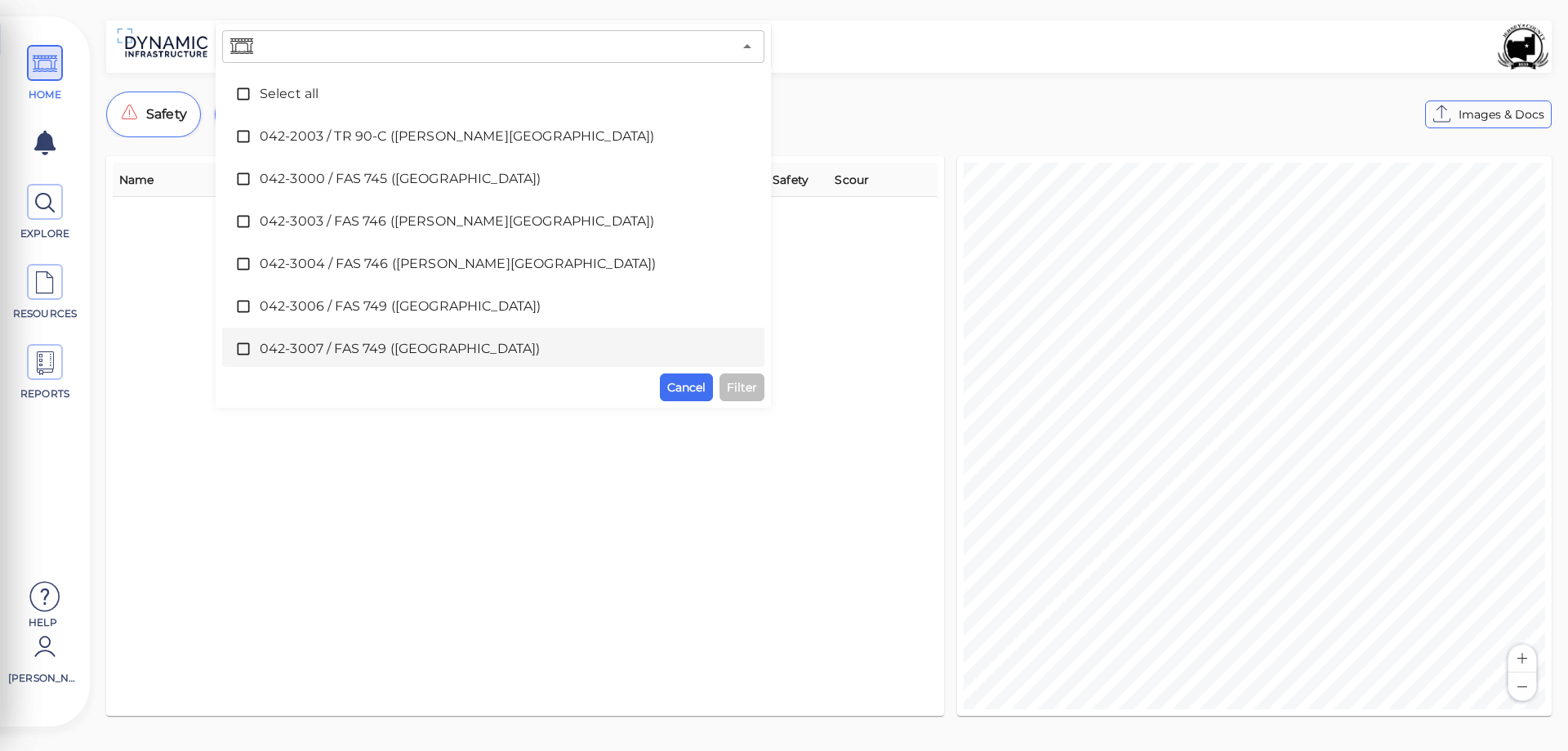
drag, startPoint x: 355, startPoint y: 502, endPoint x: 566, endPoint y: 482, distance: 211.9
click at [417, 495] on div "Name Condition Defects Priority Analyzed Safety Scour" at bounding box center [525, 435] width 825 height 547
click at [684, 387] on span "Cancel" at bounding box center [686, 387] width 38 height 20
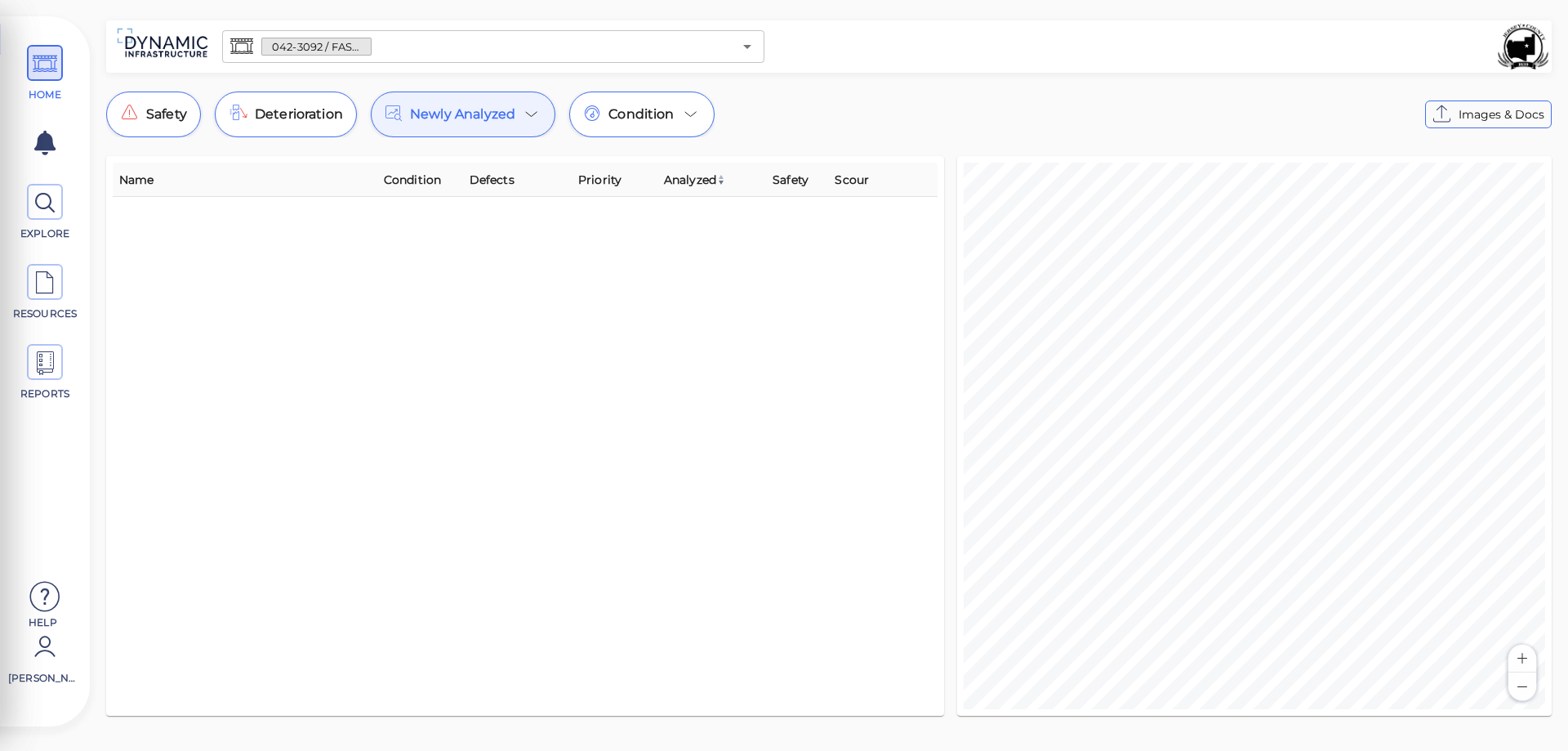
click at [471, 116] on span "Newly Analyzed" at bounding box center [463, 115] width 106 height 20
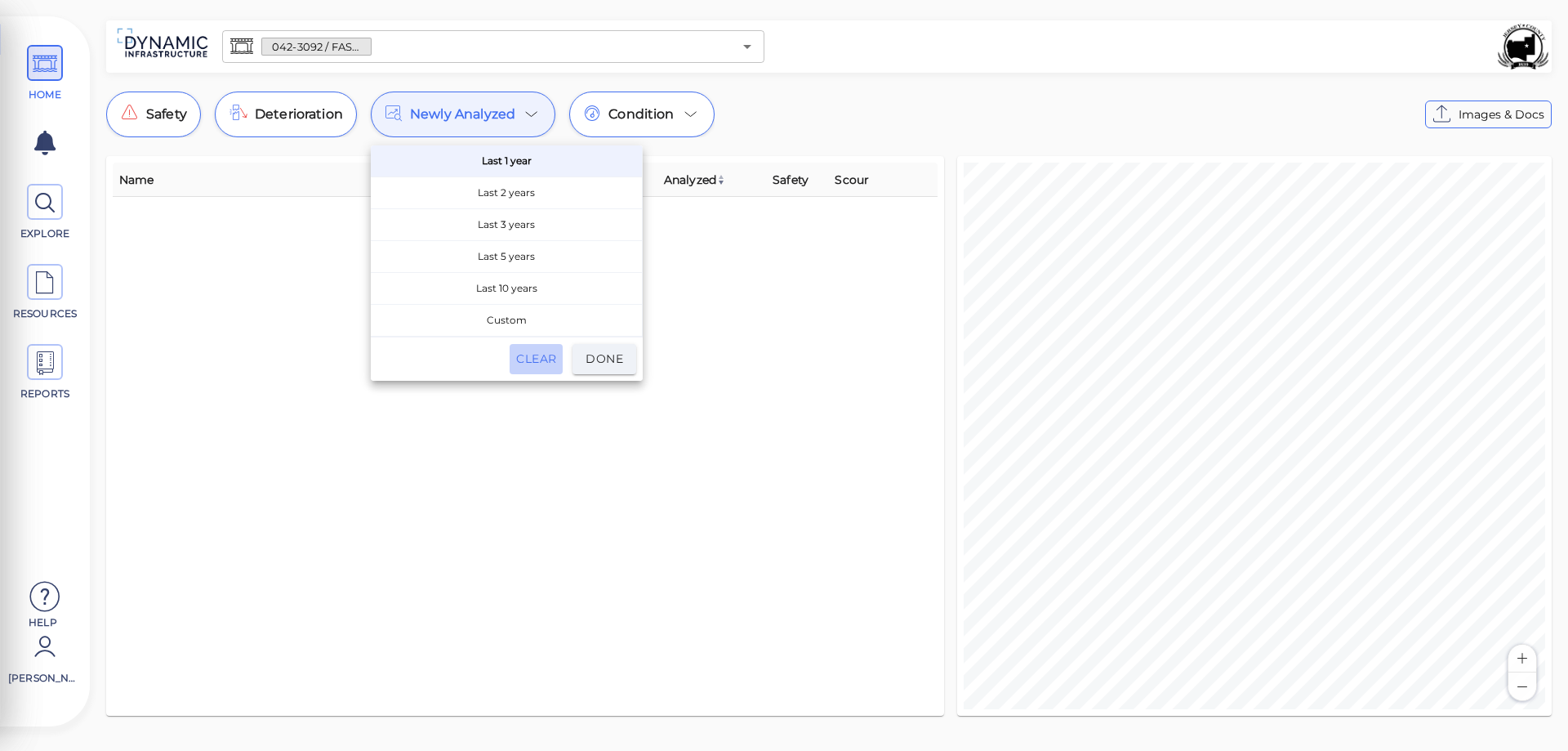
click at [538, 359] on span "Clear" at bounding box center [536, 359] width 40 height 20
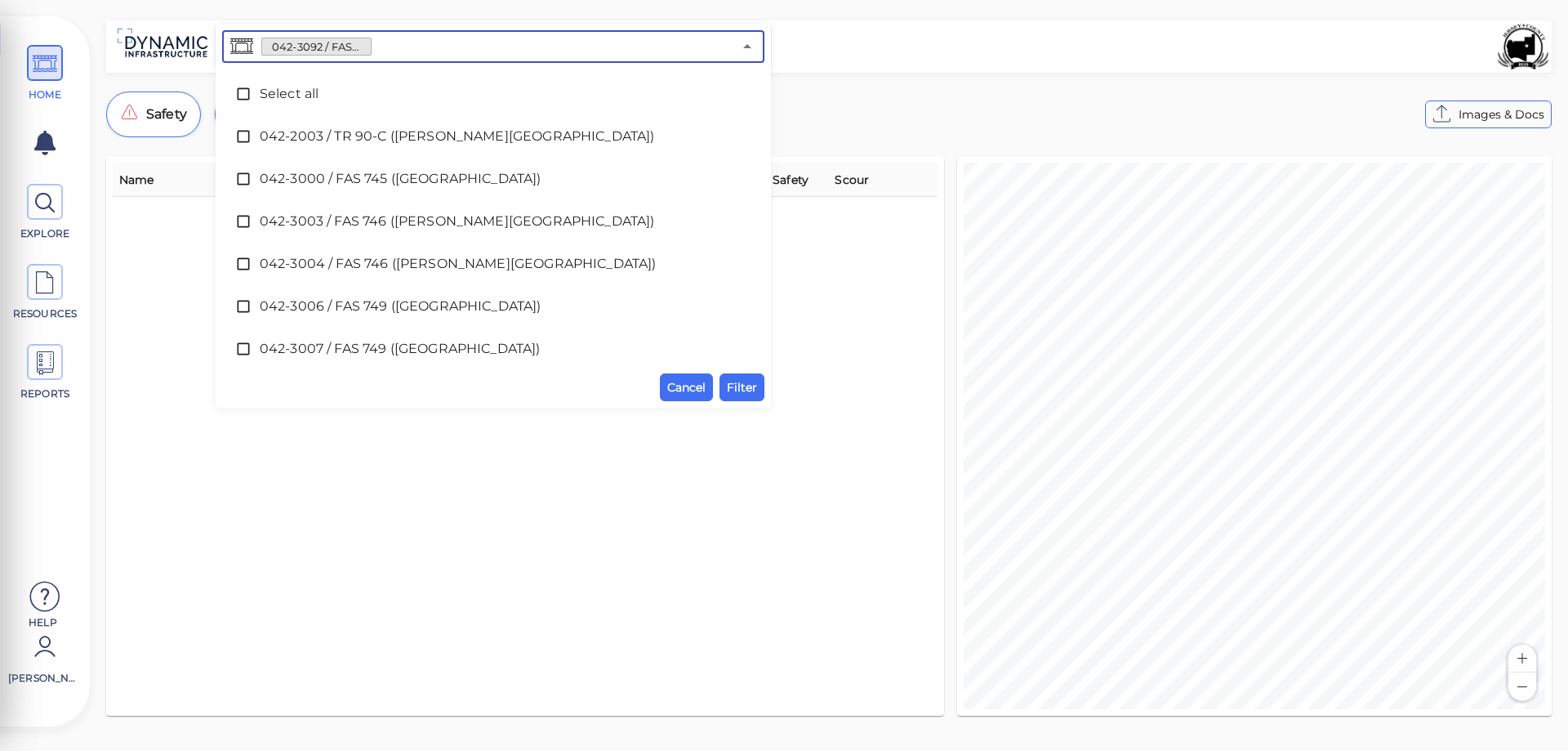
click at [394, 47] on input "text" at bounding box center [552, 47] width 361 height 23
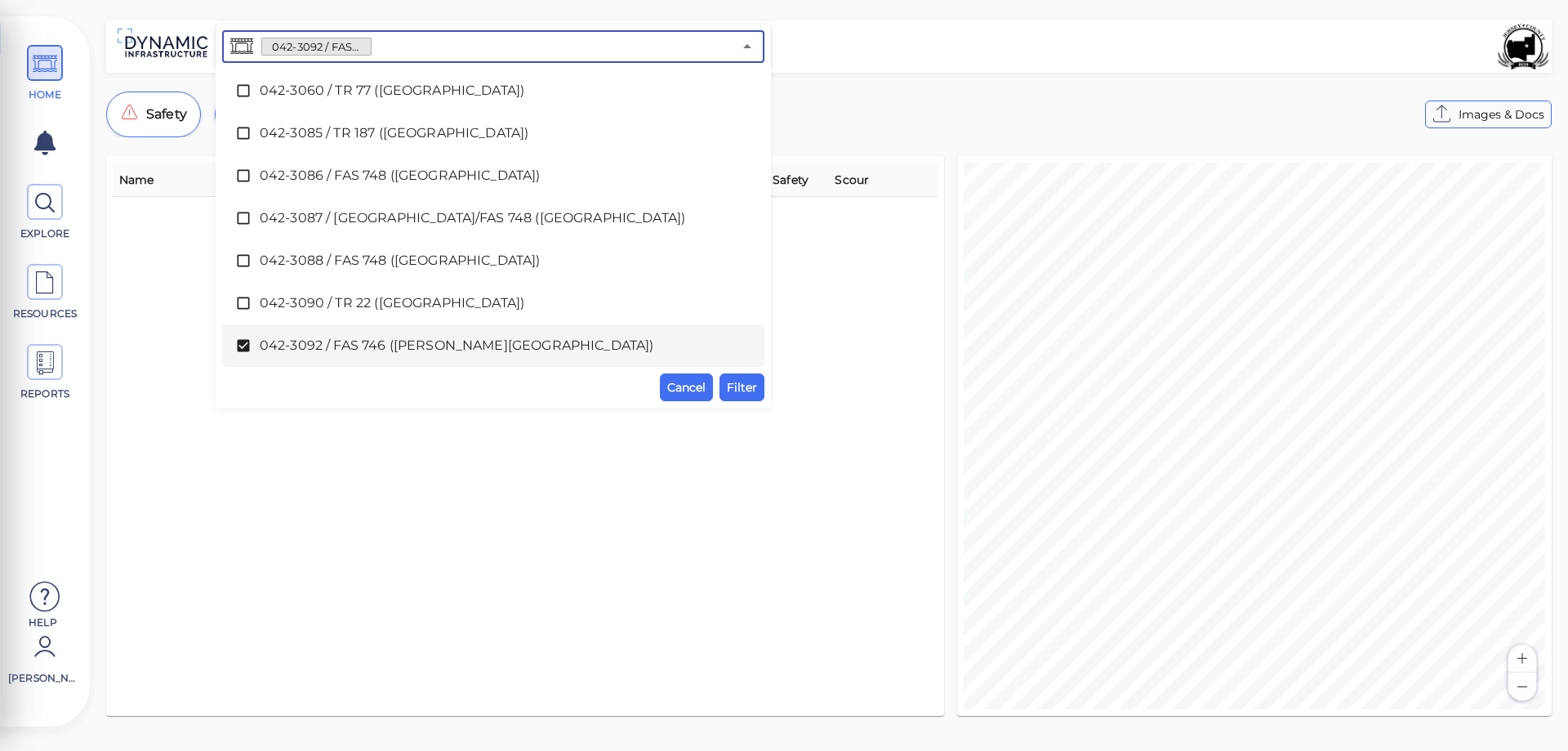
click at [243, 349] on icon at bounding box center [243, 346] width 12 height 12
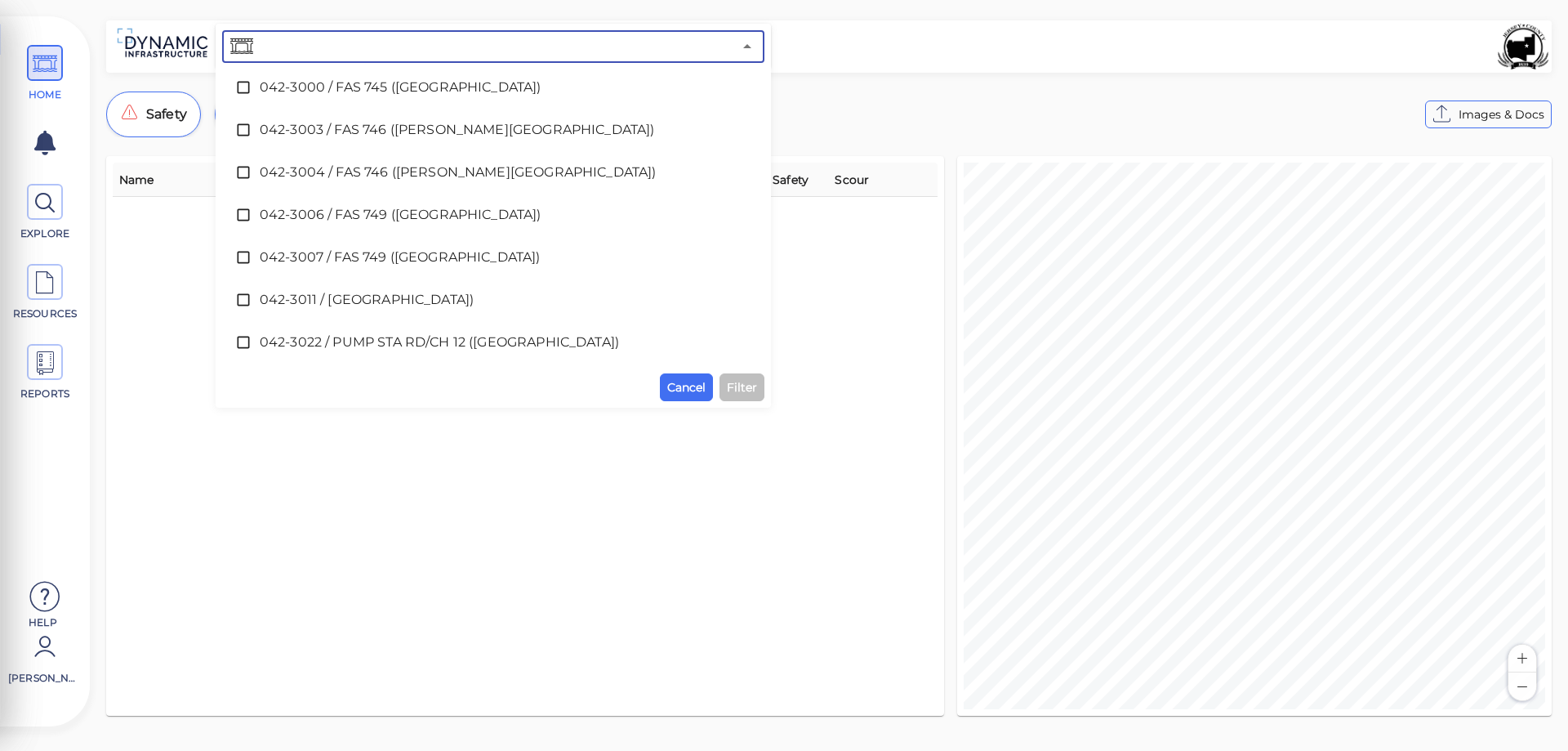
scroll to position [0, 0]
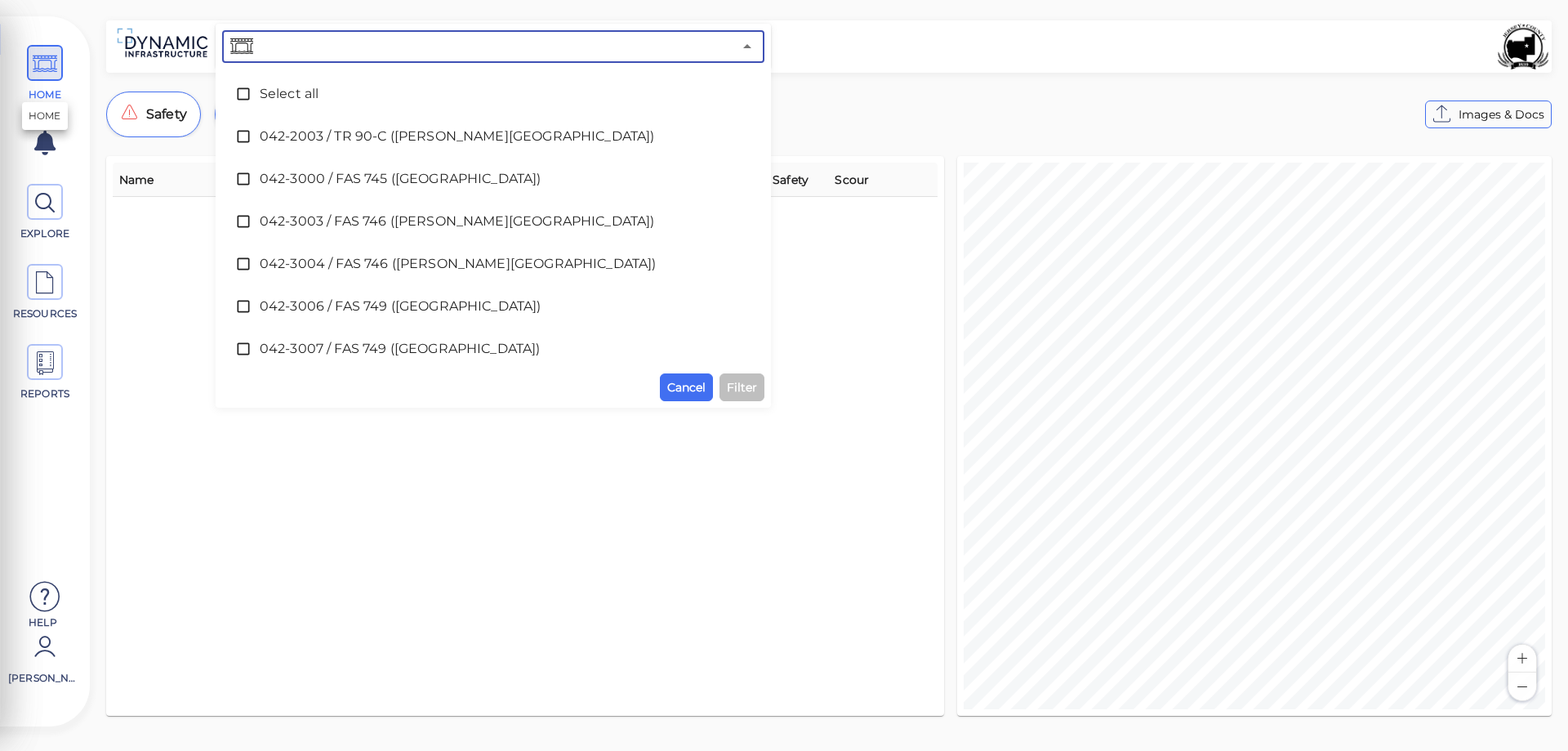
click at [35, 63] on icon at bounding box center [45, 63] width 25 height 36
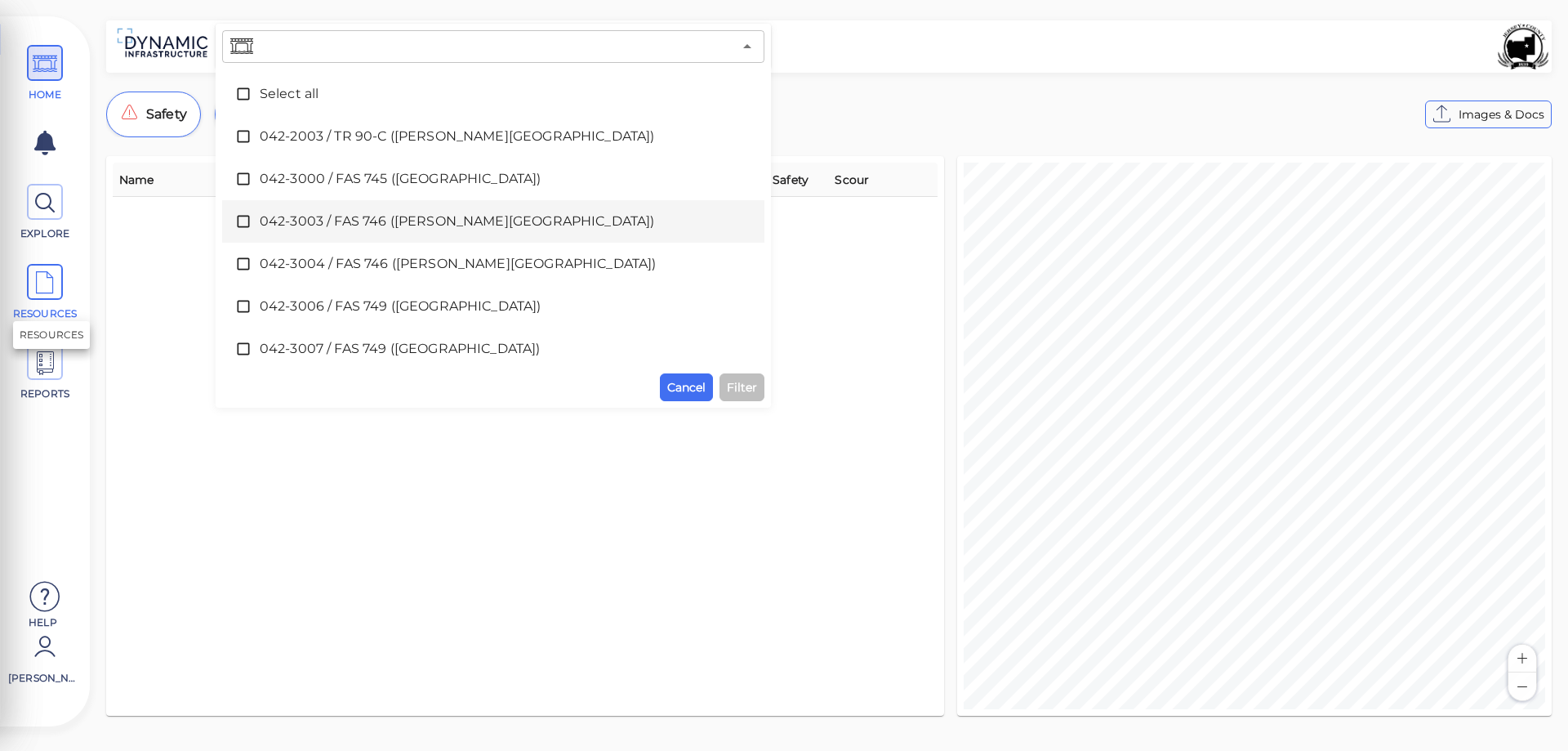
click at [38, 297] on icon at bounding box center [45, 283] width 25 height 36
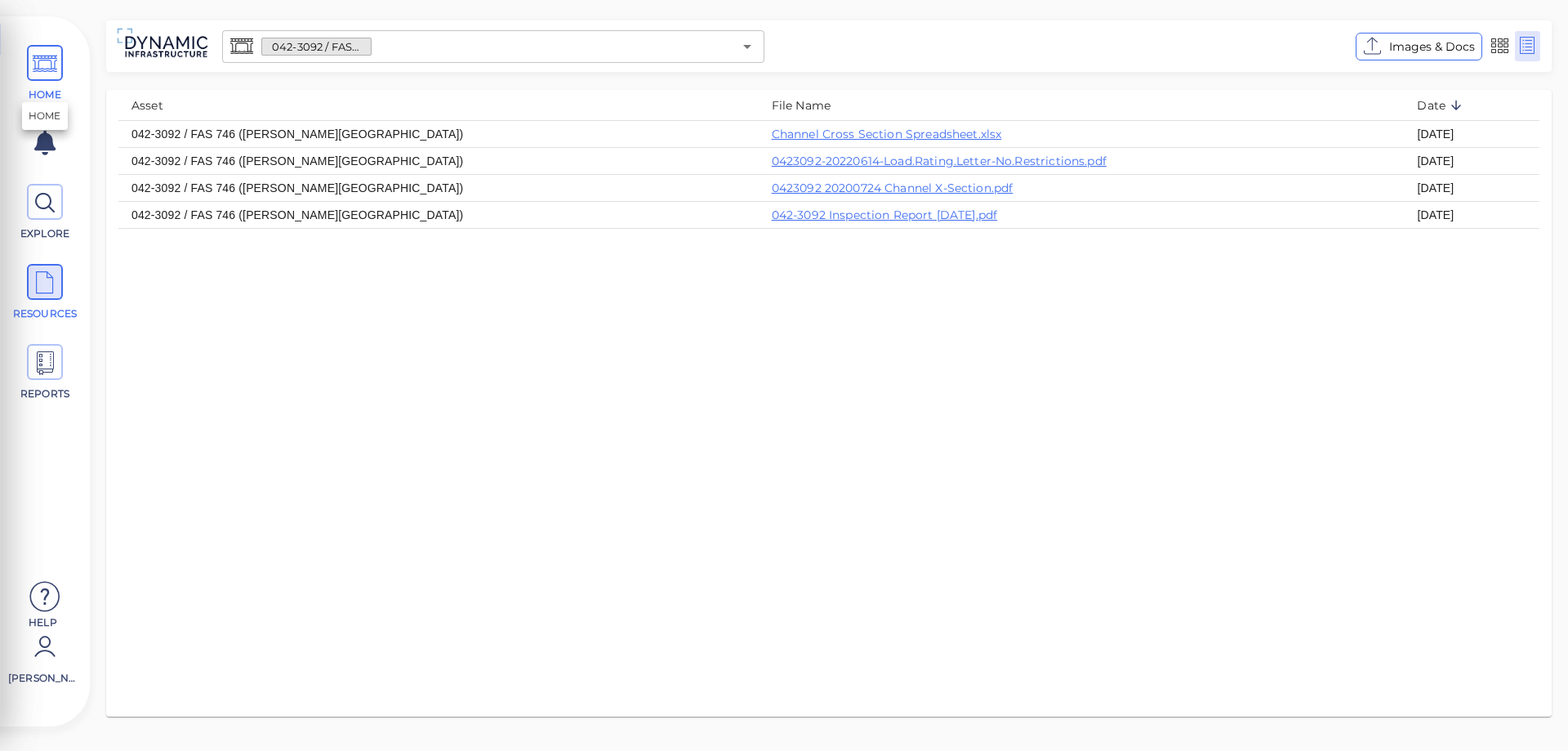
click at [44, 71] on icon at bounding box center [45, 63] width 25 height 36
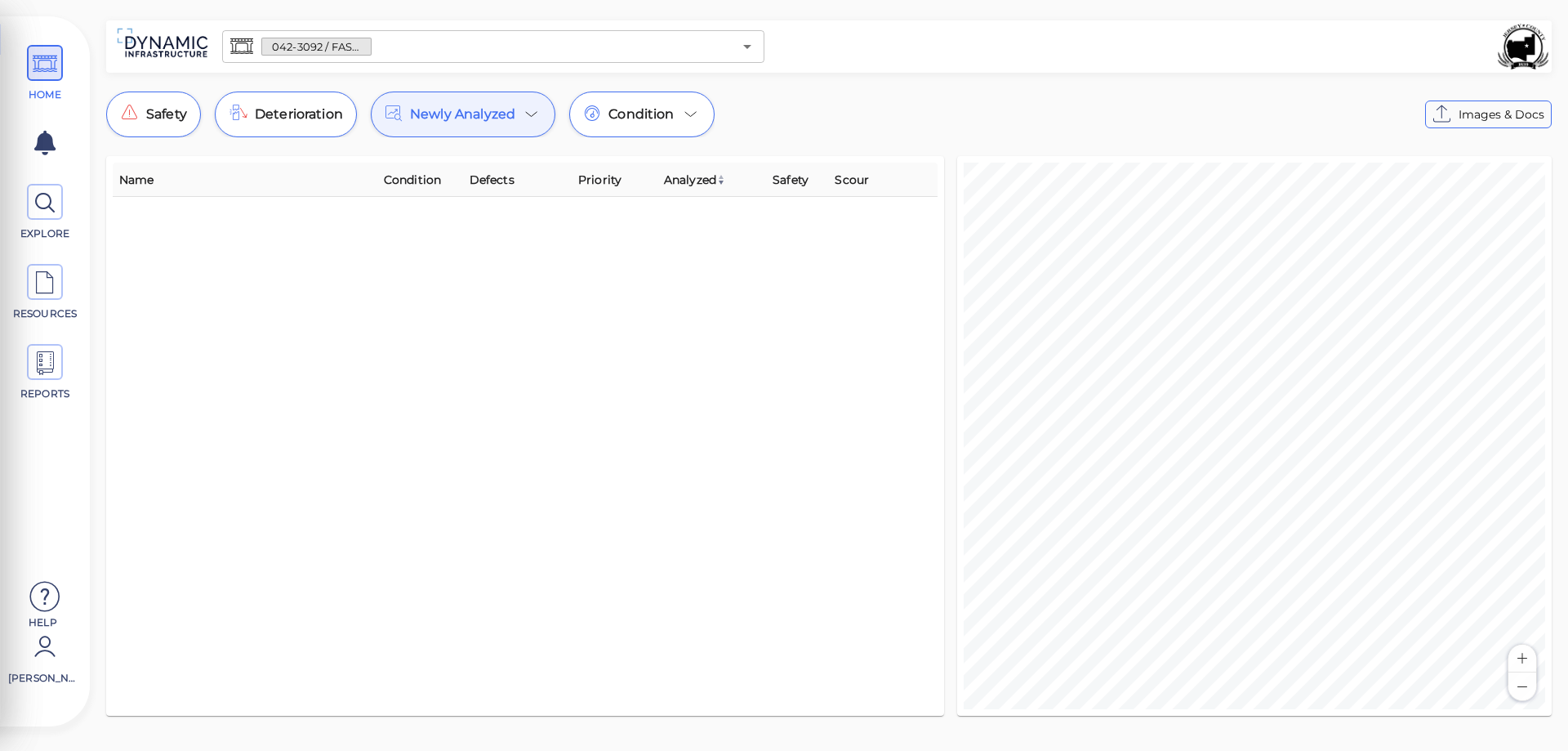
click at [532, 111] on icon at bounding box center [532, 115] width 20 height 20
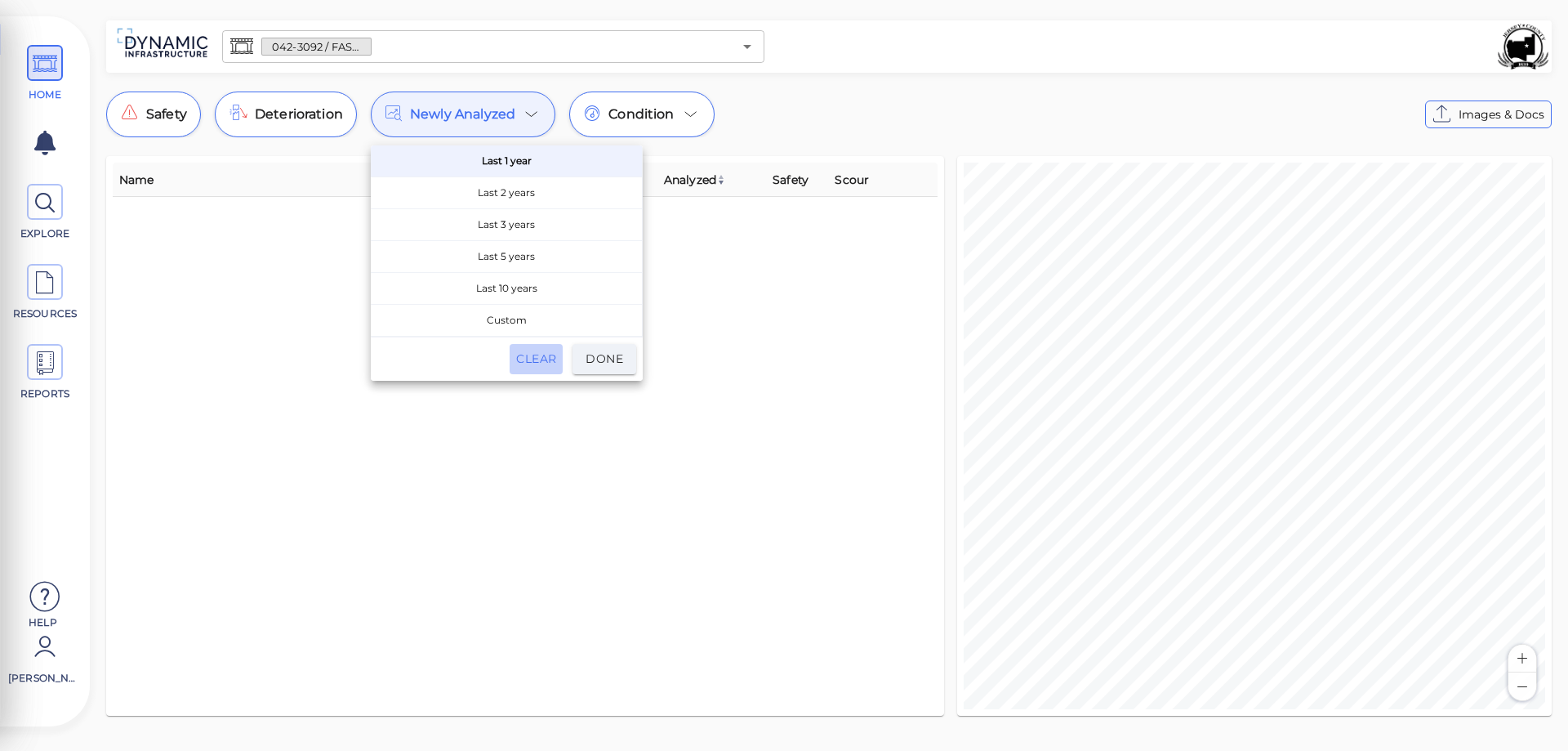
click at [523, 360] on span "Clear" at bounding box center [536, 359] width 40 height 20
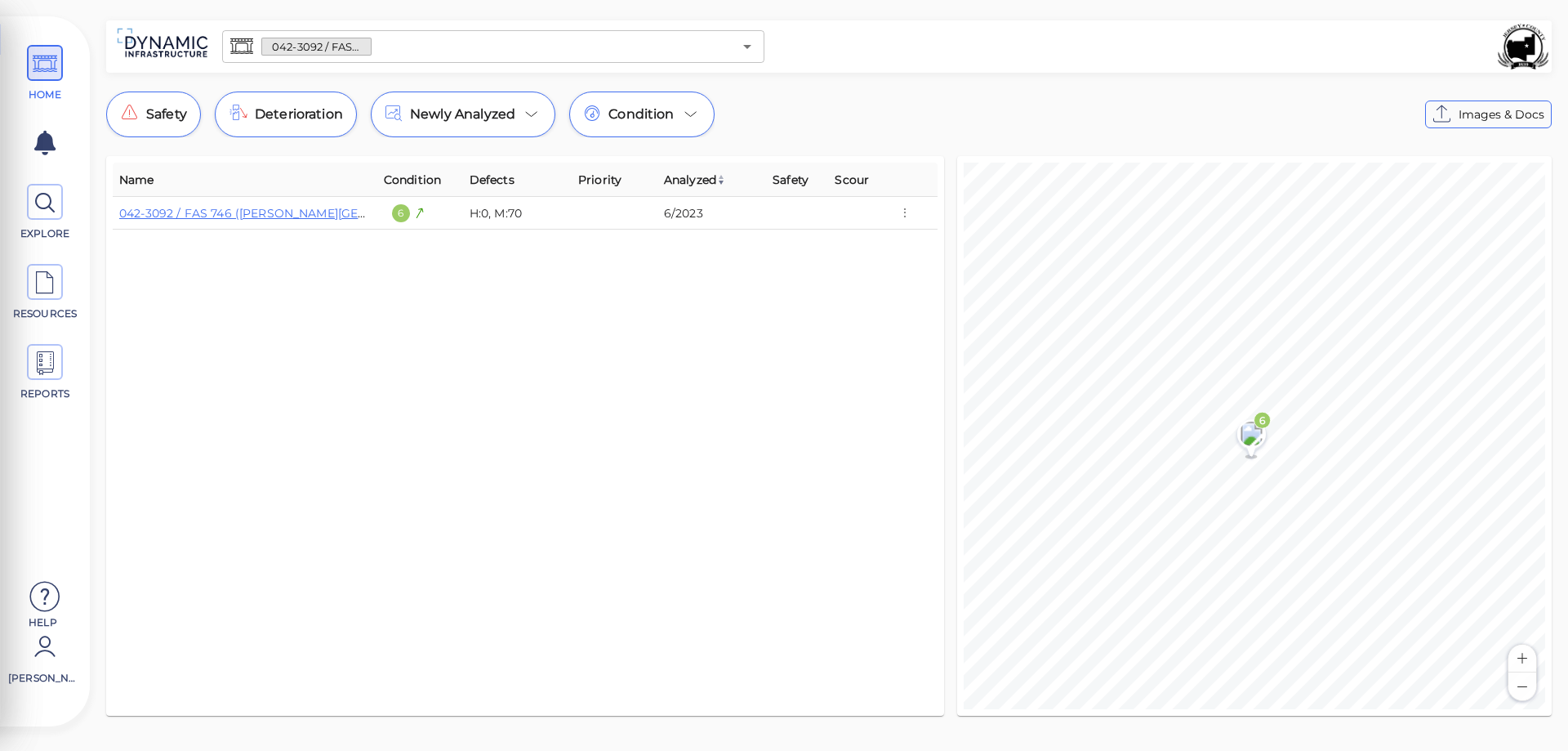
click at [133, 40] on img at bounding box center [163, 43] width 107 height 45
click at [165, 210] on link "042-3092 / FAS 746 ([PERSON_NAME][GEOGRAPHIC_DATA])" at bounding box center [294, 213] width 350 height 15
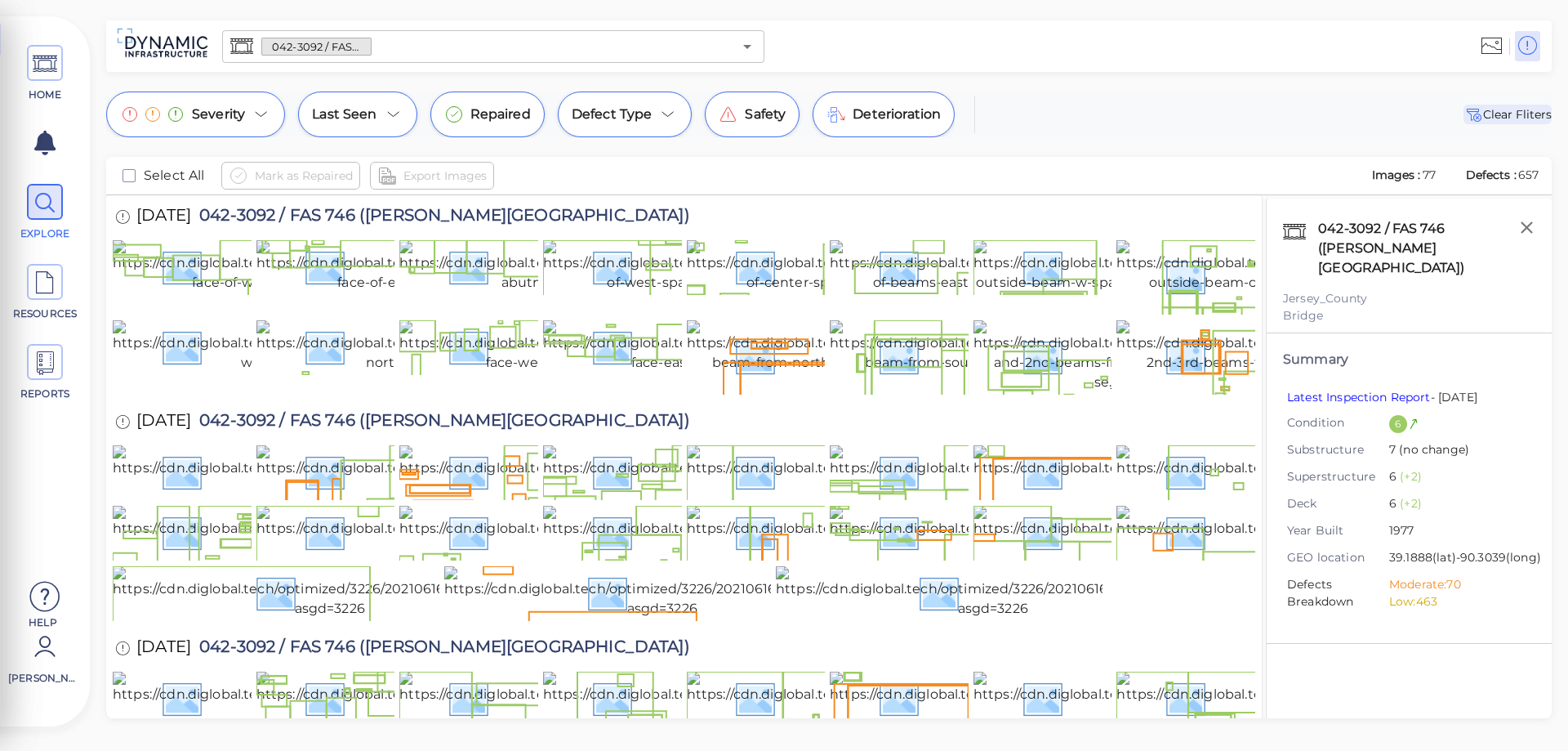
click at [1507, 119] on span "Clear Fliters" at bounding box center [1508, 115] width 88 height 20
click at [1495, 45] on icon at bounding box center [1492, 46] width 20 height 25
click at [749, 52] on icon "Open" at bounding box center [747, 46] width 20 height 20
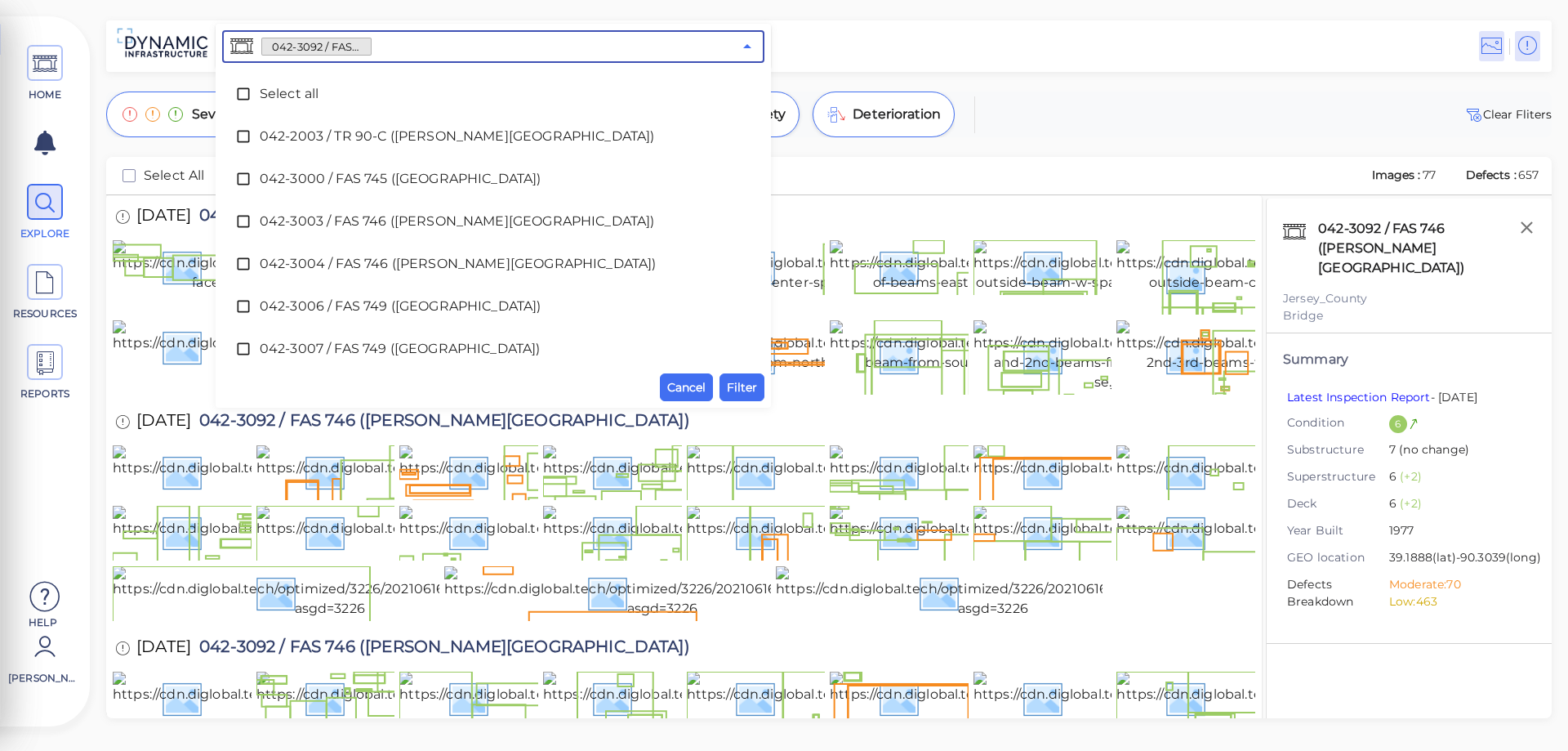
scroll to position [428, 0]
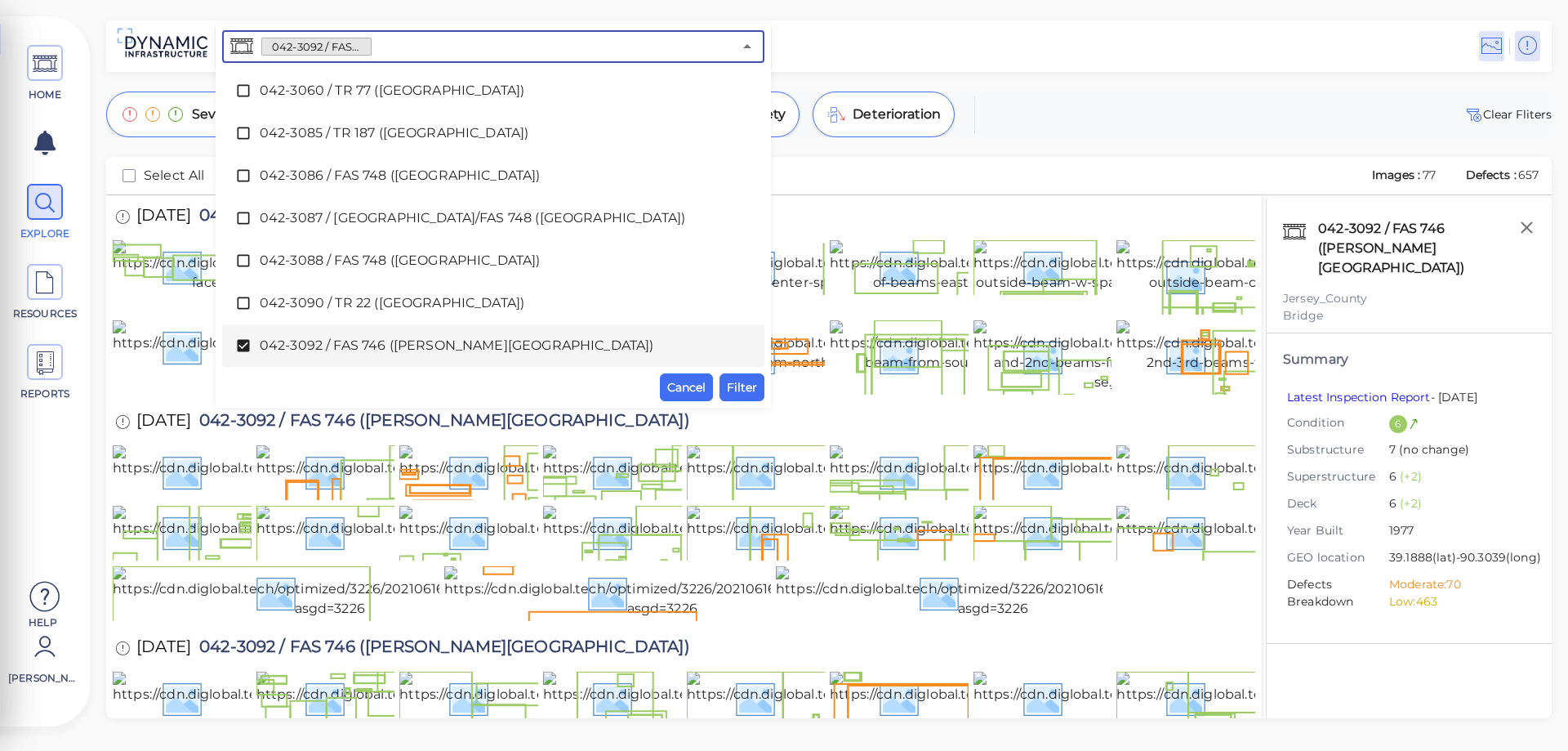
click at [240, 347] on icon at bounding box center [243, 346] width 16 height 16
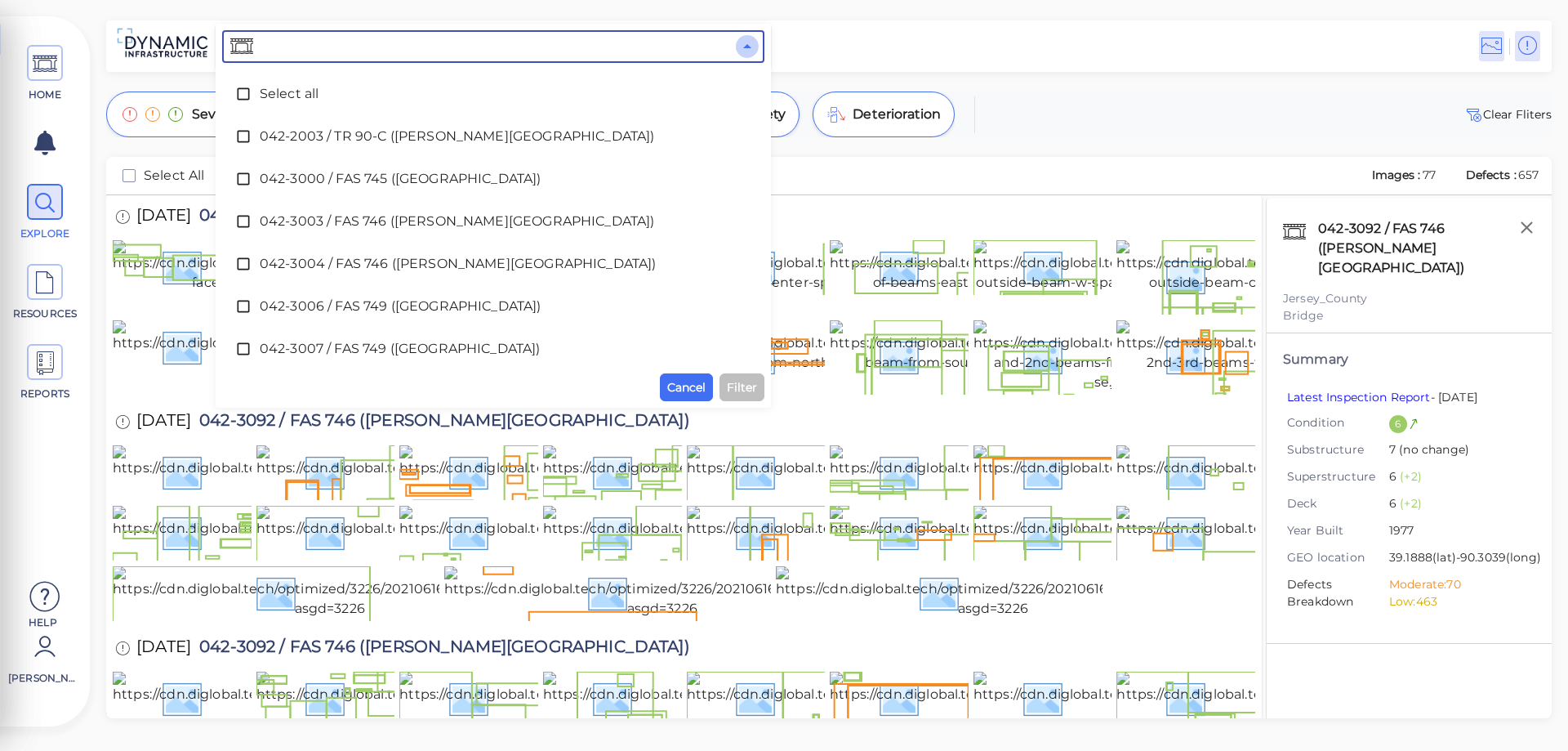
click at [751, 45] on icon "Close" at bounding box center [747, 46] width 20 height 20
click at [247, 137] on icon at bounding box center [243, 136] width 16 height 16
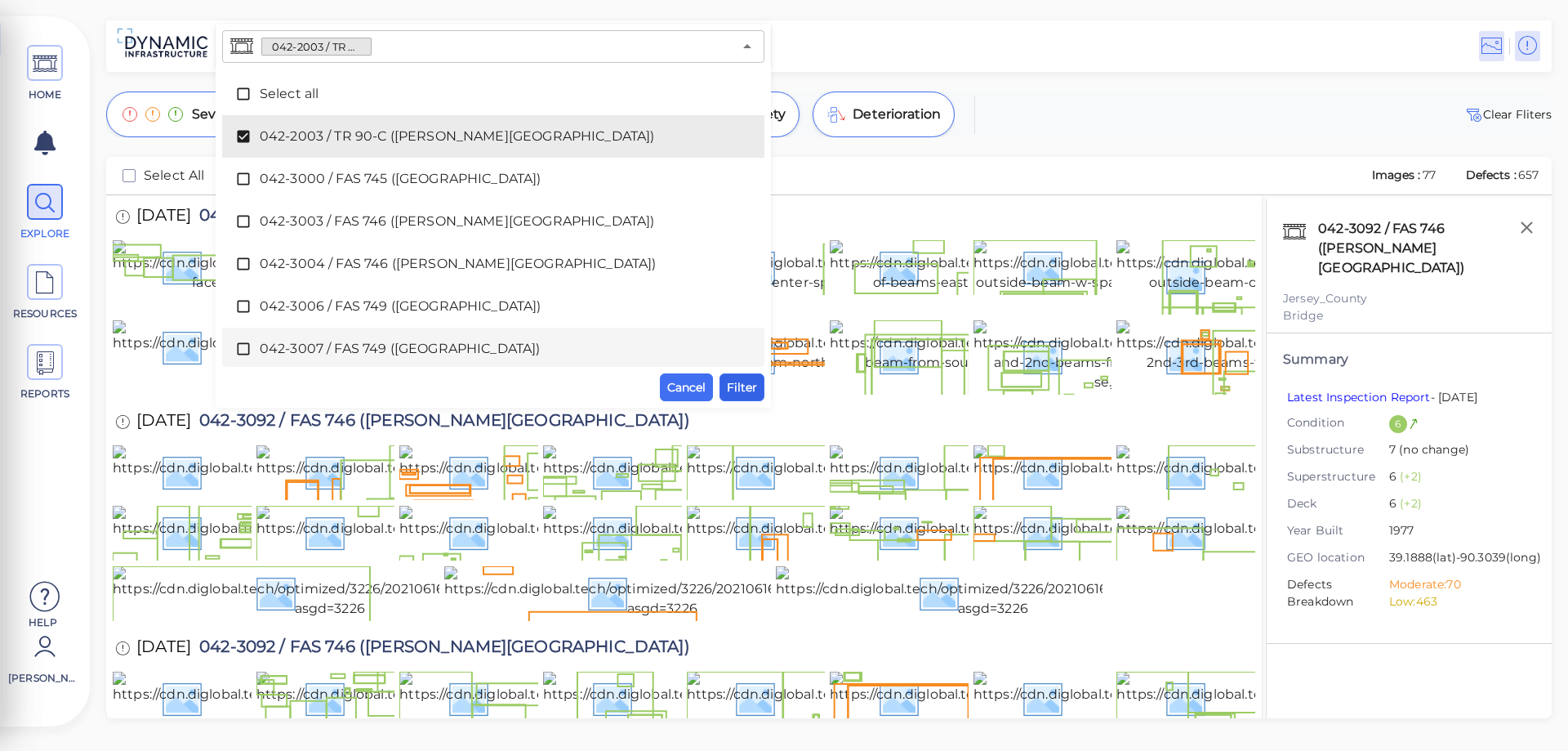
click at [745, 386] on span "Filter" at bounding box center [742, 387] width 30 height 20
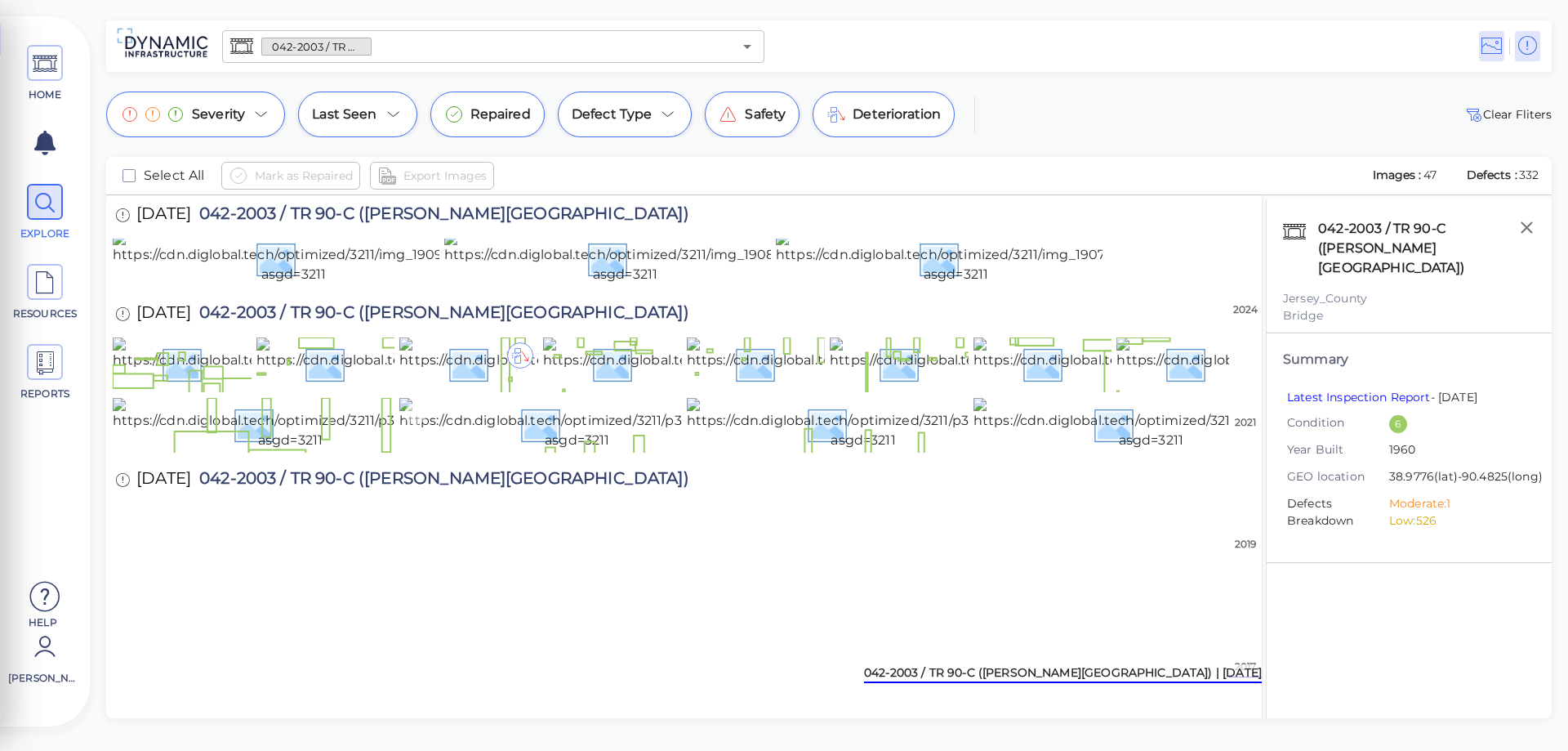
scroll to position [1248, 0]
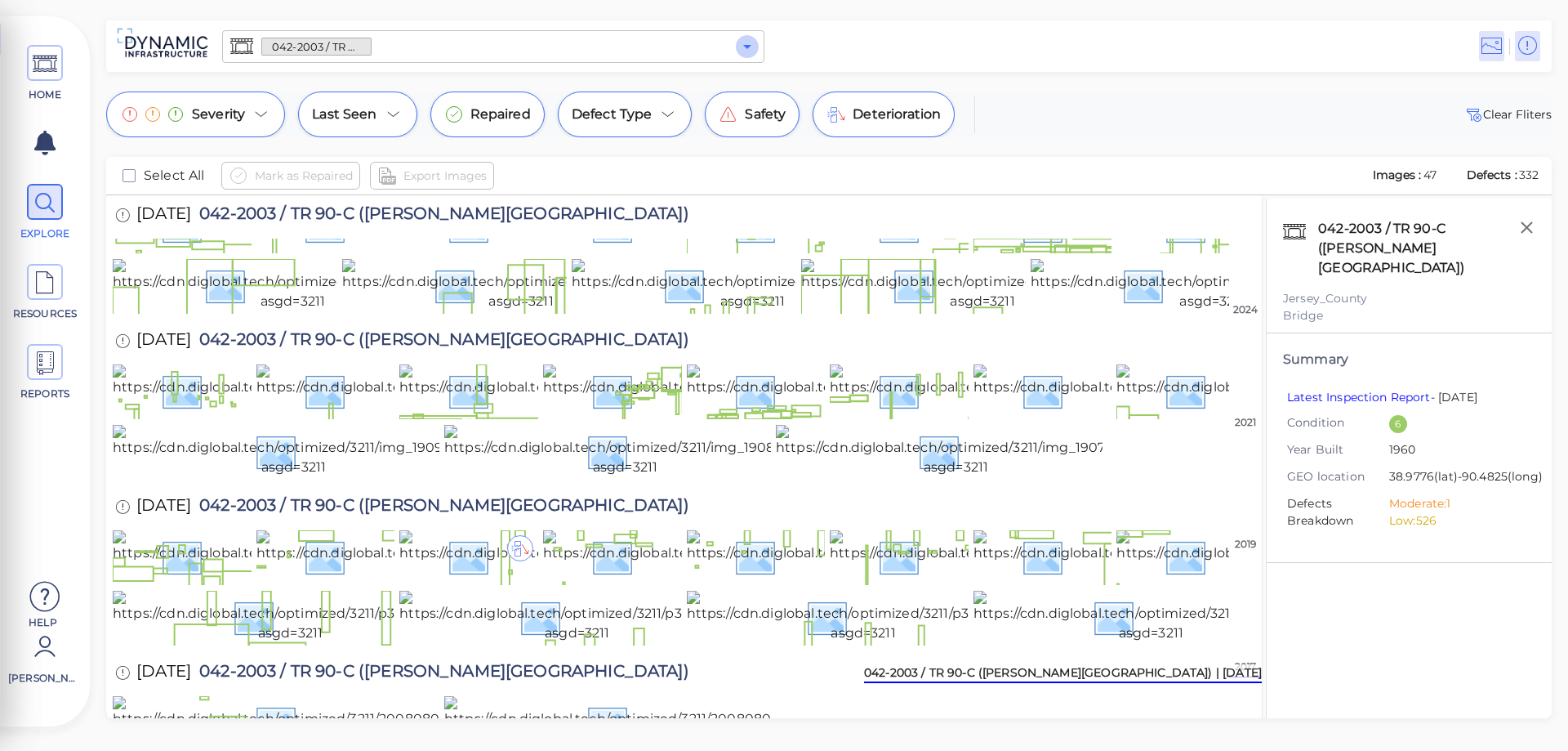
click at [750, 52] on icon "Open" at bounding box center [747, 46] width 20 height 20
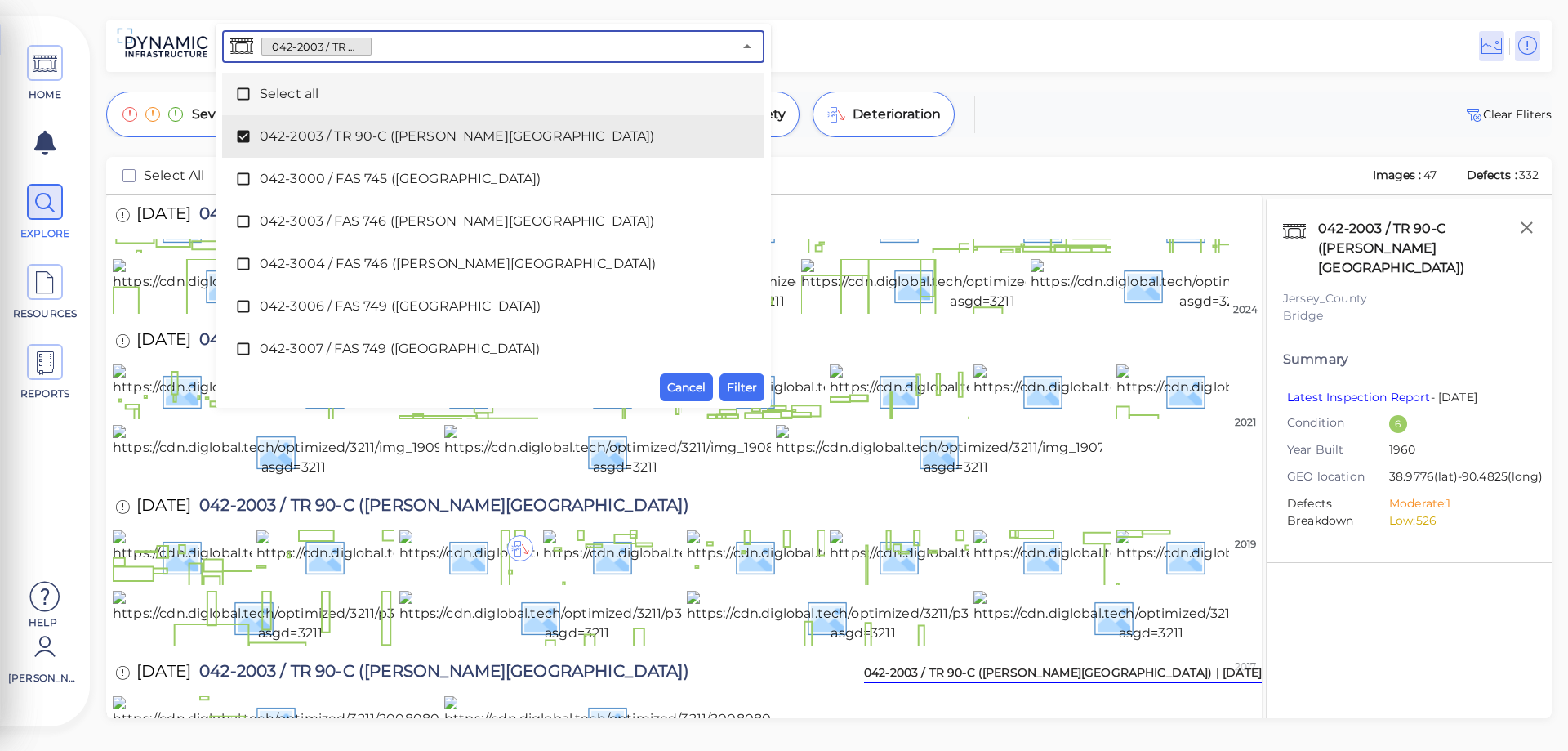
click at [241, 90] on icon at bounding box center [243, 94] width 16 height 16
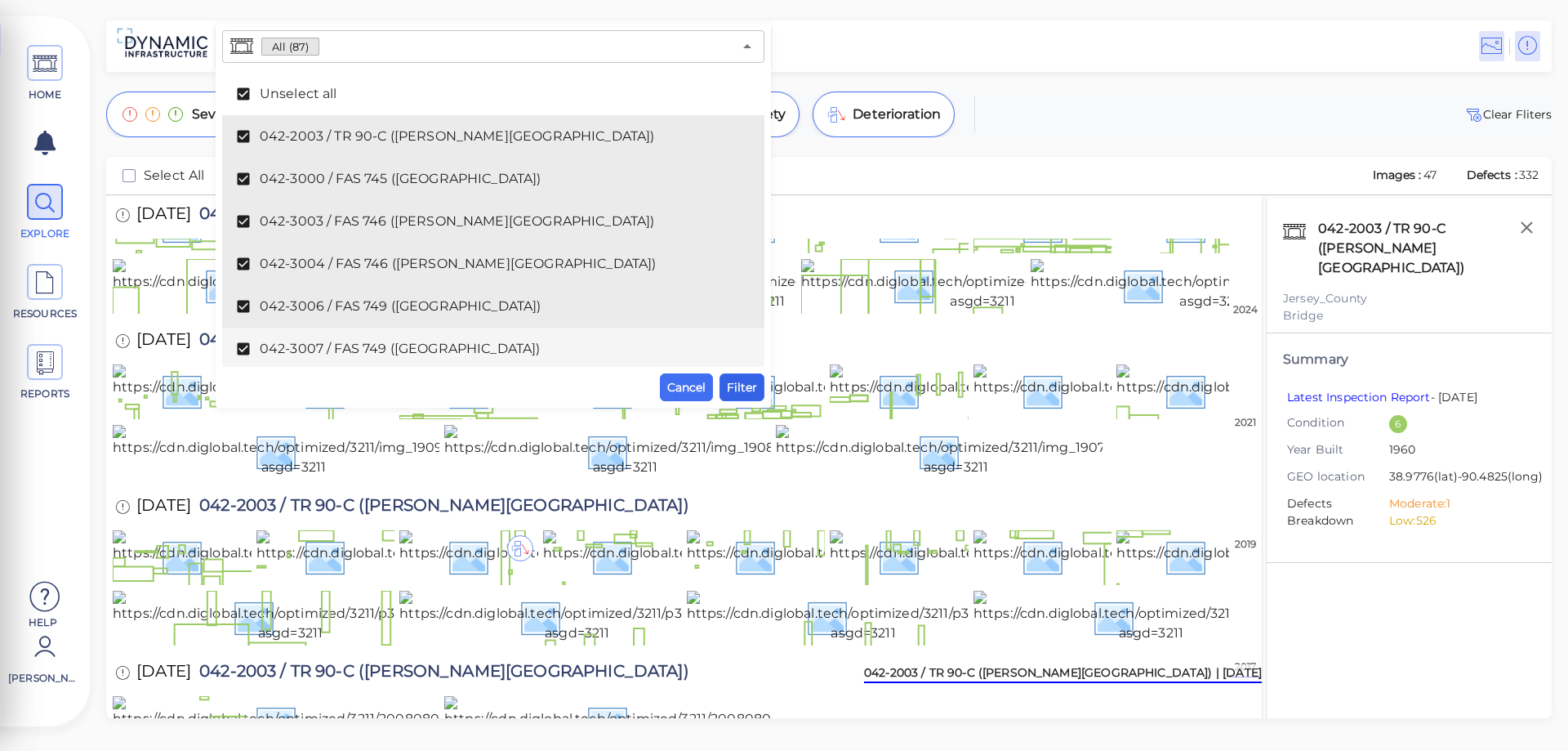
click at [739, 392] on span "Filter" at bounding box center [742, 387] width 30 height 20
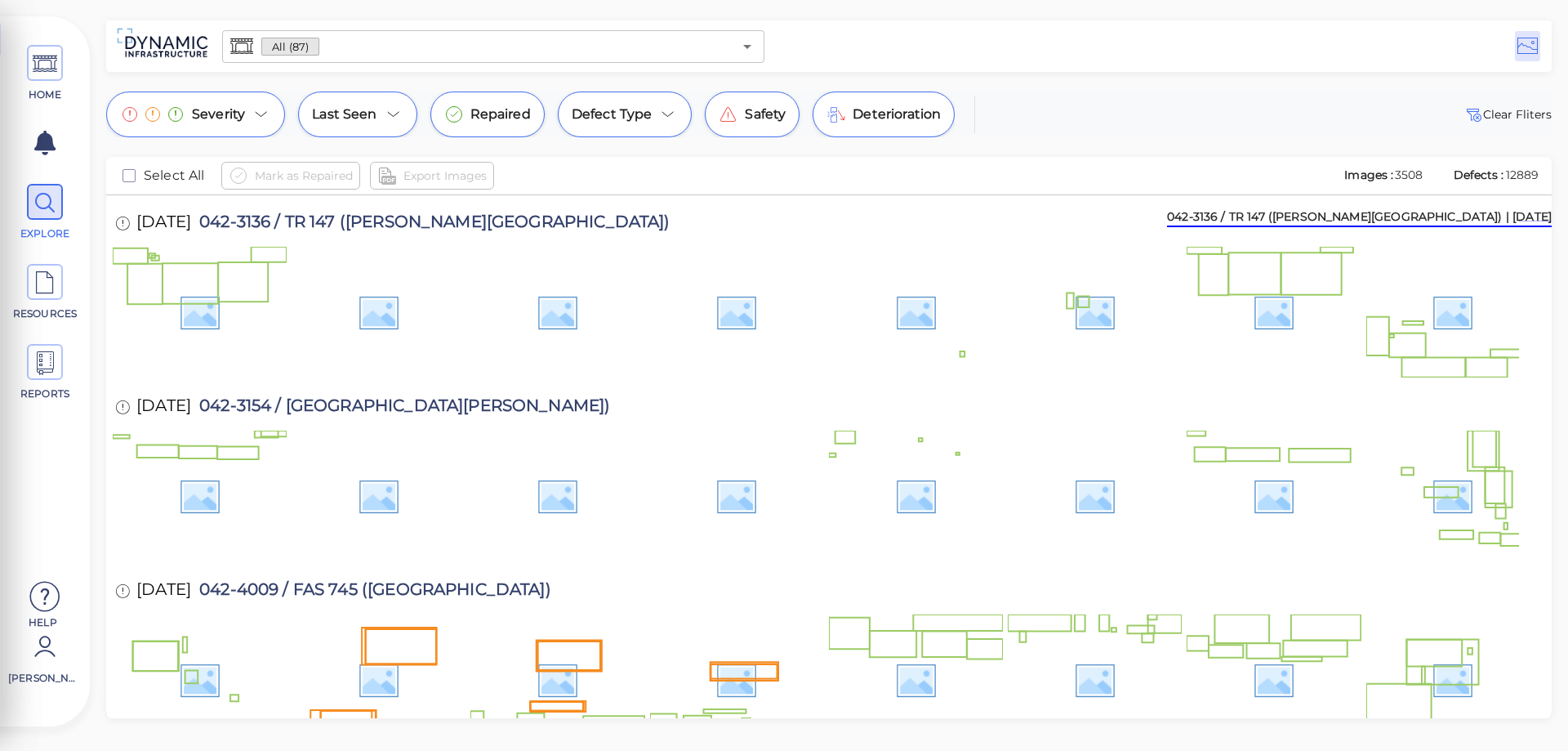
scroll to position [4034, 0]
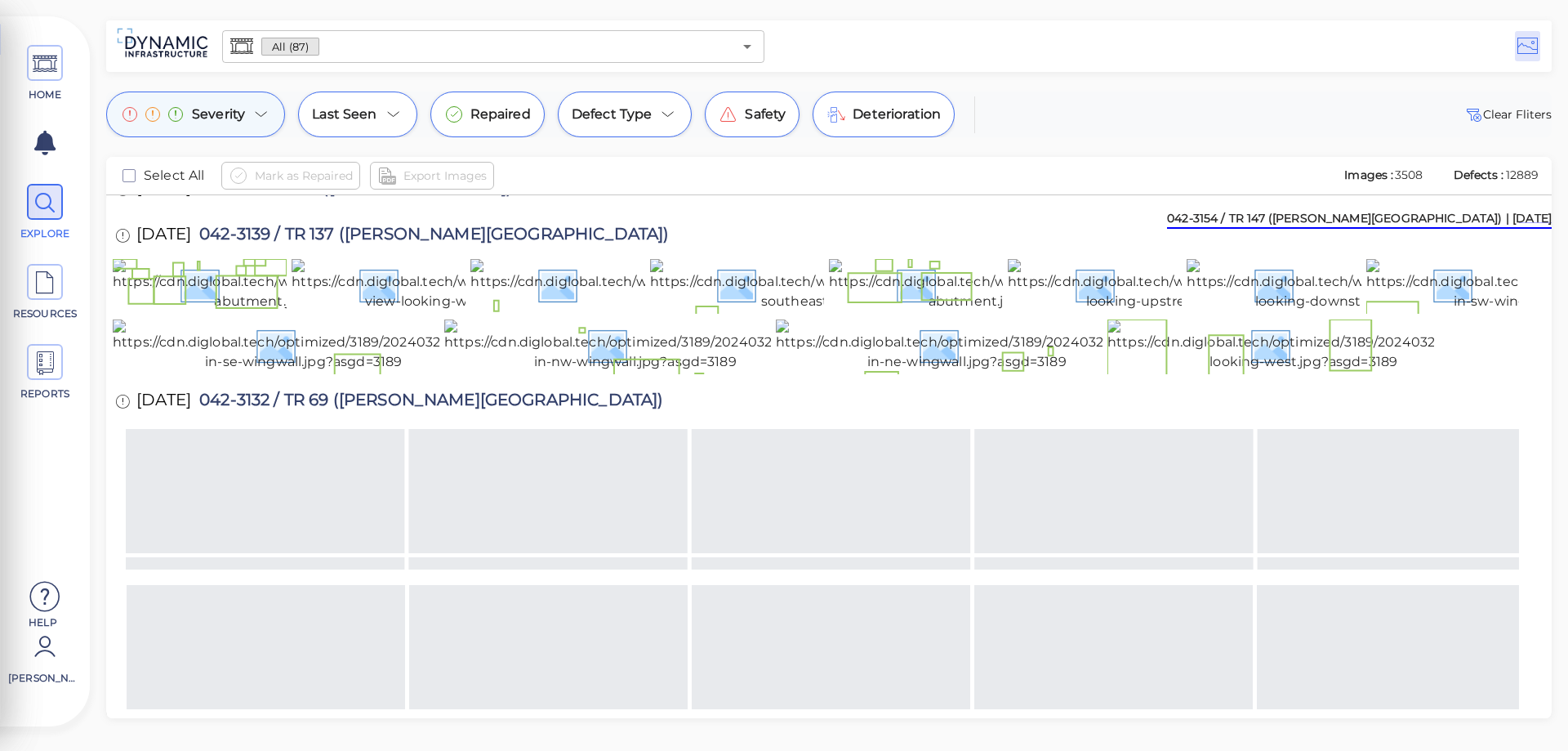
click at [259, 116] on icon at bounding box center [261, 115] width 20 height 20
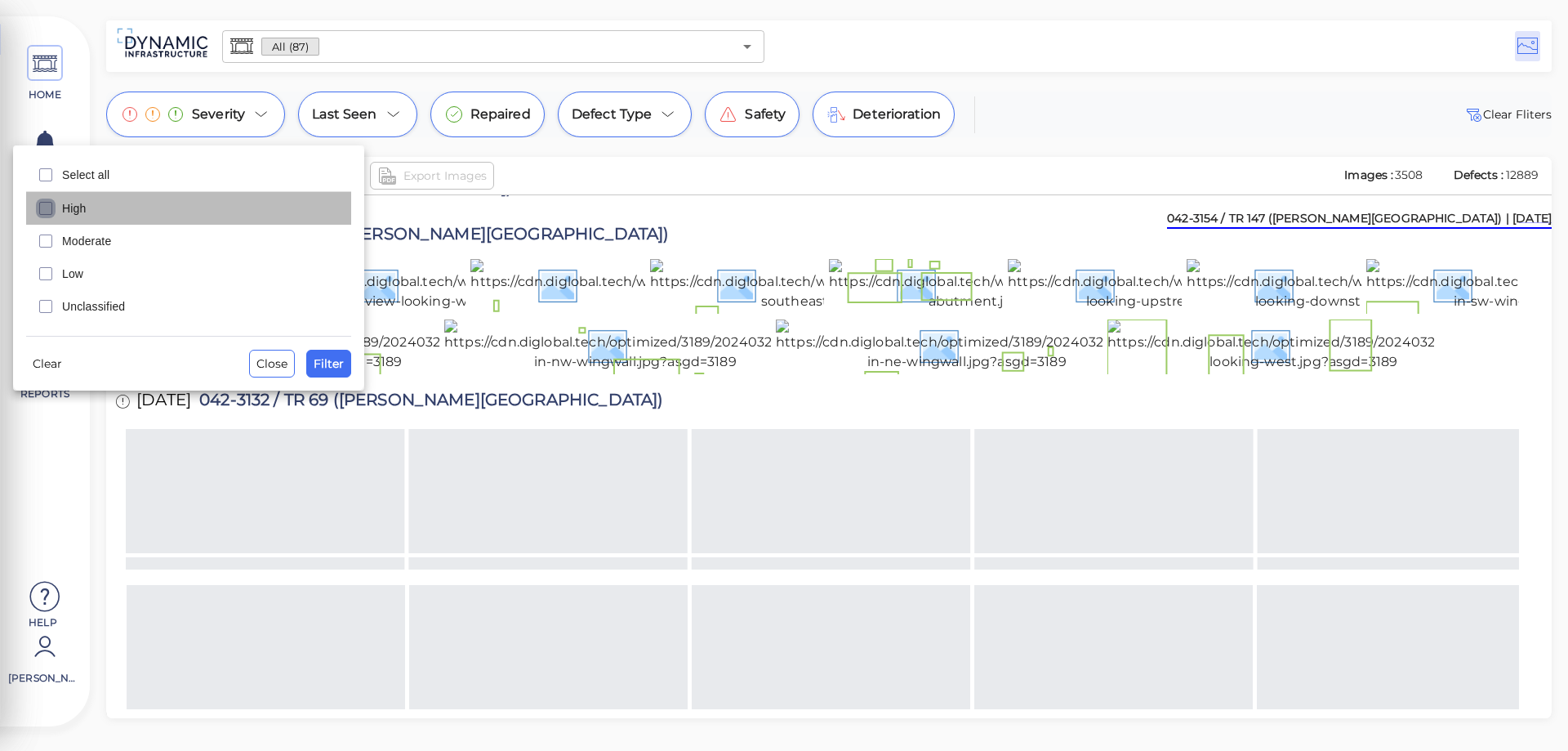
click at [44, 208] on icon "checkbox" at bounding box center [45, 208] width 20 height 20
click at [330, 369] on span "Filter" at bounding box center [329, 364] width 30 height 20
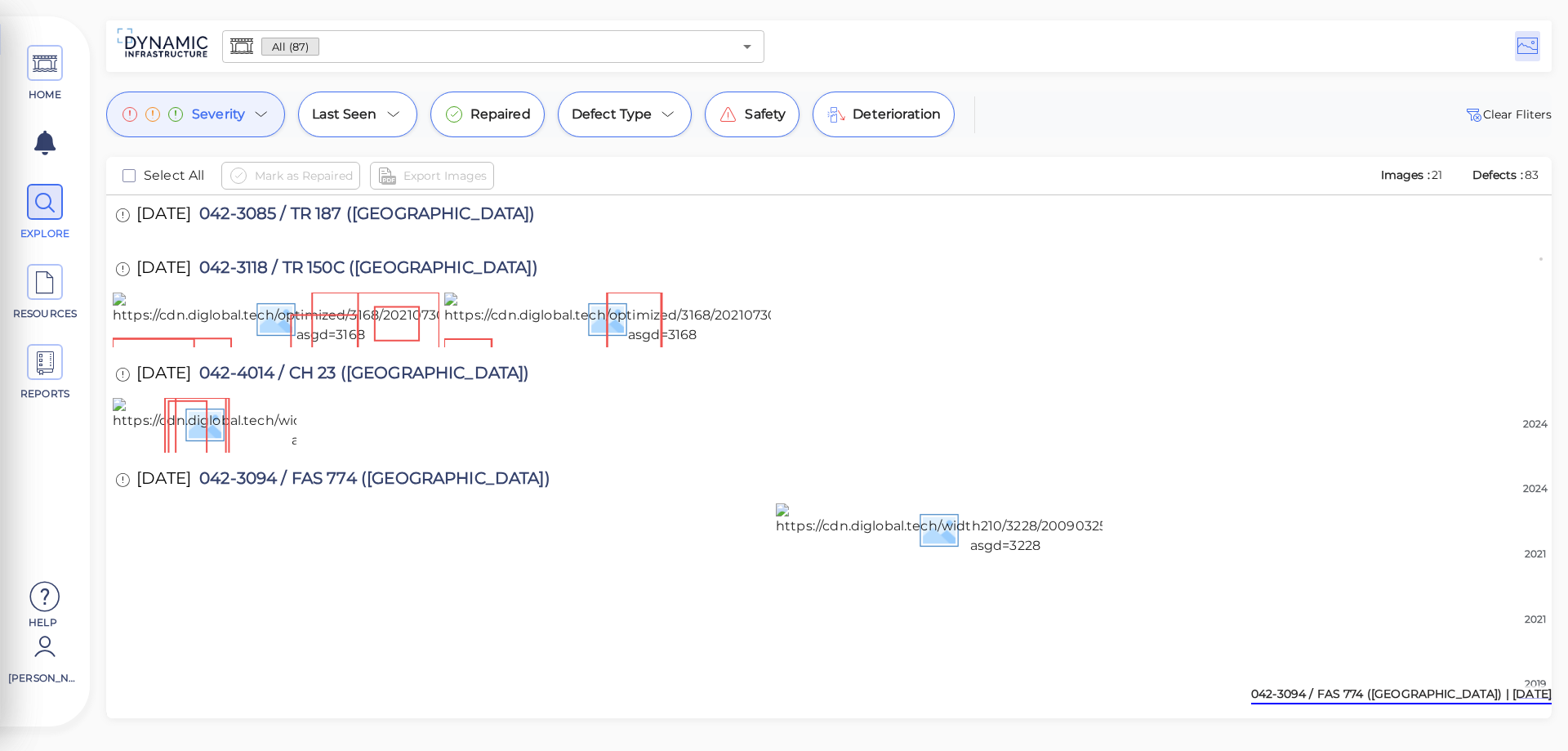
scroll to position [1821, 0]
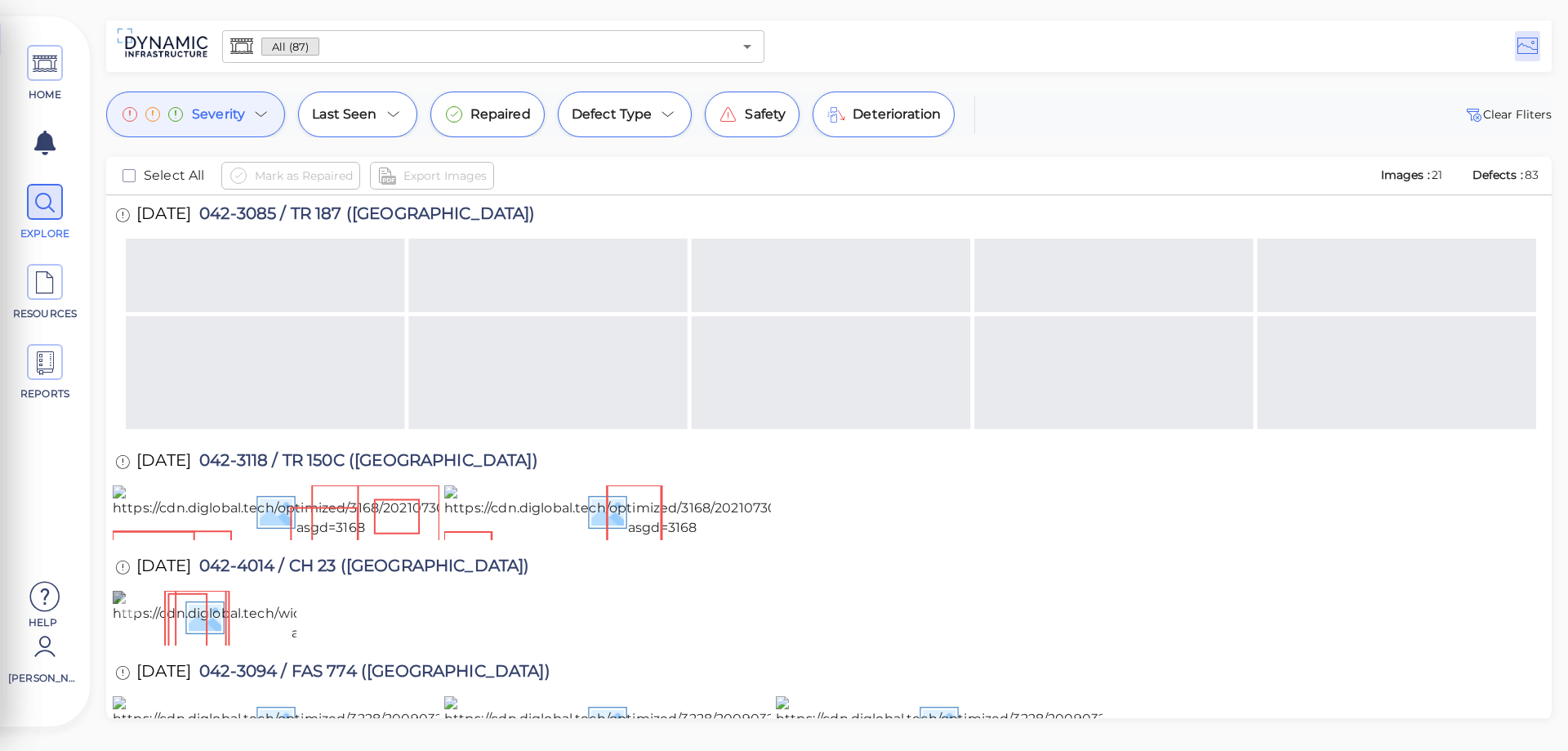
click at [224, 591] on img at bounding box center [327, 617] width 428 height 52
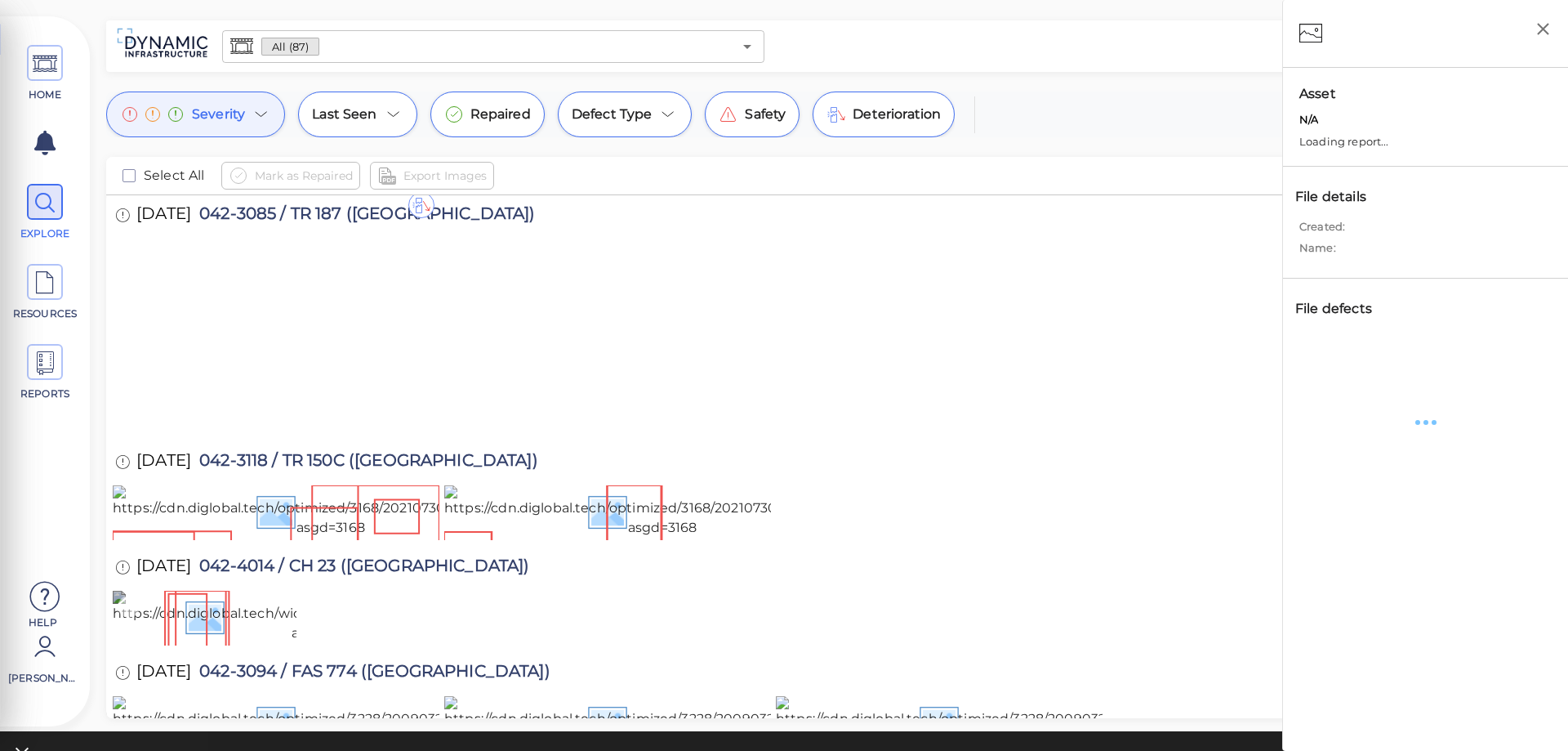
scroll to position [1809, 0]
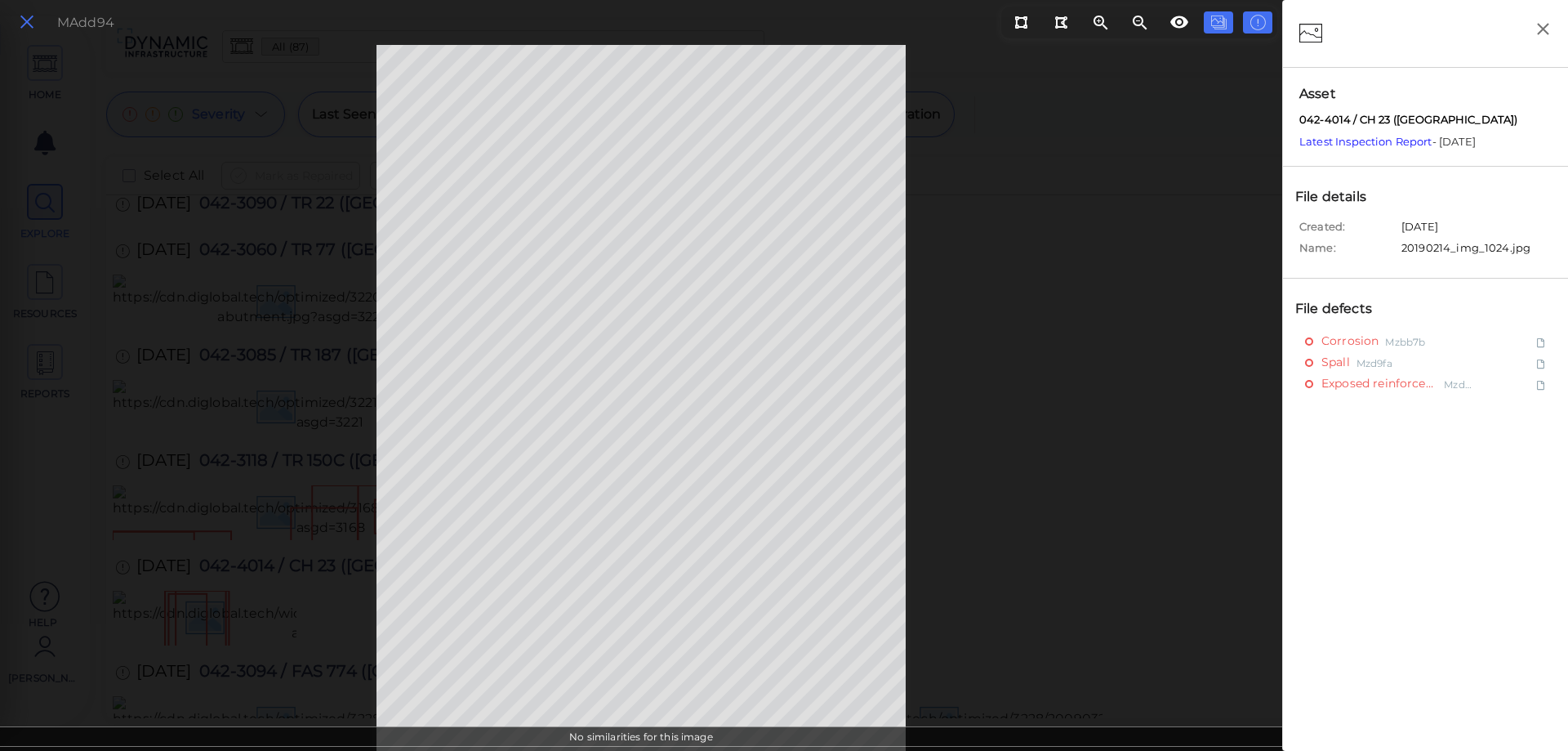
click at [22, 19] on icon at bounding box center [27, 22] width 18 height 22
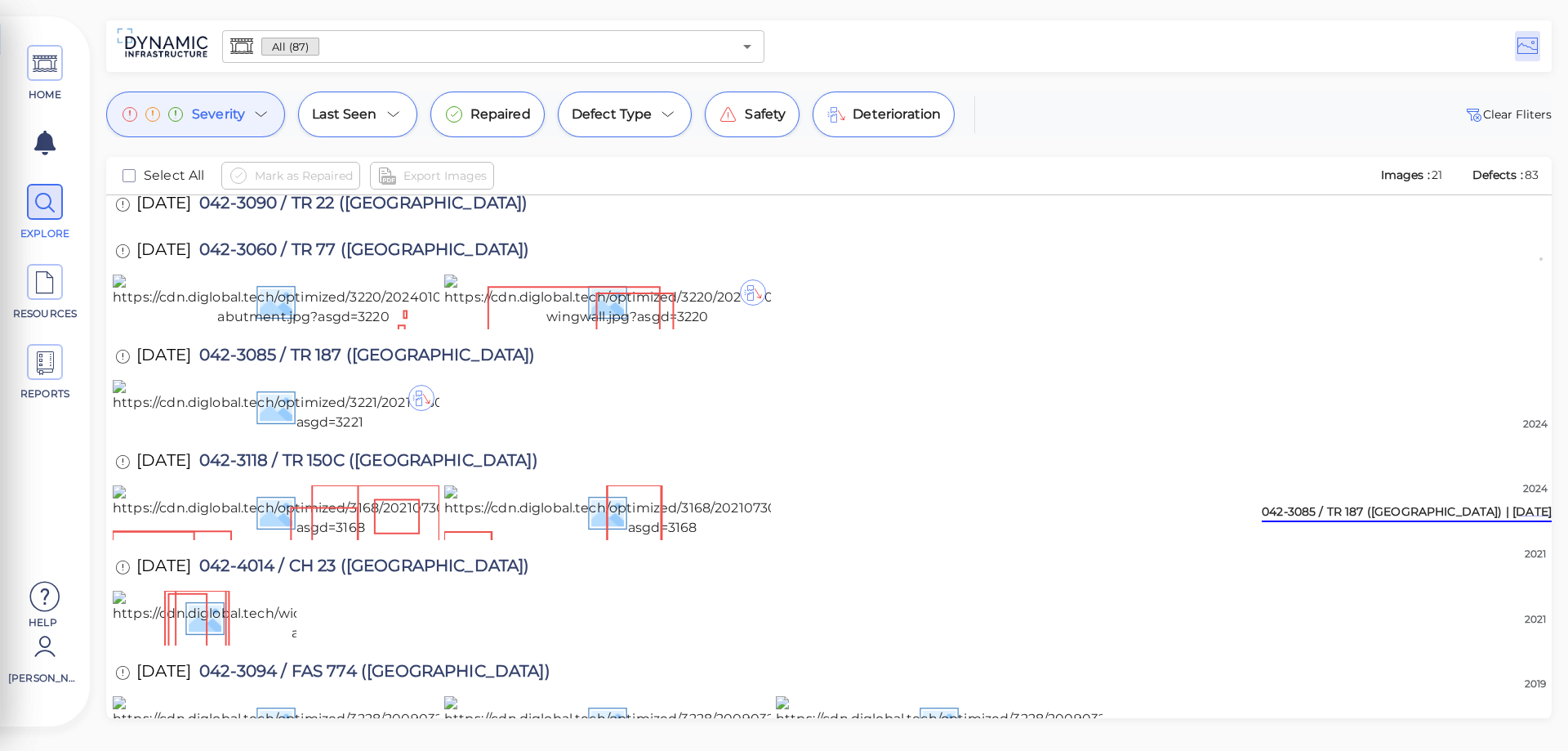
scroll to position [1028, 0]
click at [249, 327] on img at bounding box center [303, 300] width 381 height 52
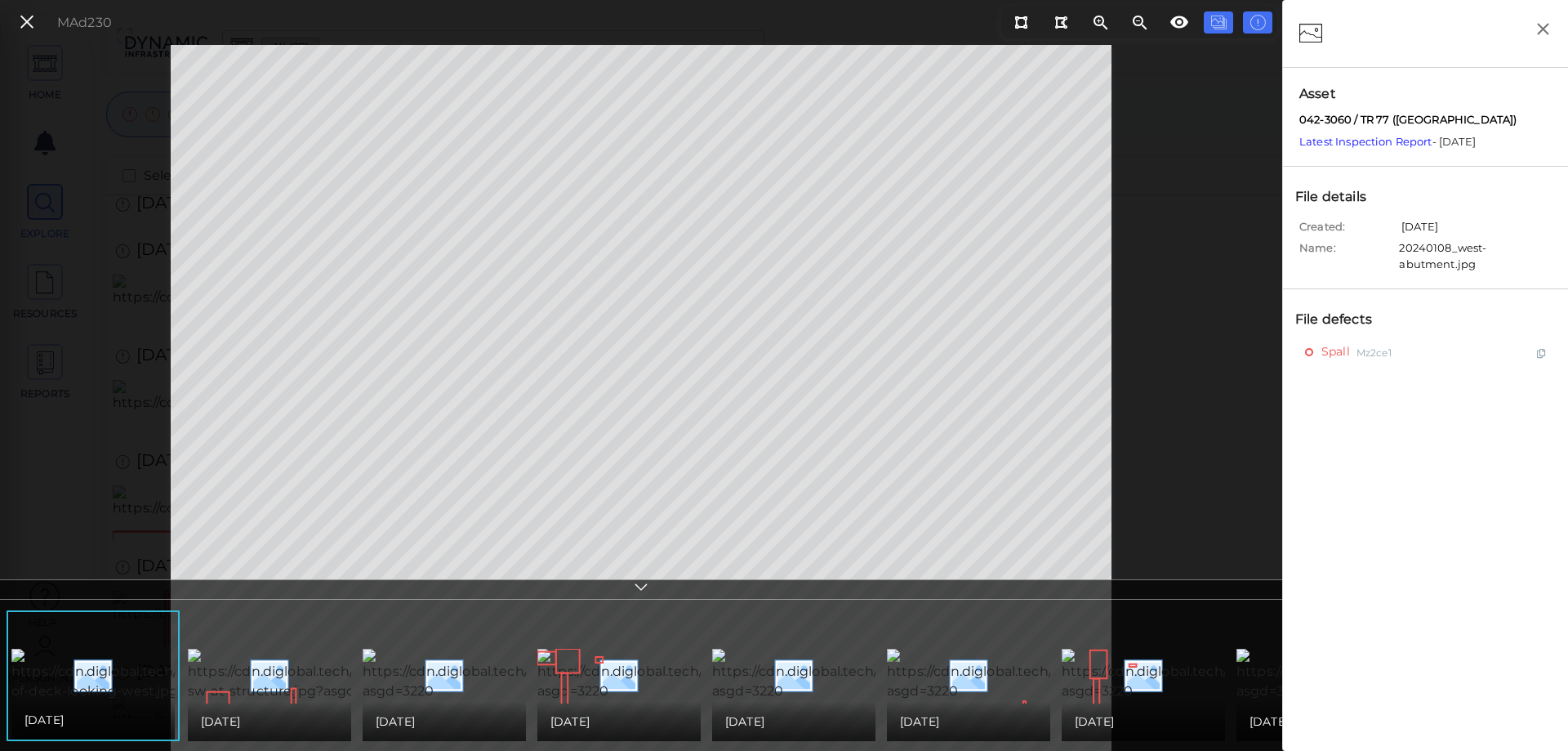
click at [19, 26] on icon at bounding box center [27, 22] width 18 height 22
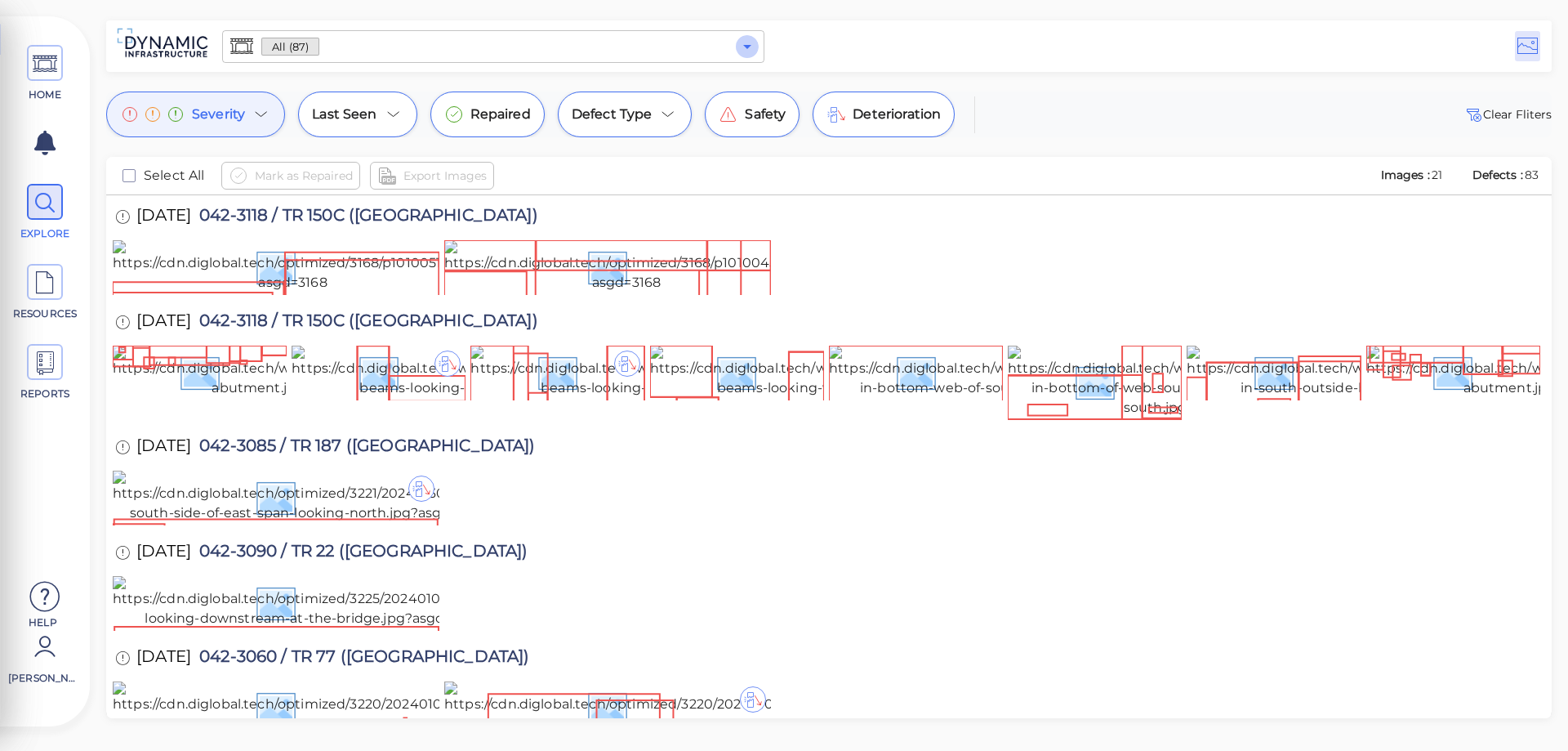
click at [747, 46] on icon "Open" at bounding box center [747, 47] width 8 height 4
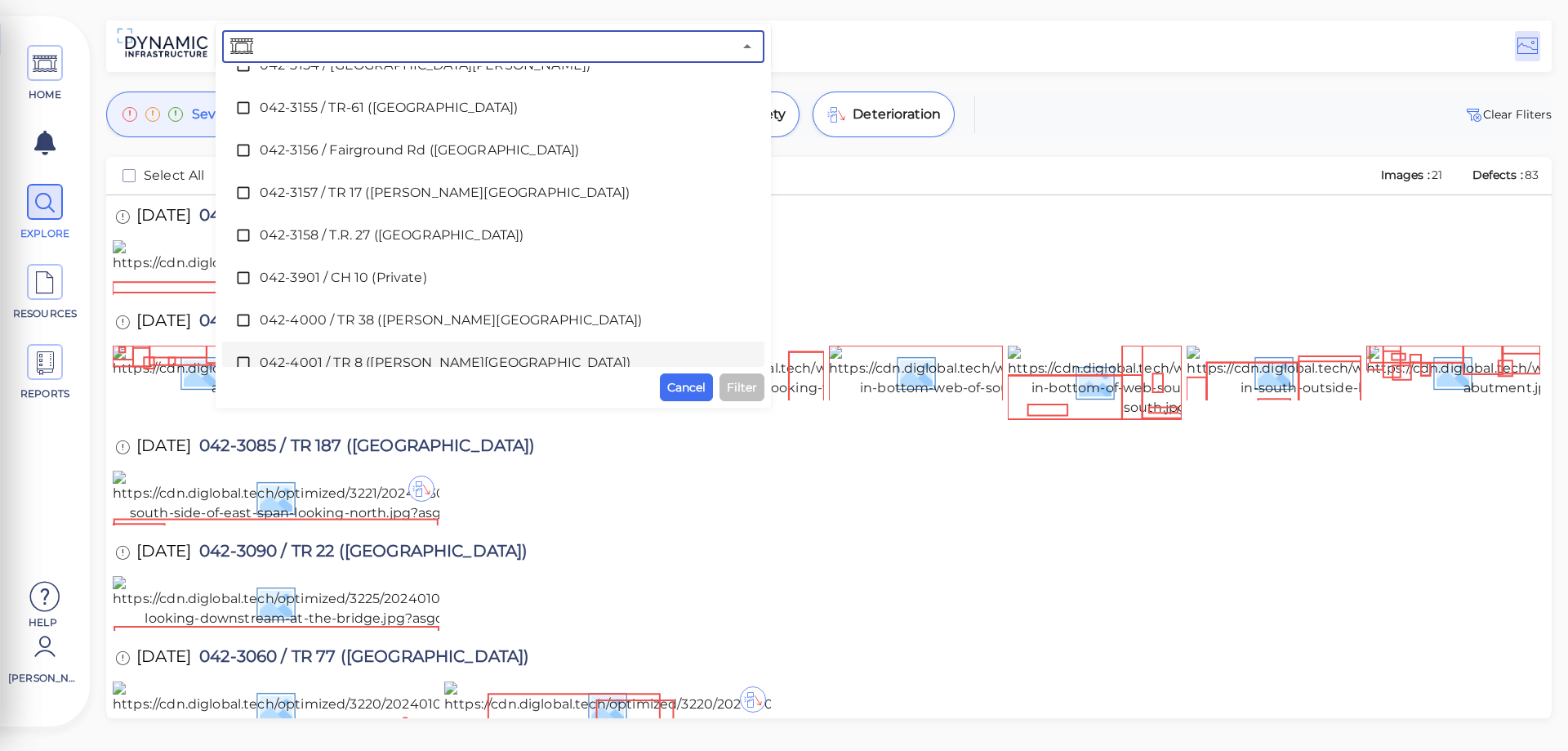
scroll to position [2778, 0]
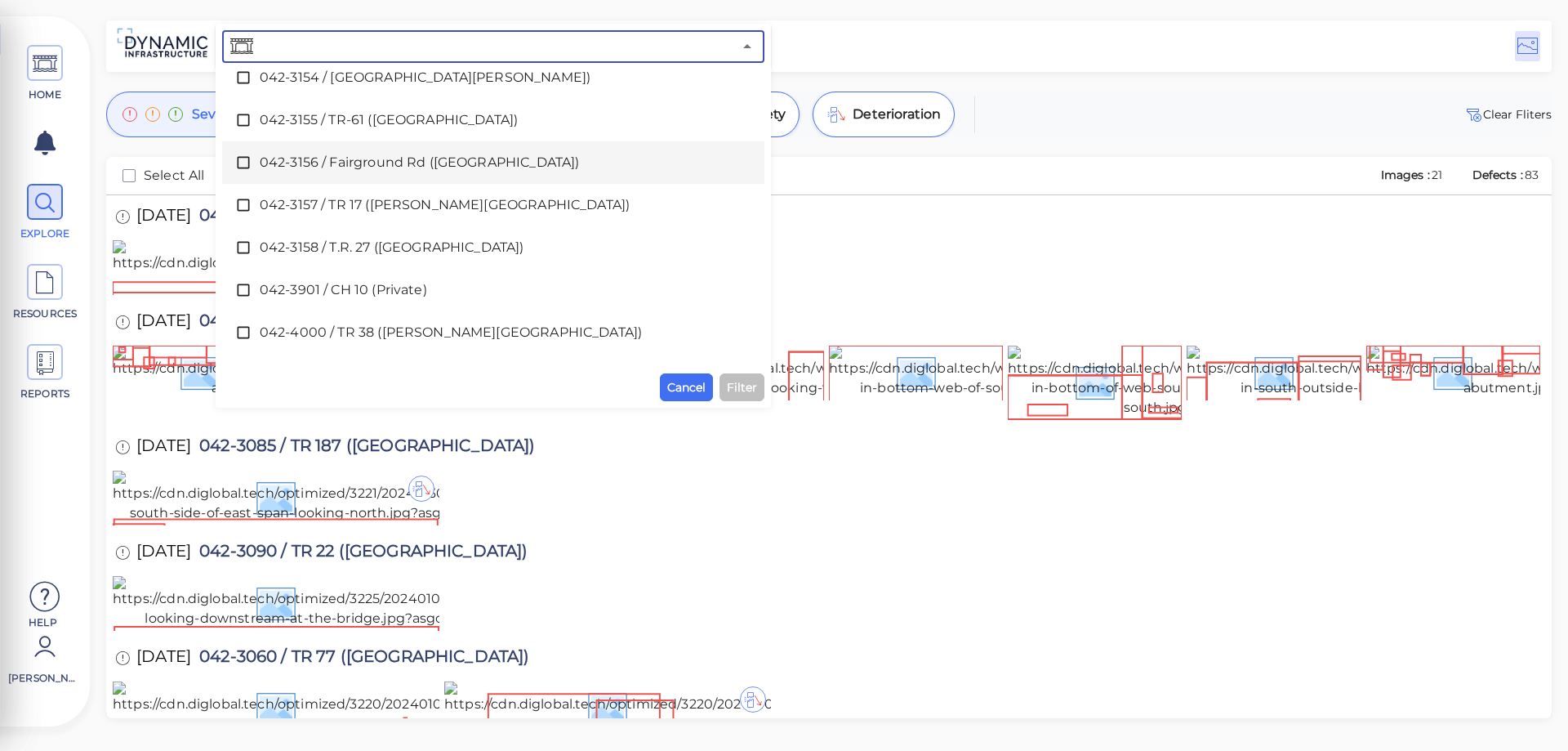
click at [243, 160] on icon at bounding box center [243, 163] width 16 height 16
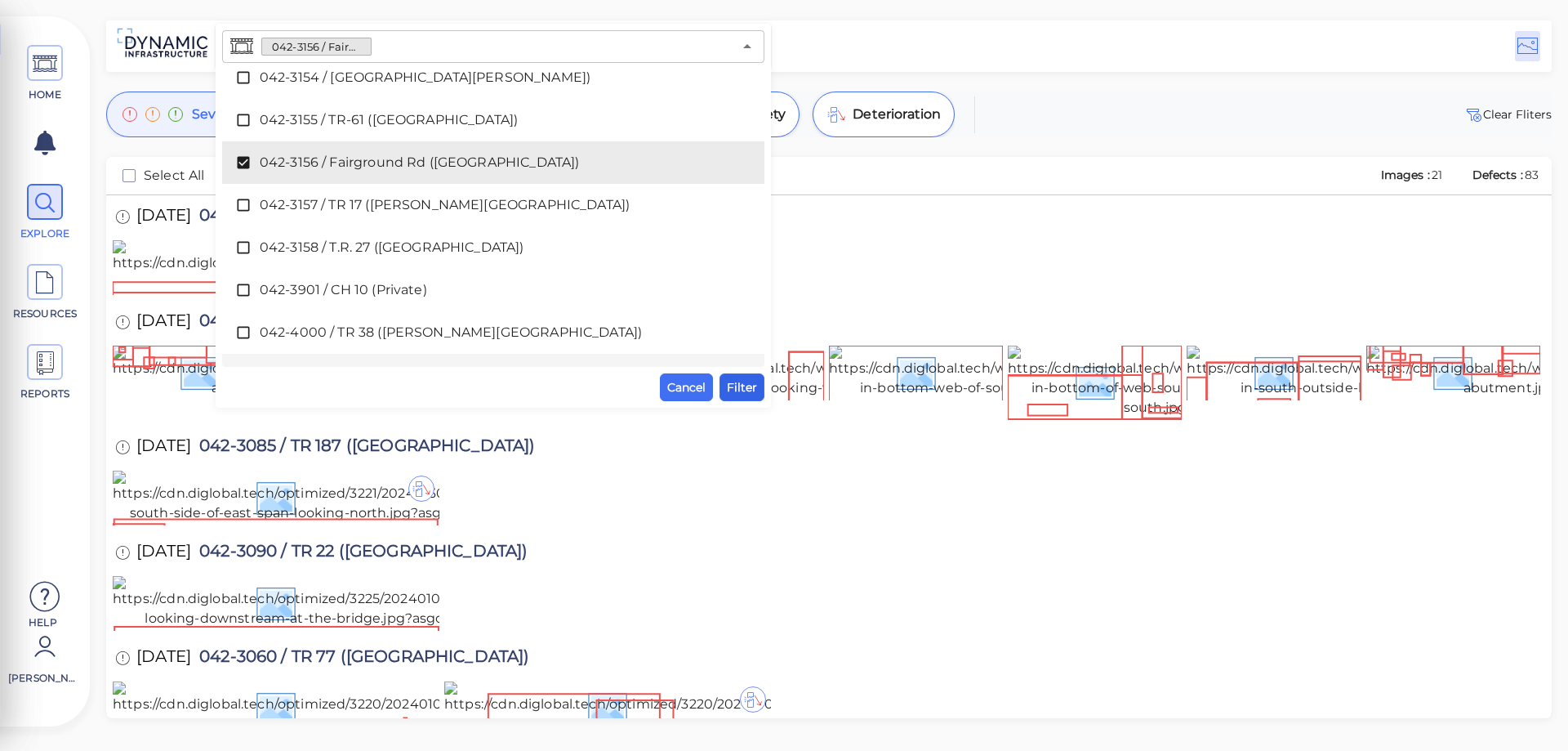
click at [744, 387] on span "Filter" at bounding box center [742, 387] width 30 height 20
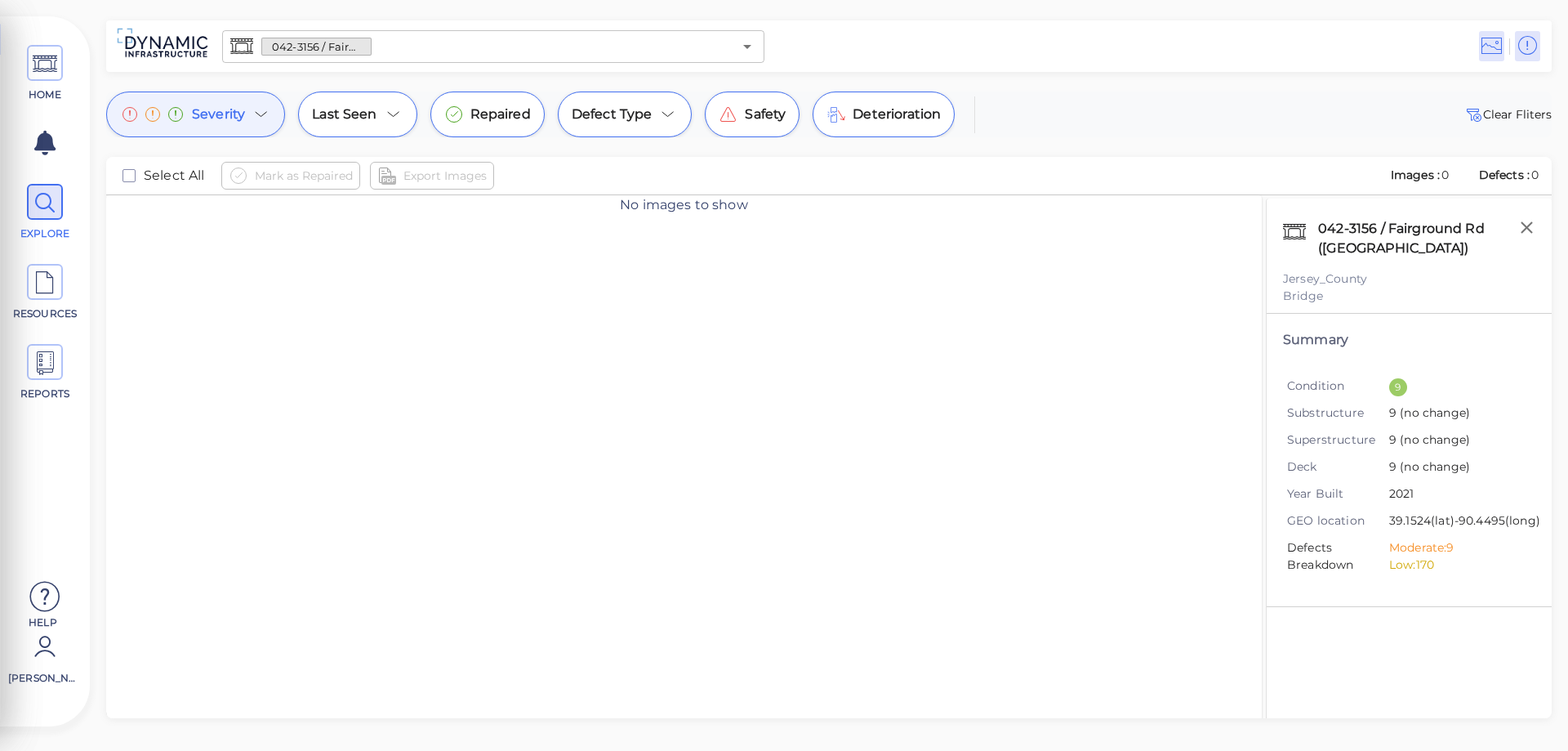
click at [264, 115] on icon at bounding box center [261, 115] width 20 height 20
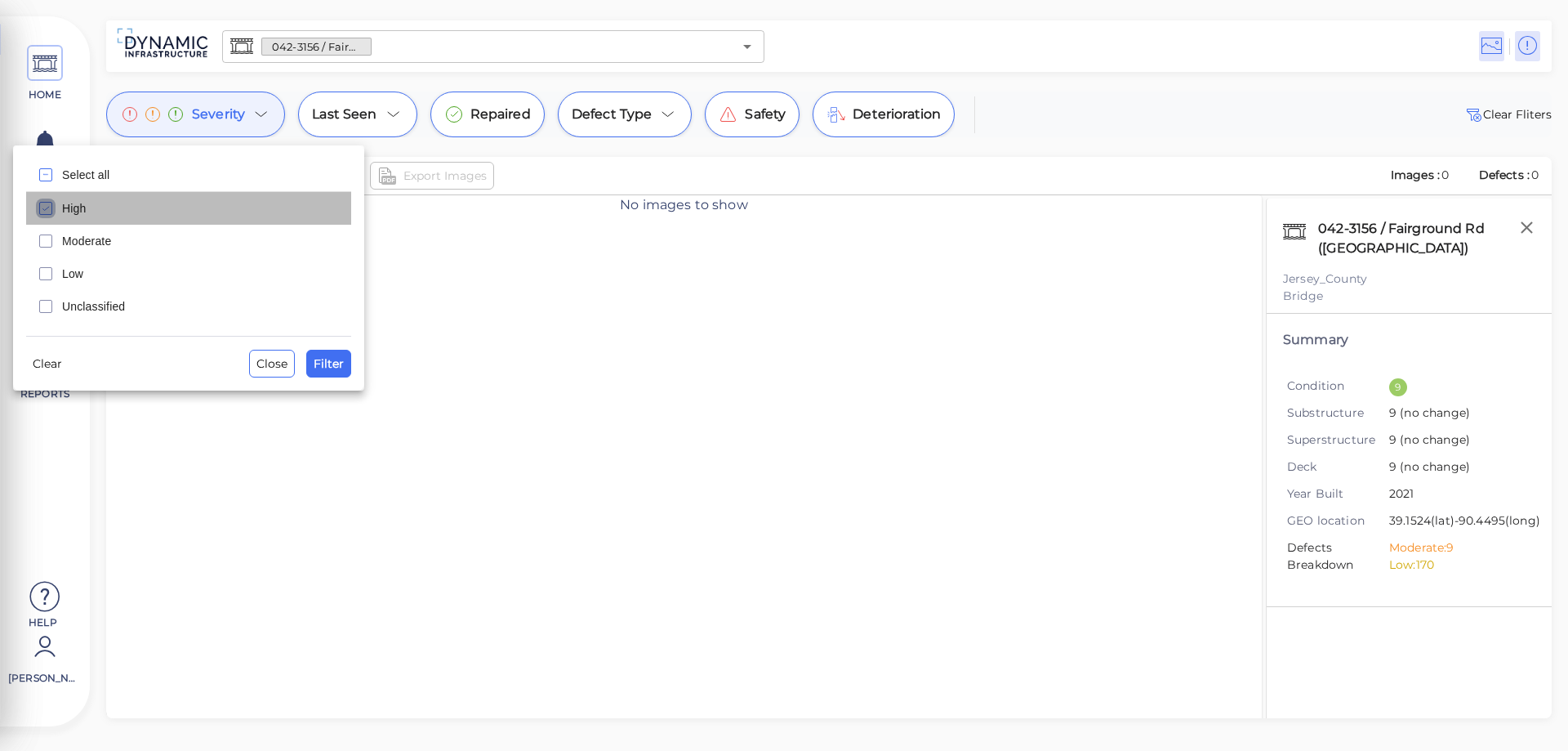
click at [46, 211] on icon "checkbox" at bounding box center [45, 208] width 20 height 20
click at [338, 365] on span "Filter" at bounding box center [329, 364] width 30 height 20
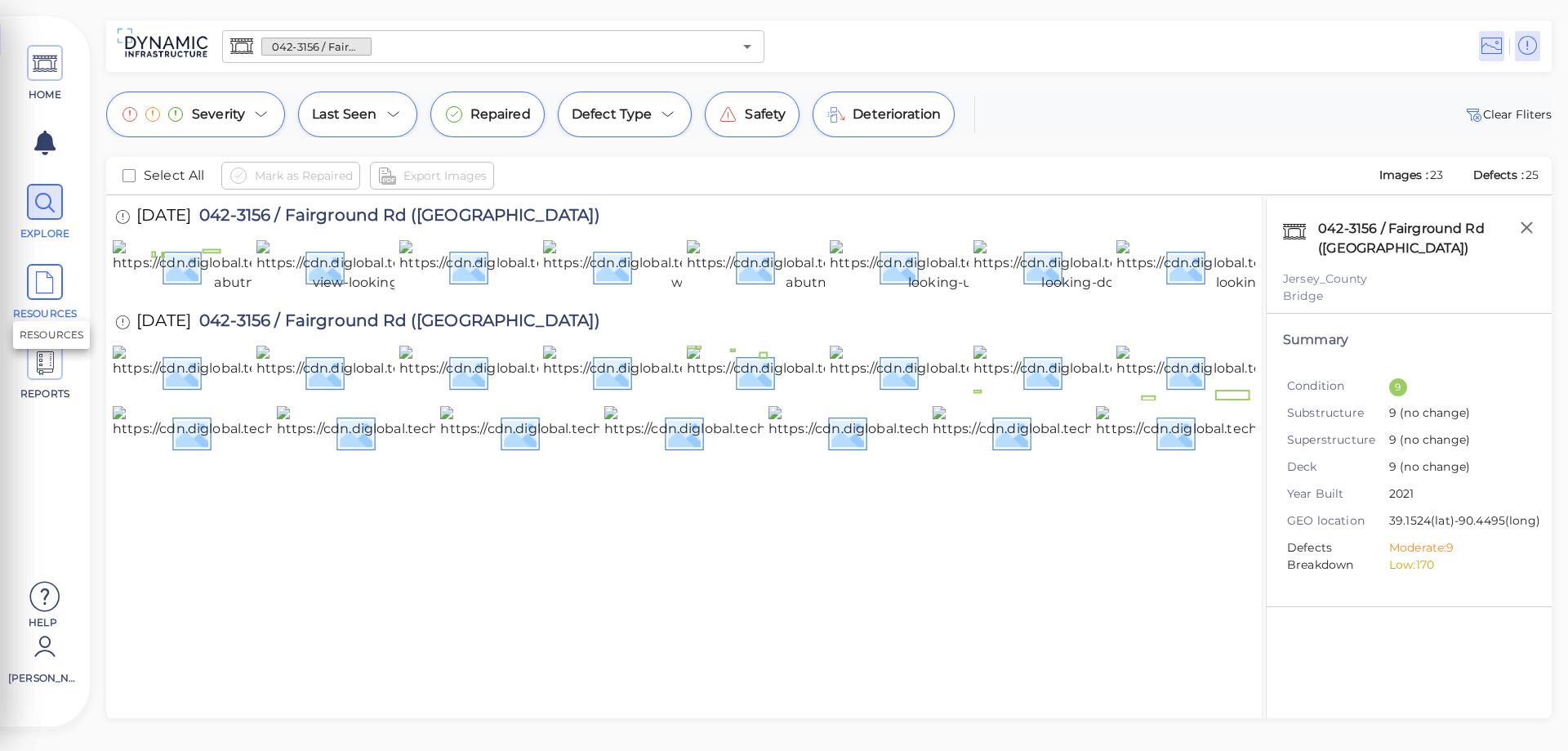
click at [51, 285] on icon at bounding box center [45, 283] width 25 height 36
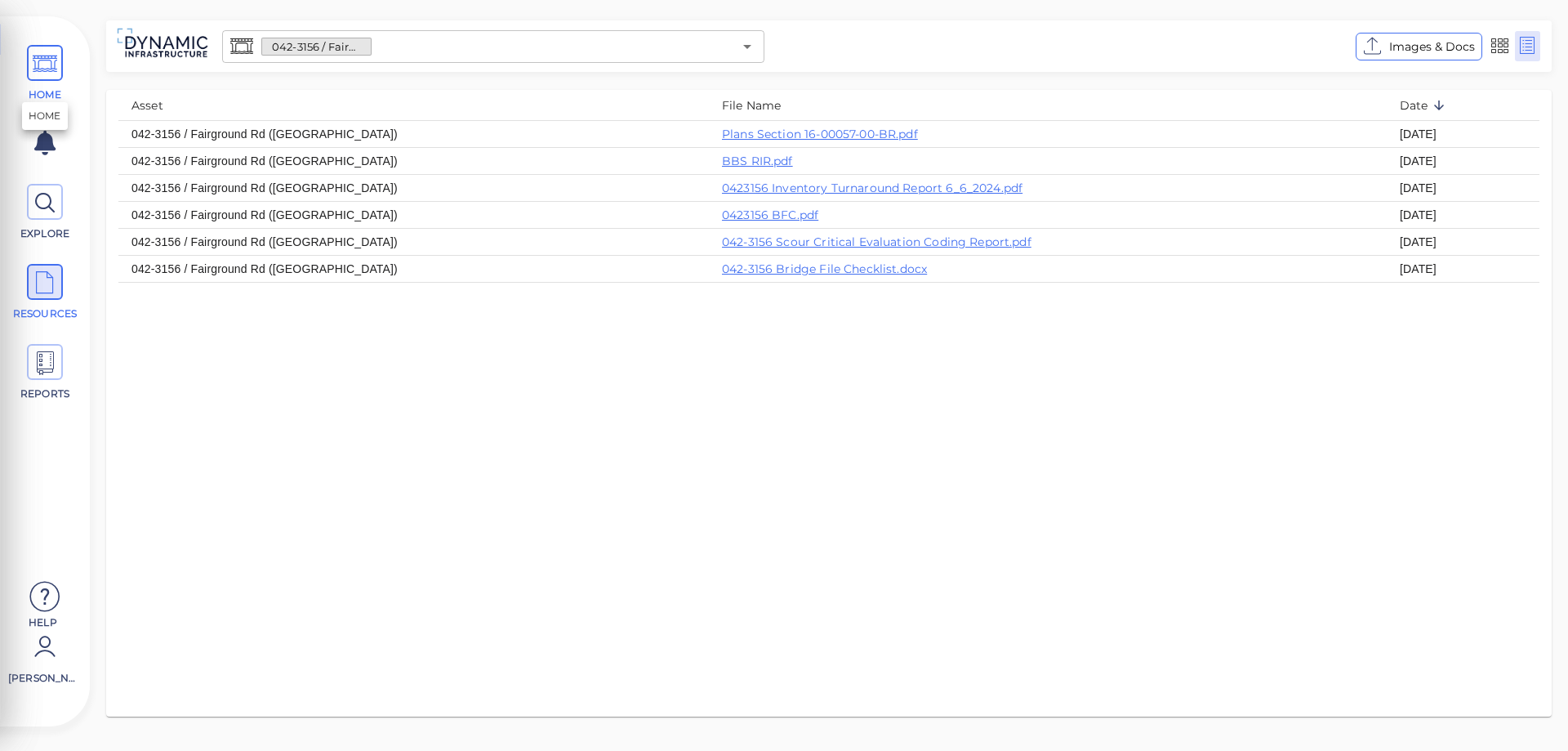
click at [48, 71] on icon at bounding box center [45, 63] width 25 height 36
